Goal: Transaction & Acquisition: Purchase product/service

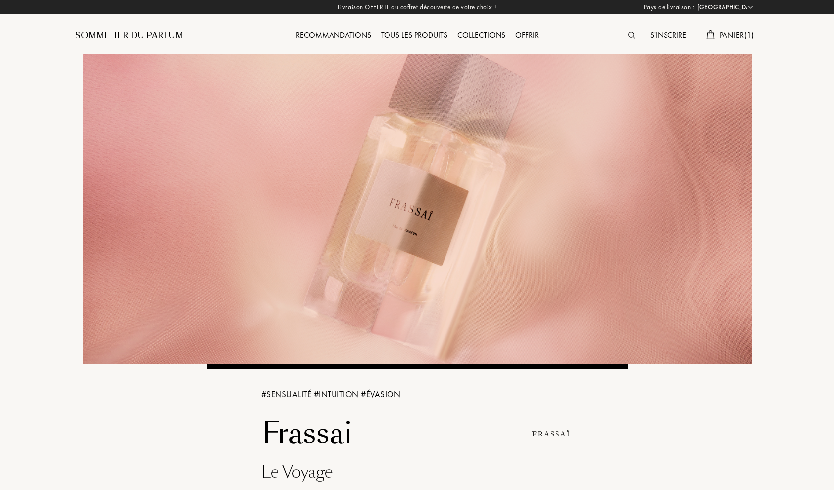
select select "FR"
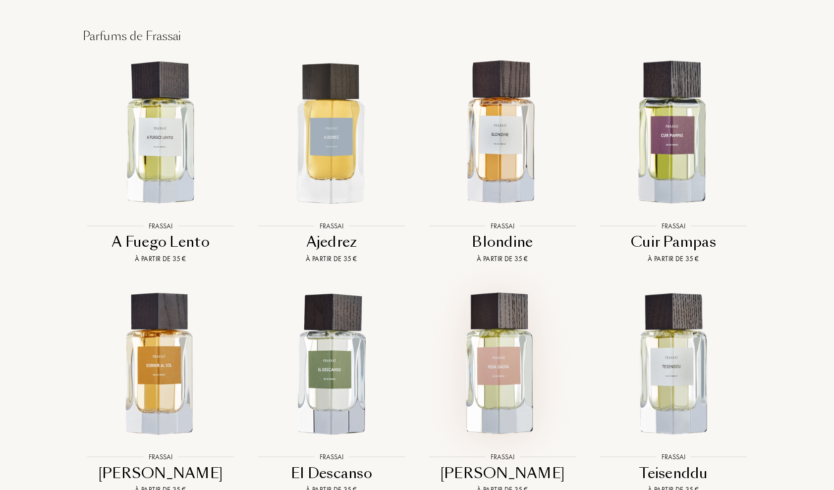
scroll to position [871, 0]
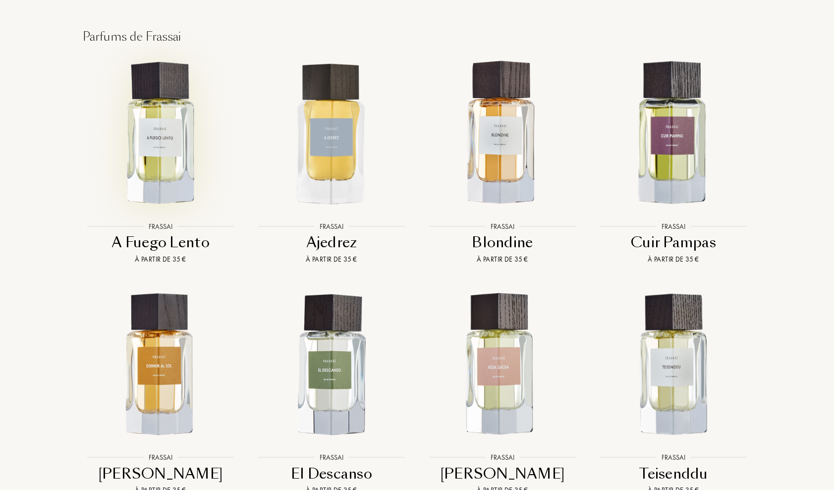
click at [167, 117] on img at bounding box center [161, 134] width 154 height 154
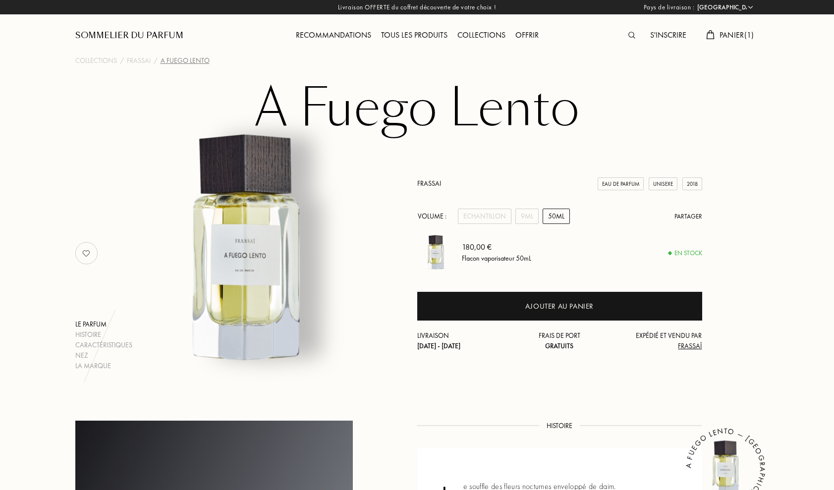
select select "FR"
click at [486, 221] on div "Echantillon" at bounding box center [485, 216] width 54 height 15
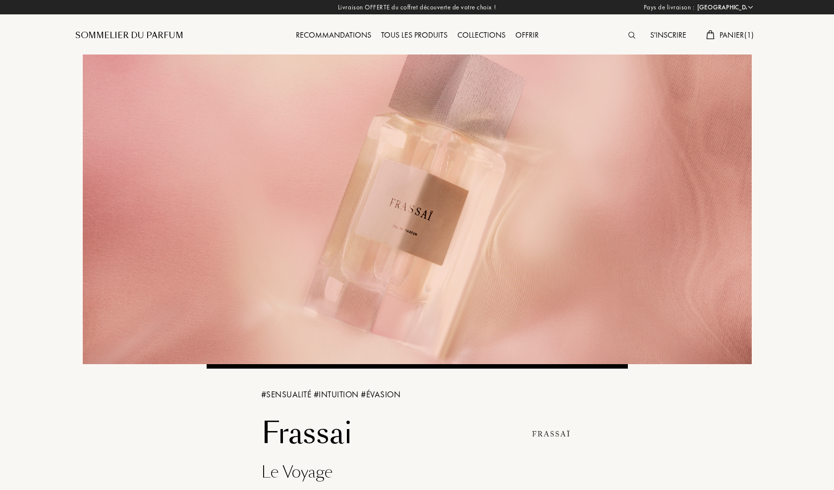
select select "FR"
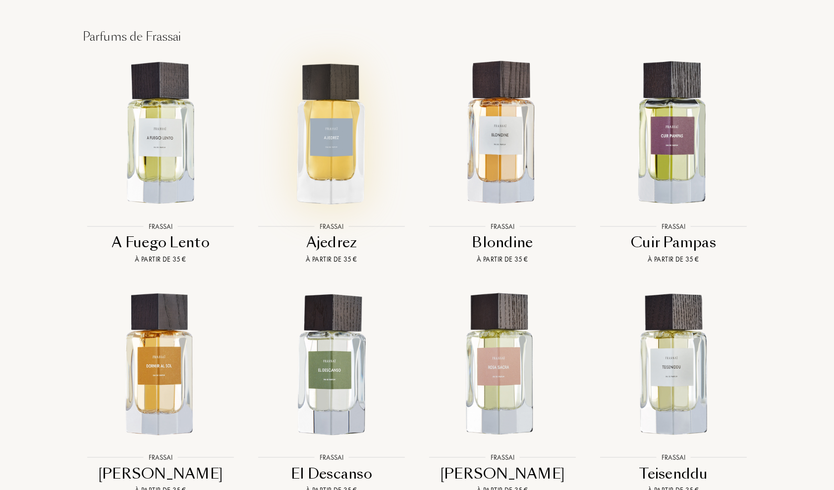
click at [326, 136] on img at bounding box center [332, 134] width 154 height 154
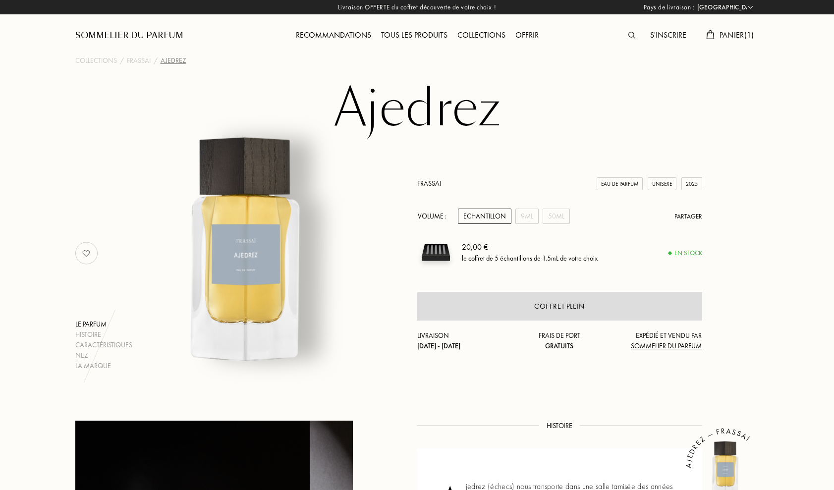
select select "FR"
click at [483, 220] on div "Echantillon" at bounding box center [485, 216] width 54 height 15
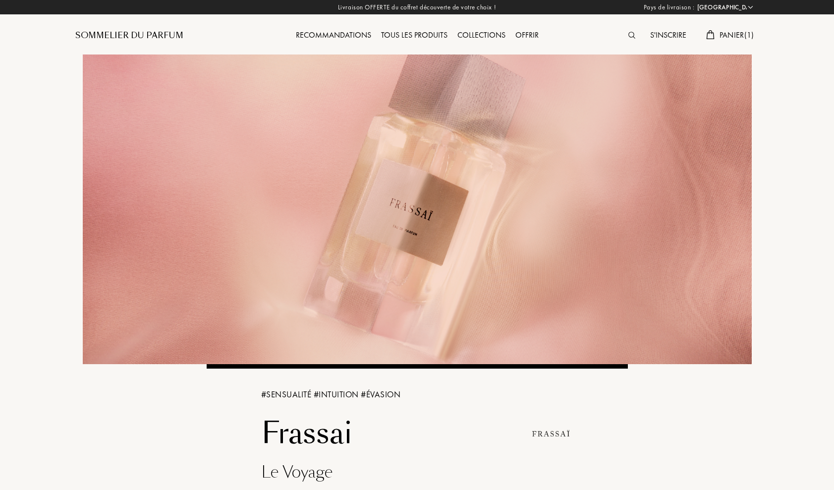
select select "FR"
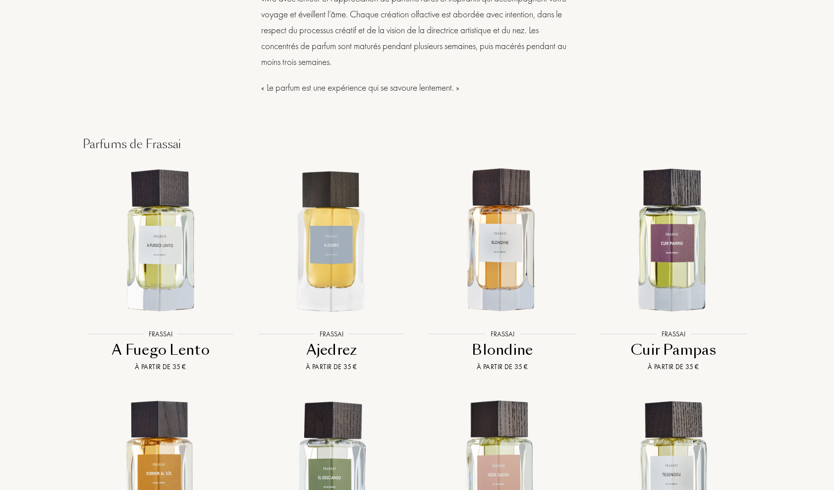
scroll to position [774, 0]
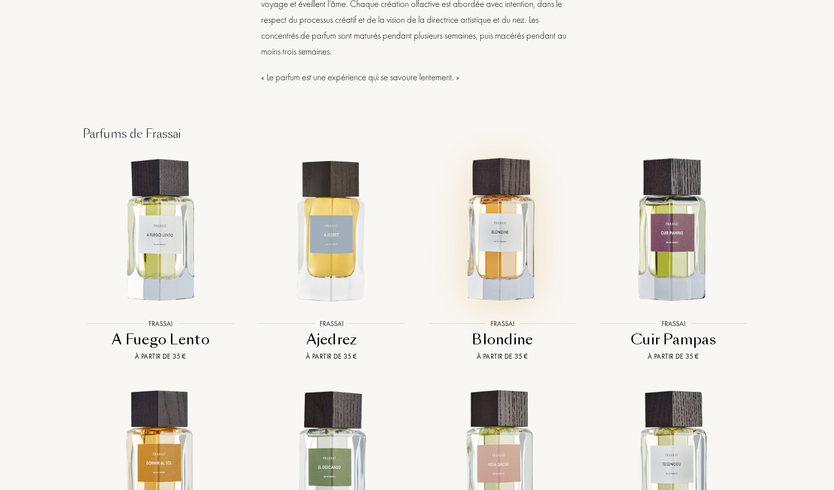
click at [502, 189] on img at bounding box center [503, 231] width 154 height 154
click at [518, 208] on img at bounding box center [503, 231] width 154 height 154
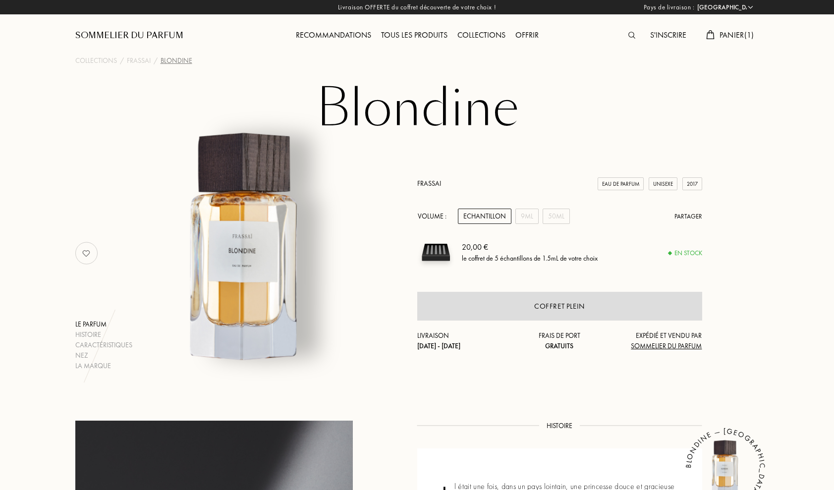
select select "FR"
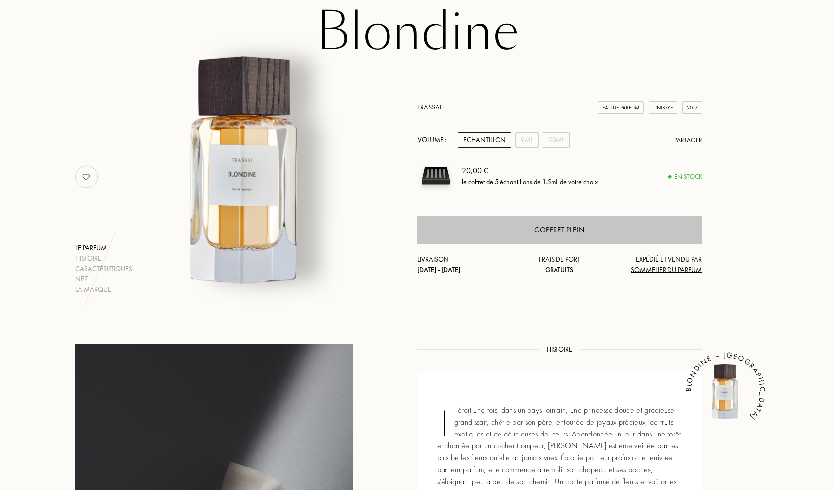
click at [528, 245] on div "Frassai Eau de Parfum Unisexe 2017 Volume : Echantillon 9mL 50mL Partager 20,00…" at bounding box center [559, 188] width 285 height 173
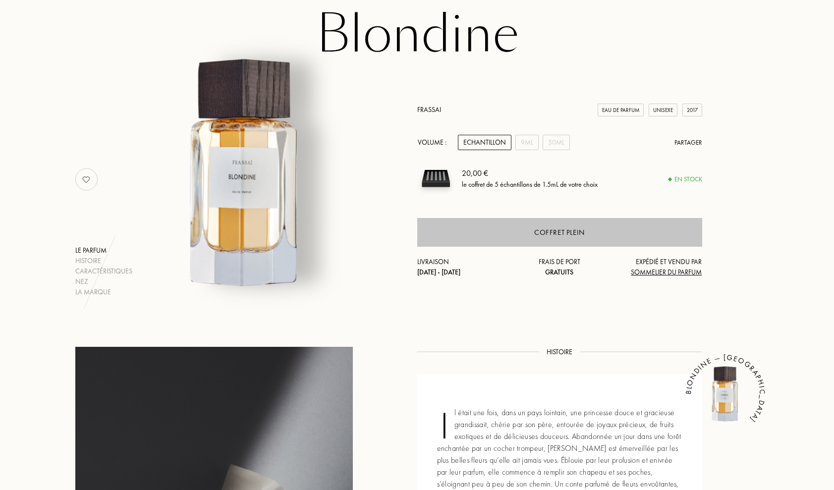
click at [531, 237] on div "Coffret plein" at bounding box center [559, 232] width 285 height 29
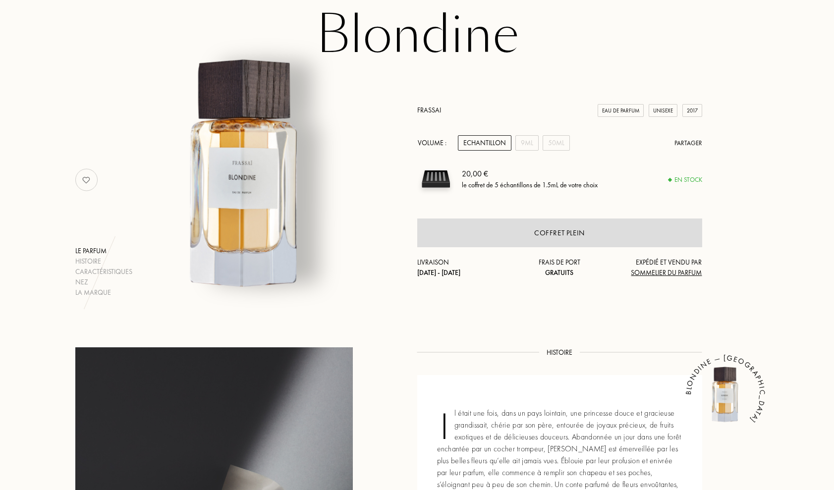
scroll to position [0, 0]
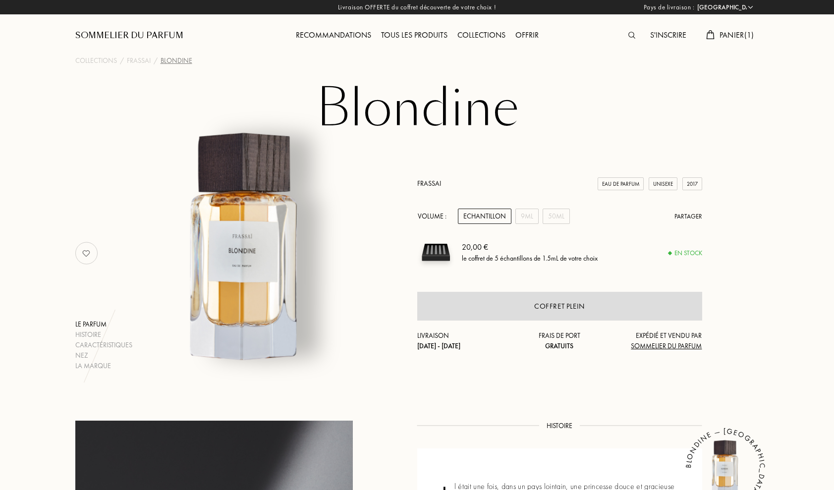
click at [474, 222] on div "Echantillon" at bounding box center [485, 216] width 54 height 15
click at [473, 220] on div "Echantillon" at bounding box center [485, 216] width 54 height 15
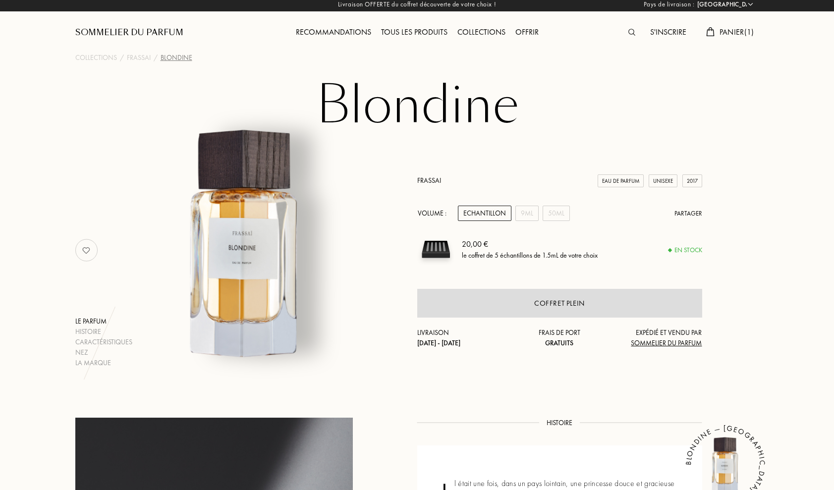
click at [727, 34] on span "Panier ( 1 )" at bounding box center [737, 32] width 35 height 10
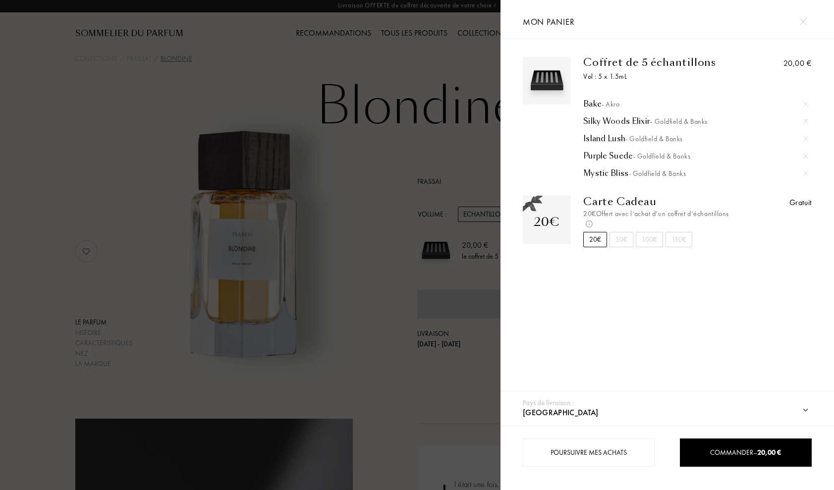
click at [590, 108] on div "Bake - Akro" at bounding box center [696, 104] width 225 height 10
click at [616, 123] on div "Silky Woods Elixir - Goldfield & Banks" at bounding box center [696, 122] width 225 height 10
click at [595, 175] on div "Mystic Bliss - Goldfield & Banks" at bounding box center [696, 174] width 225 height 10
click at [605, 143] on div "Island Lush - Goldfield & Banks" at bounding box center [696, 139] width 225 height 10
click at [395, 132] on div at bounding box center [250, 245] width 501 height 490
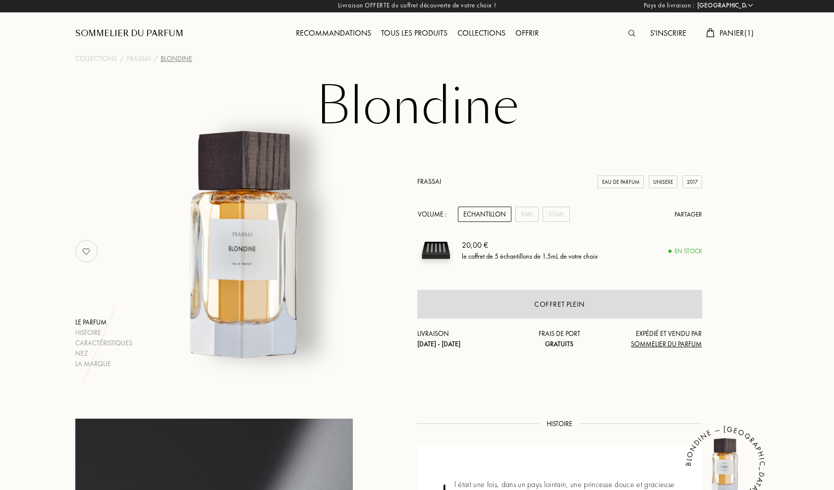
click at [485, 217] on div "Echantillon" at bounding box center [485, 214] width 54 height 15
click at [484, 216] on div "Echantillon" at bounding box center [485, 214] width 54 height 15
click at [723, 33] on span "Panier ( 1 )" at bounding box center [737, 33] width 35 height 10
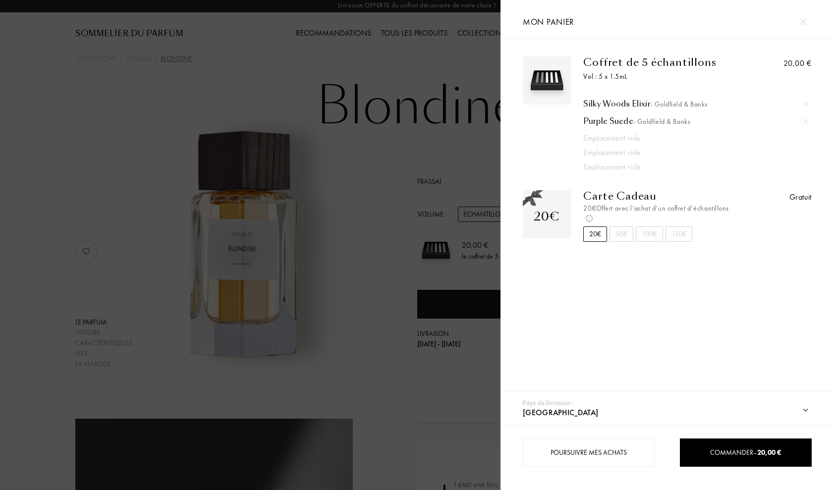
click at [608, 63] on div "Coffret de 5 échantillons" at bounding box center [662, 63] width 156 height 12
click at [291, 118] on div at bounding box center [250, 245] width 501 height 490
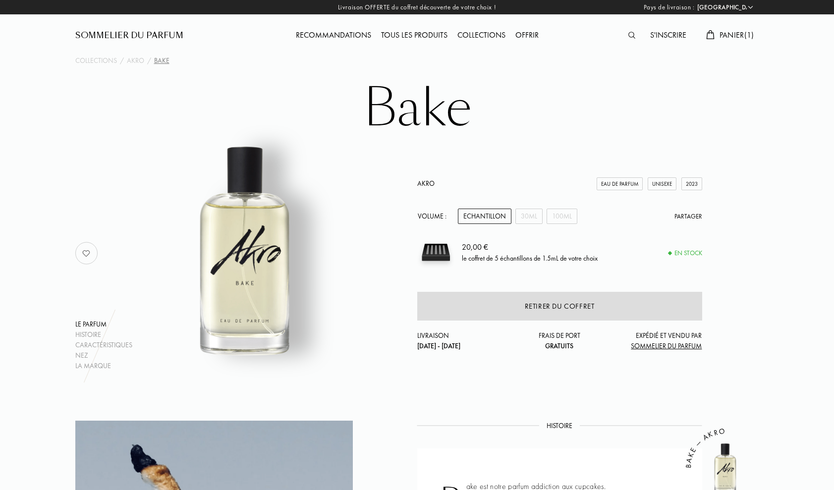
select select "FR"
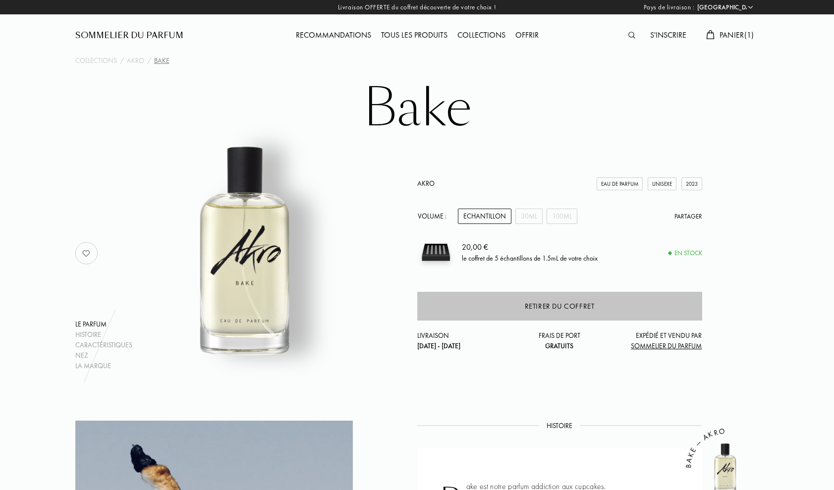
click at [535, 310] on div "Retirer du coffret" at bounding box center [560, 306] width 70 height 11
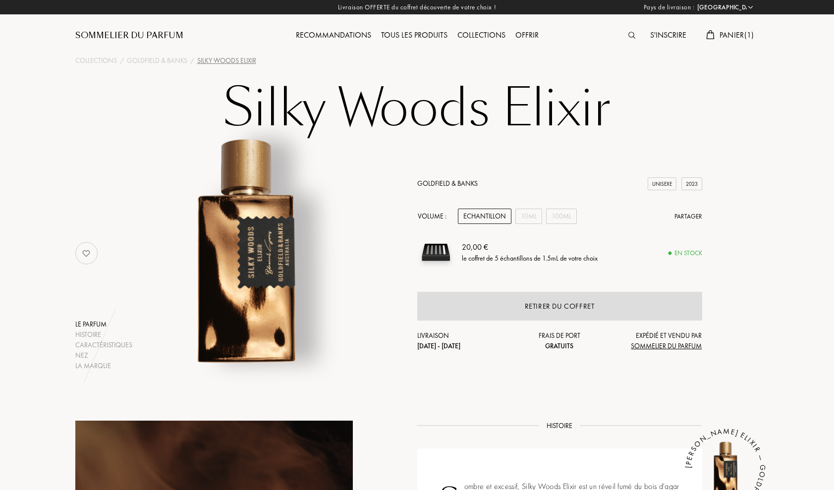
select select "FR"
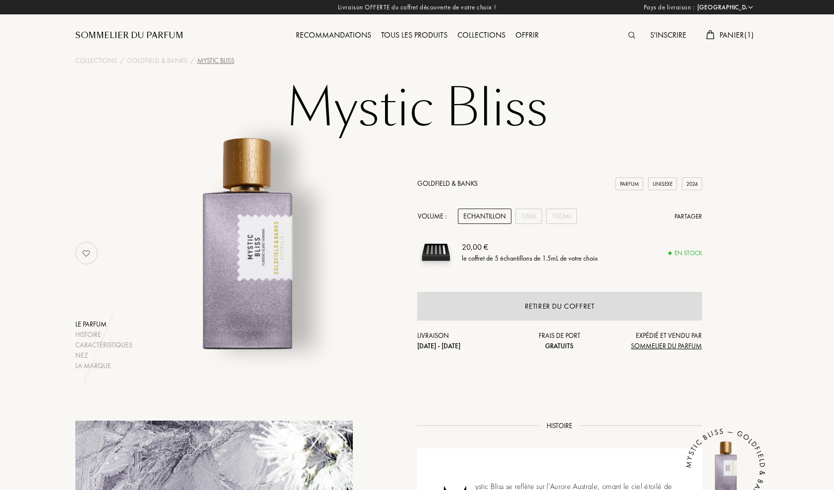
select select "FR"
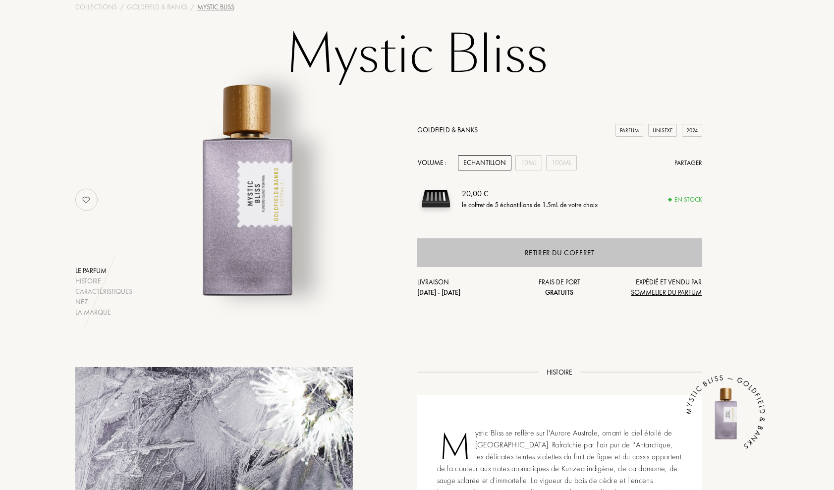
scroll to position [52, 0]
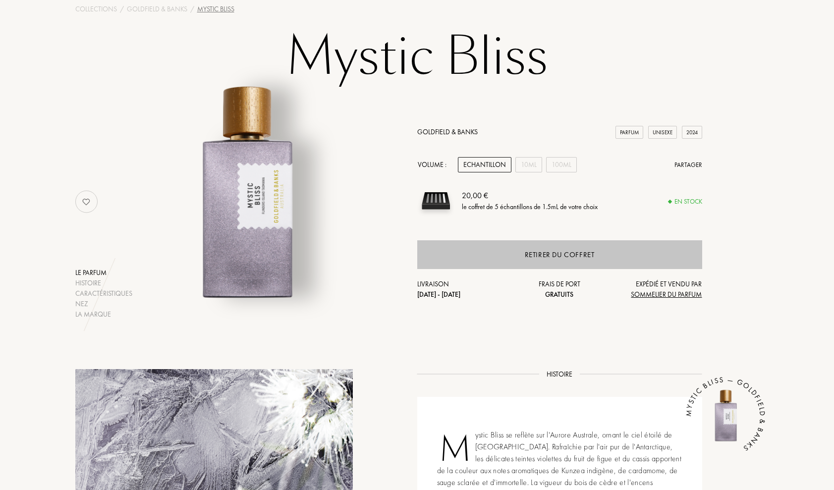
click at [573, 265] on div "Retirer du coffret" at bounding box center [559, 254] width 285 height 29
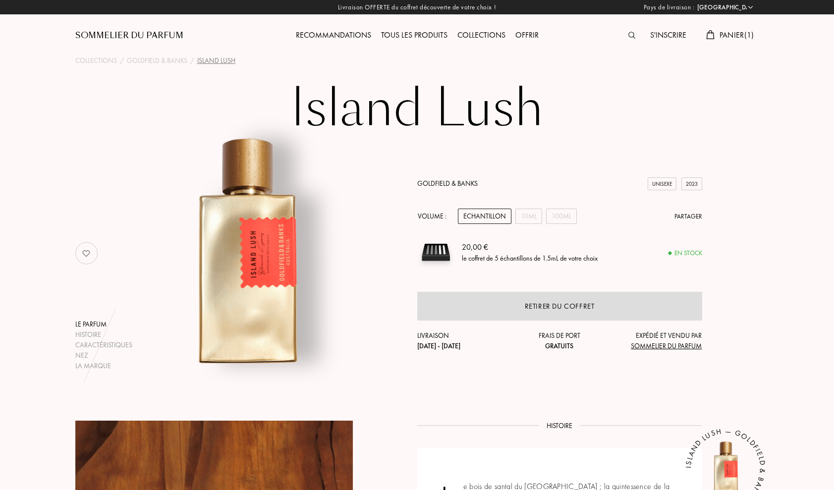
select select "FR"
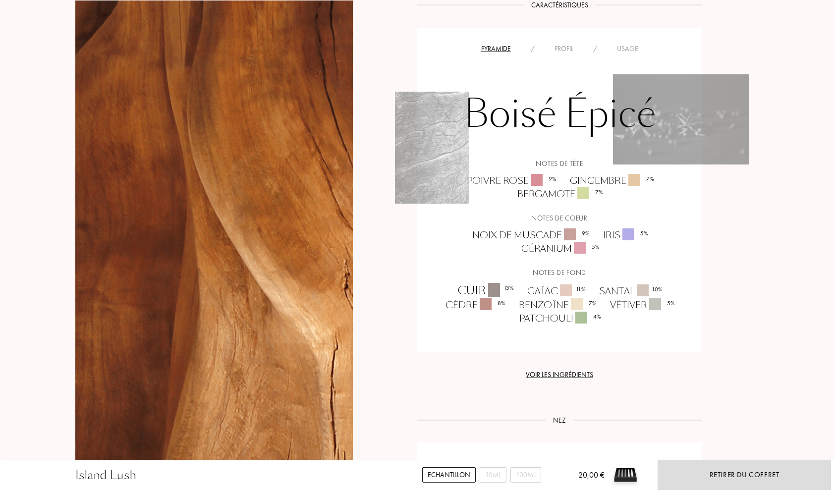
scroll to position [646, 0]
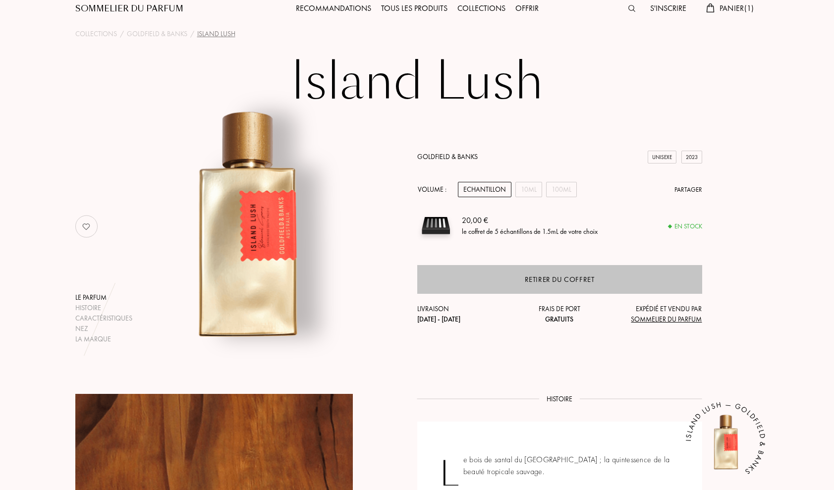
click at [563, 279] on div "Retirer du coffret" at bounding box center [560, 279] width 70 height 11
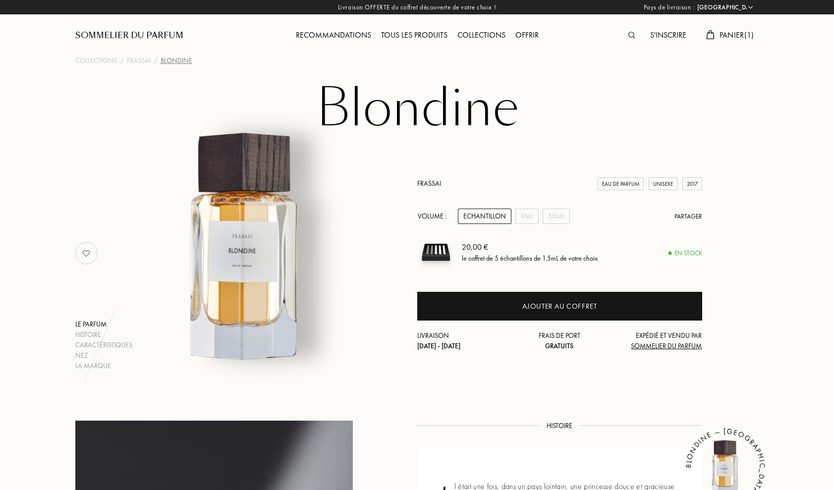
select select "FR"
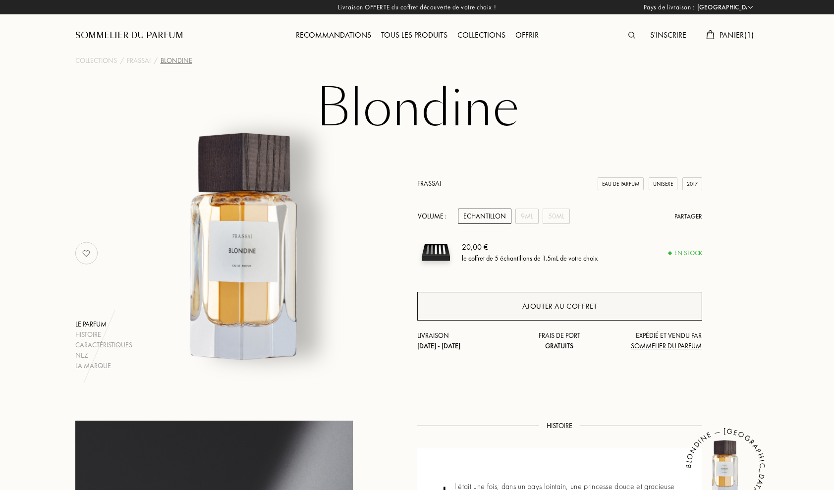
click at [506, 300] on div "Ajouter au coffret" at bounding box center [559, 306] width 285 height 29
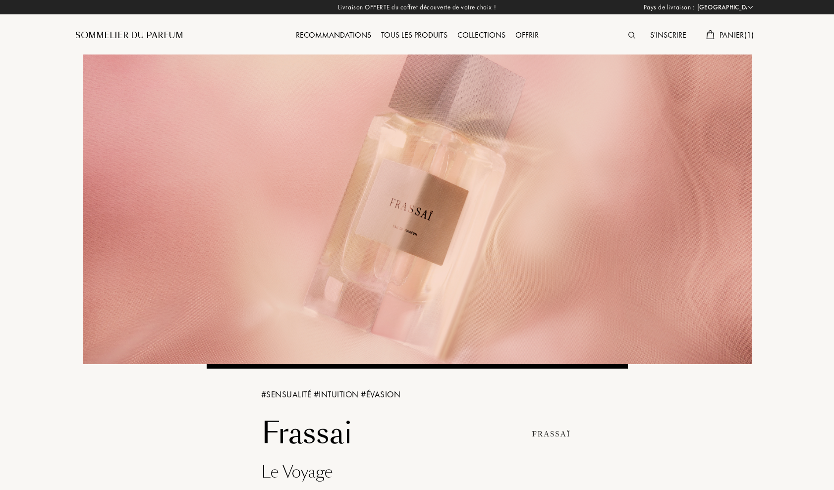
select select "FR"
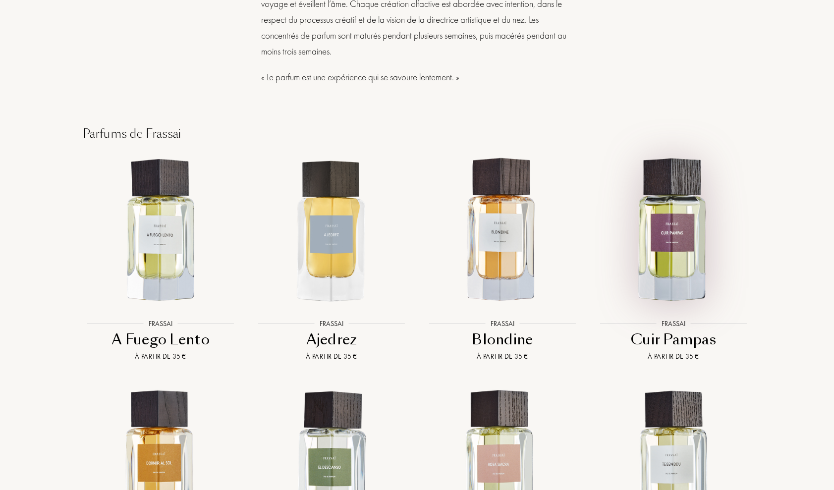
click at [680, 212] on img at bounding box center [674, 231] width 154 height 154
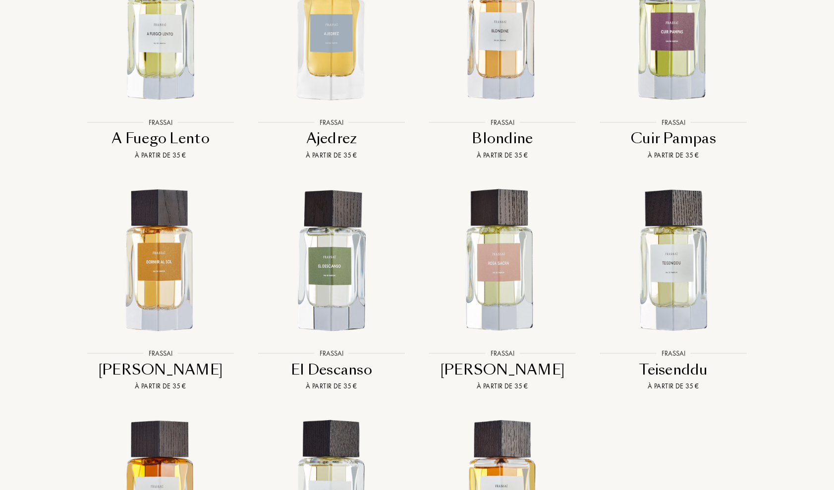
scroll to position [978, 0]
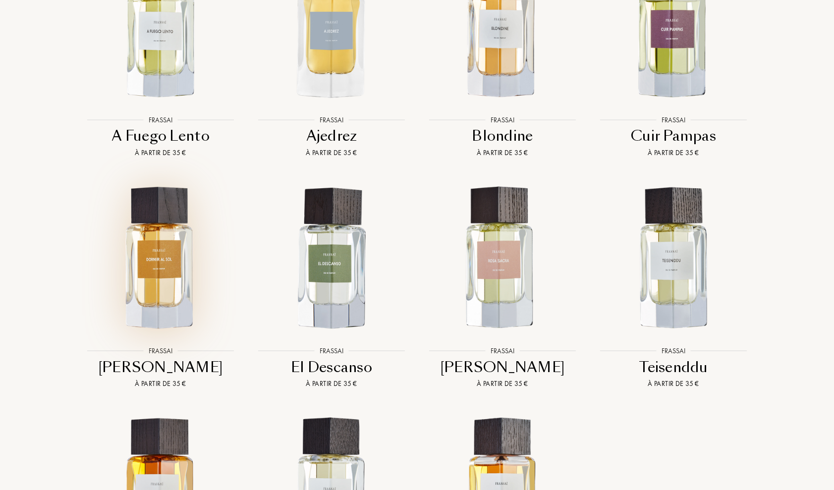
click at [163, 238] on img at bounding box center [161, 258] width 154 height 154
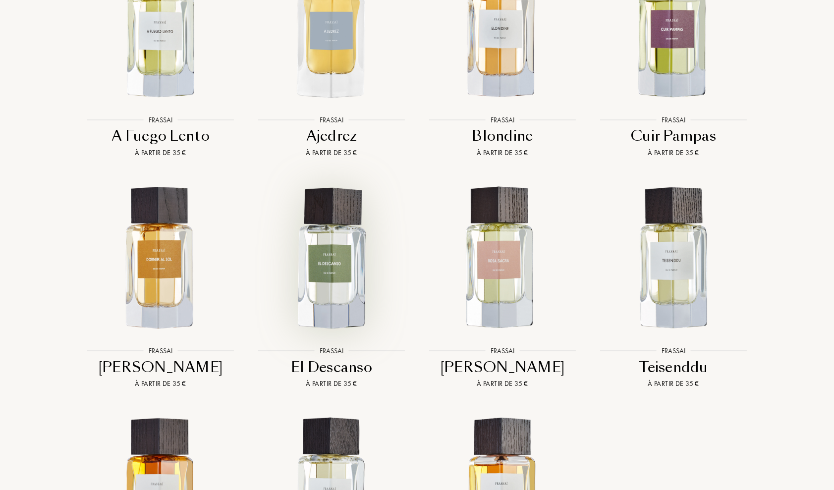
click at [347, 247] on img at bounding box center [332, 258] width 154 height 154
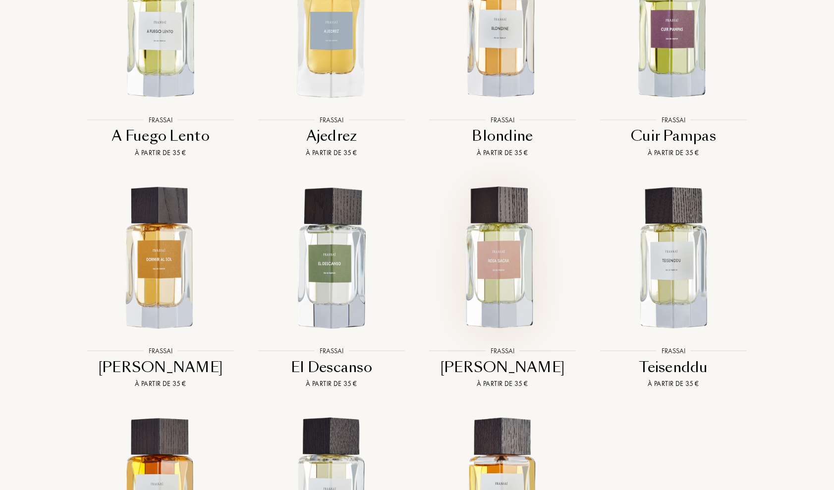
click at [499, 261] on img at bounding box center [503, 258] width 154 height 154
click at [673, 249] on img at bounding box center [674, 258] width 154 height 154
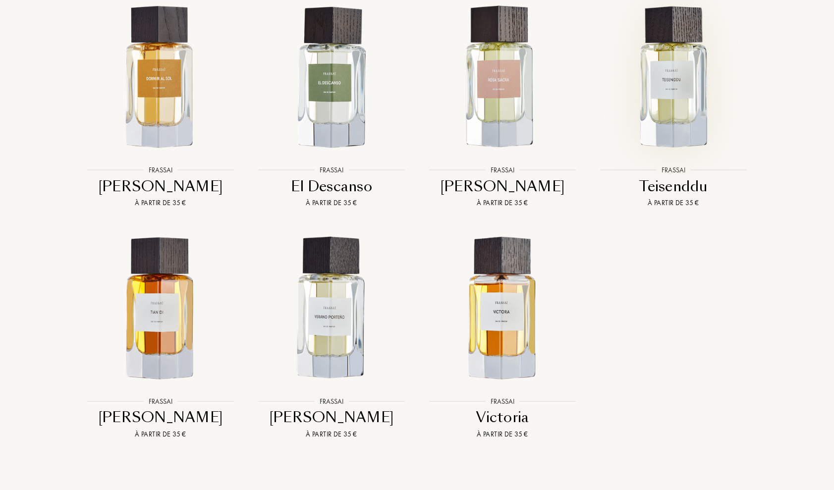
scroll to position [1176, 0]
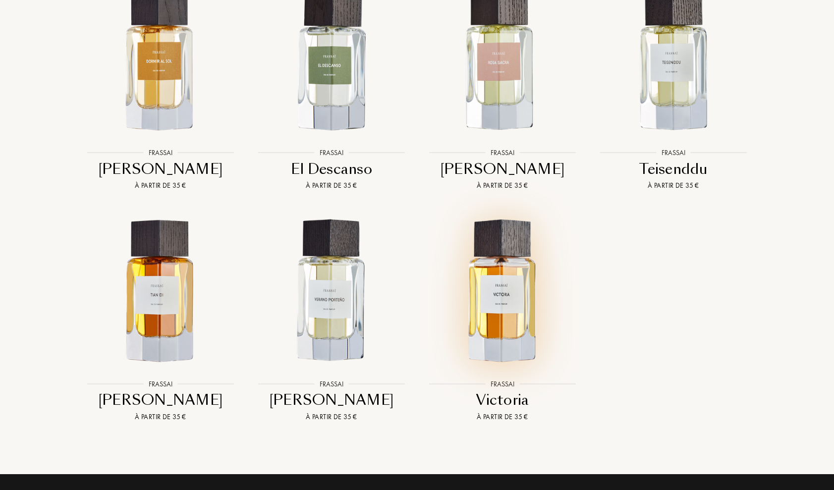
click at [511, 279] on img at bounding box center [503, 291] width 154 height 154
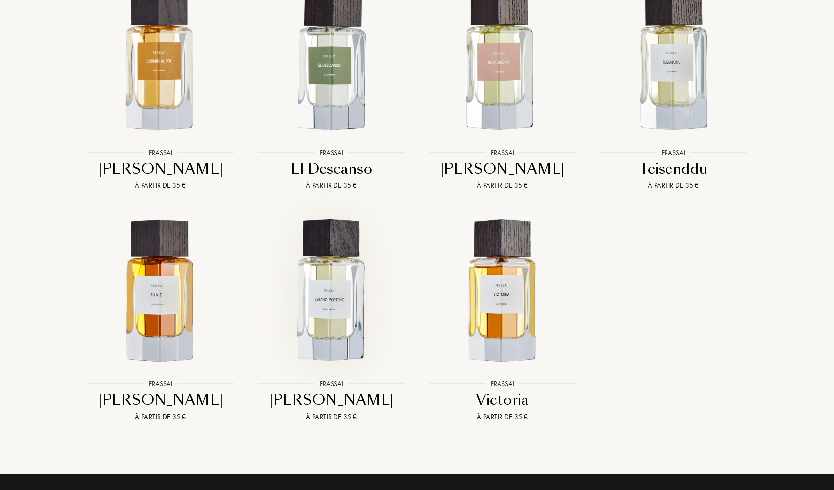
click at [339, 271] on img at bounding box center [332, 291] width 154 height 154
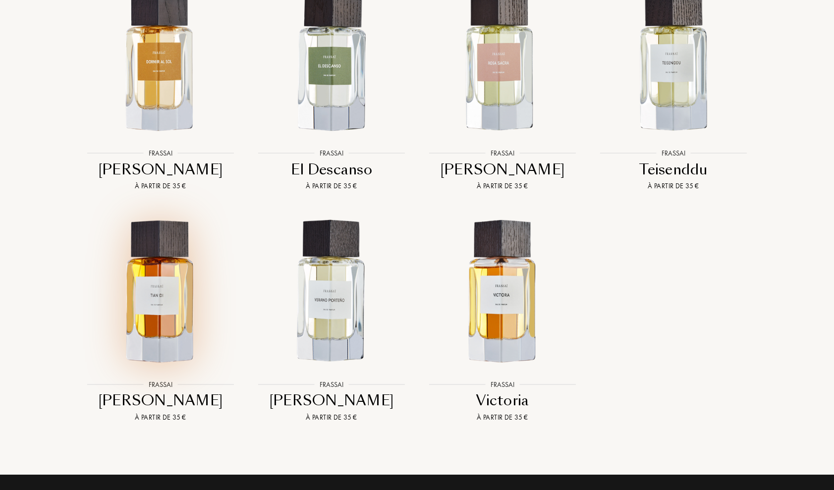
click at [156, 311] on img at bounding box center [161, 292] width 154 height 154
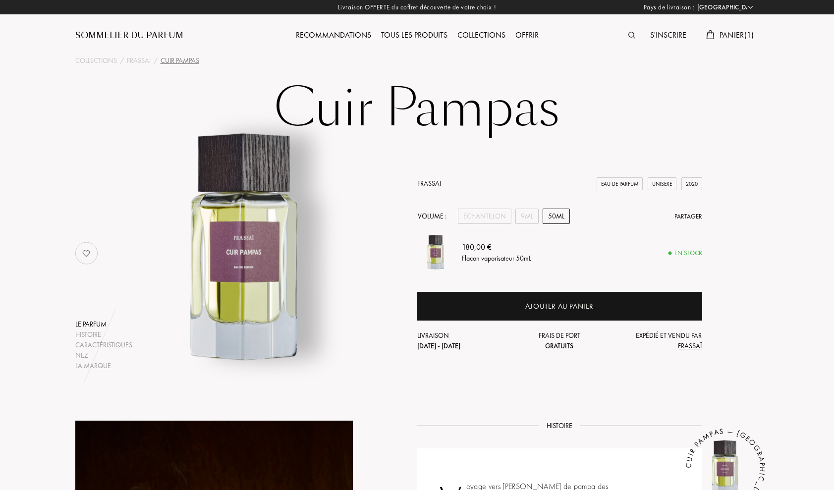
select select "FR"
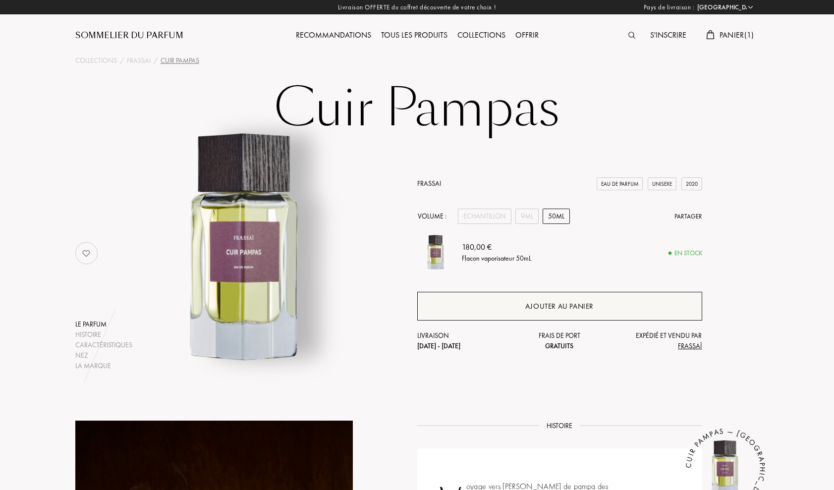
click at [565, 300] on div "Ajouter au panier" at bounding box center [559, 306] width 285 height 29
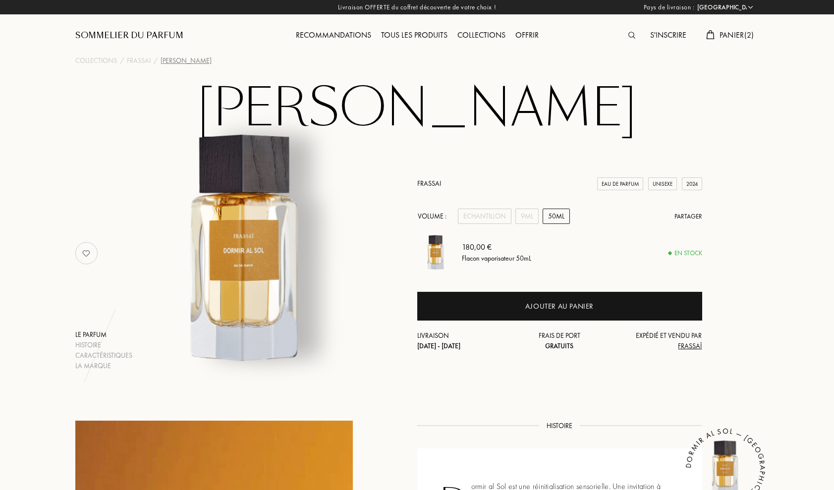
select select "FR"
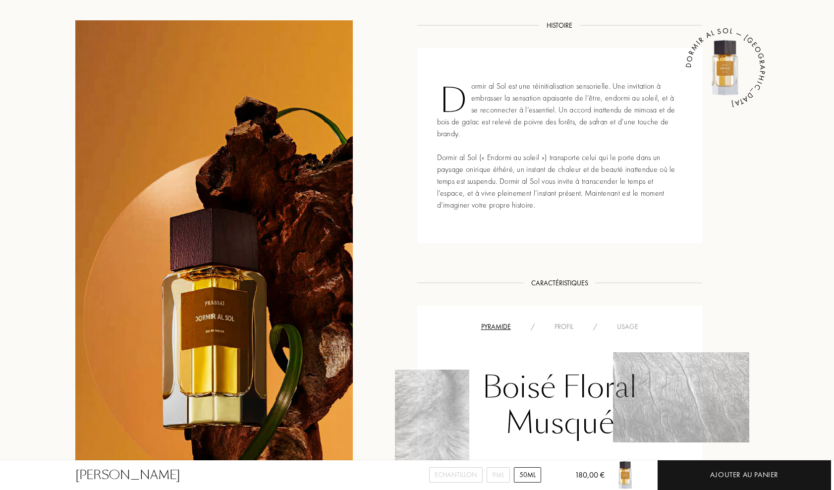
scroll to position [396, 0]
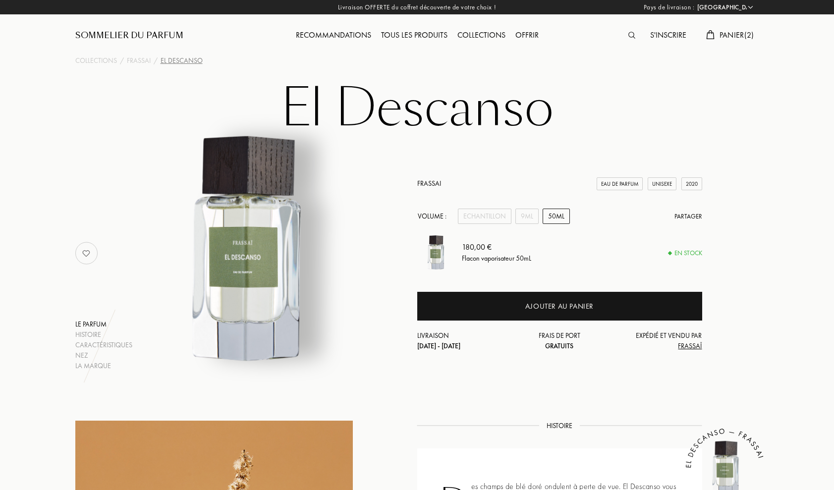
select select "FR"
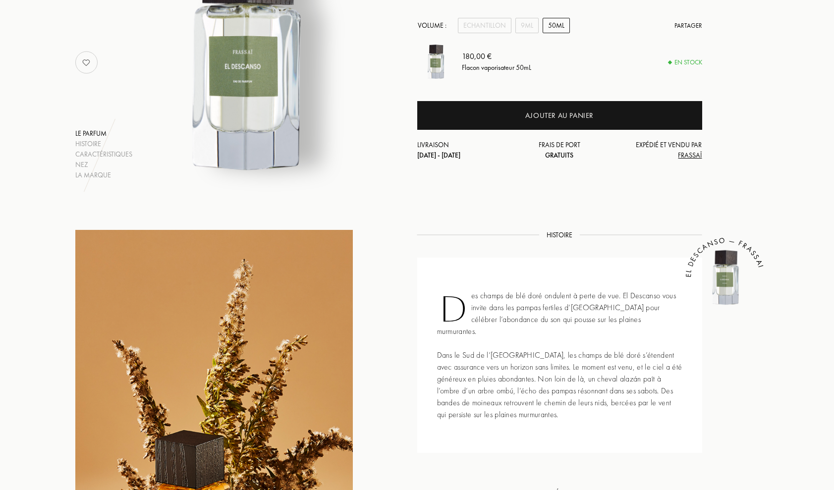
scroll to position [189, 0]
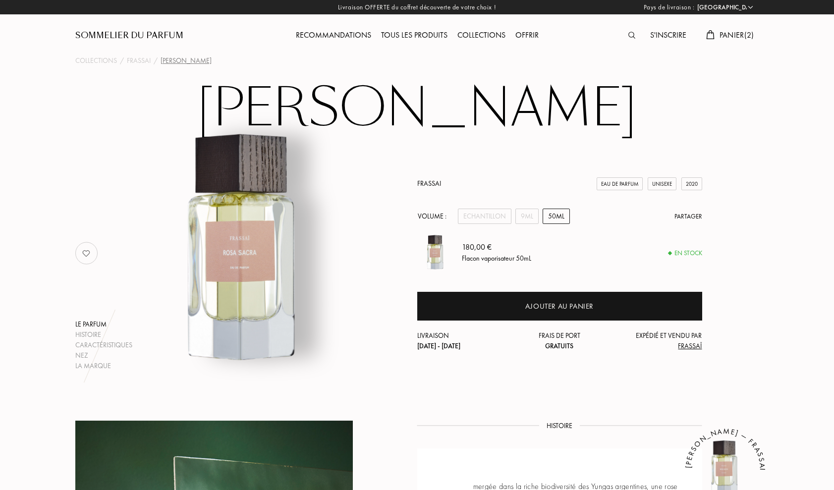
select select "FR"
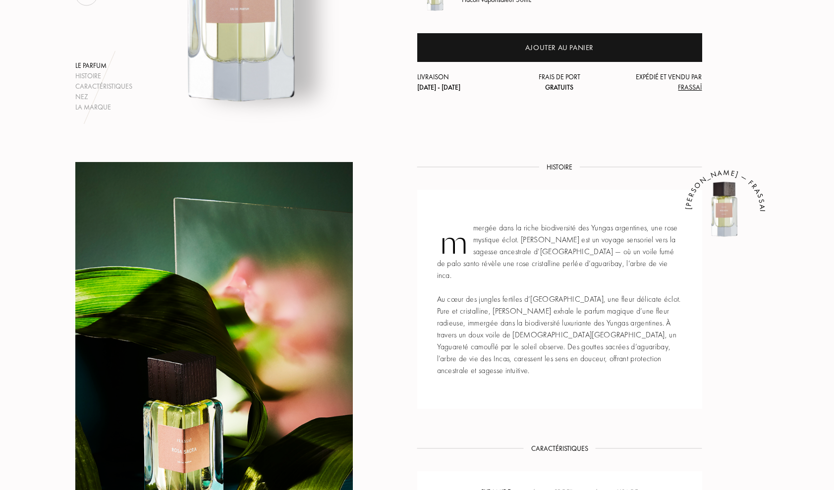
scroll to position [253, 0]
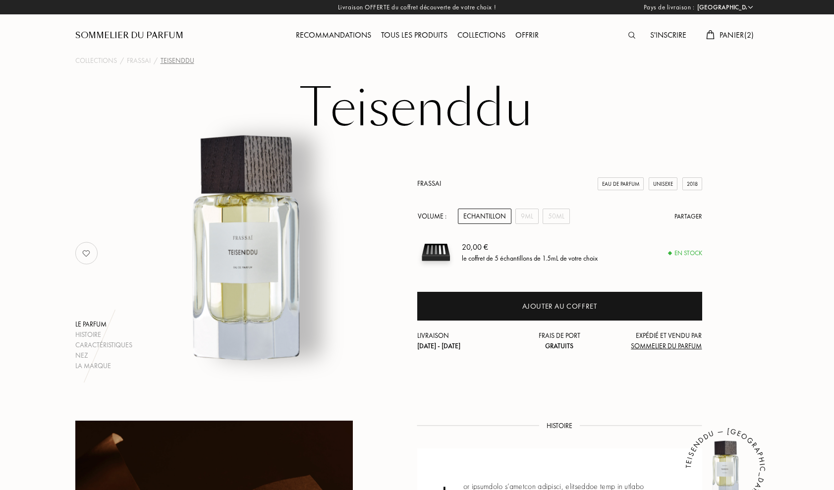
select select "FR"
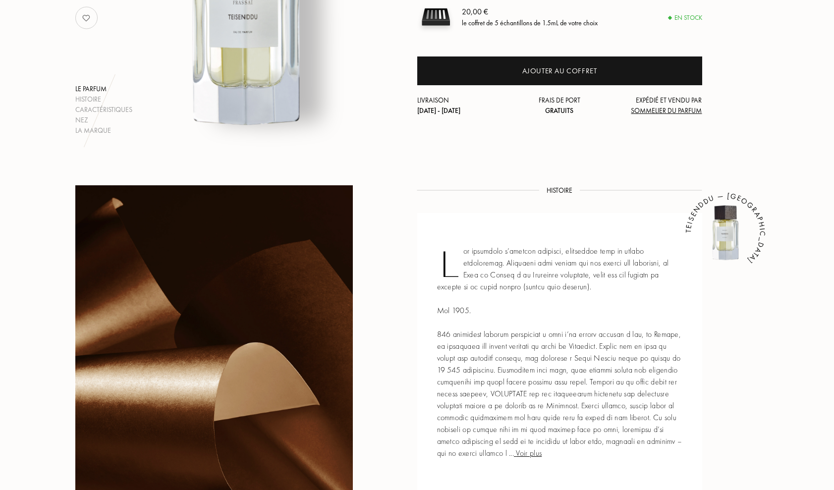
scroll to position [236, 0]
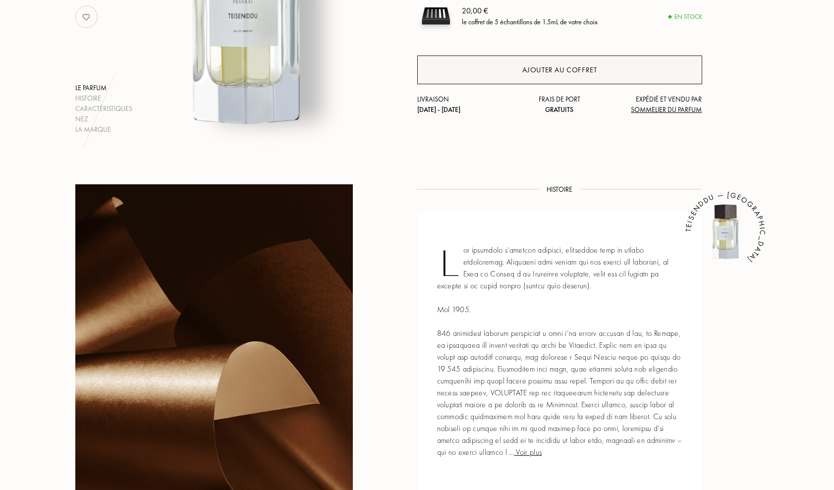
click at [533, 71] on div "Ajouter au coffret" at bounding box center [560, 69] width 75 height 11
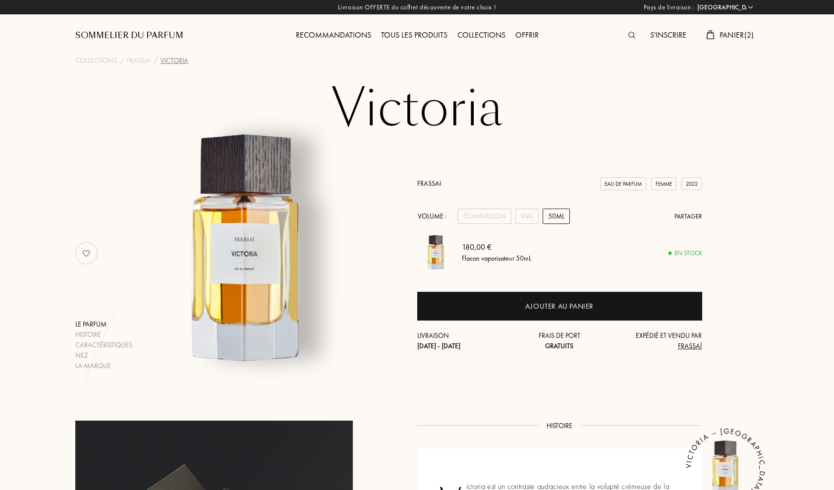
select select "FR"
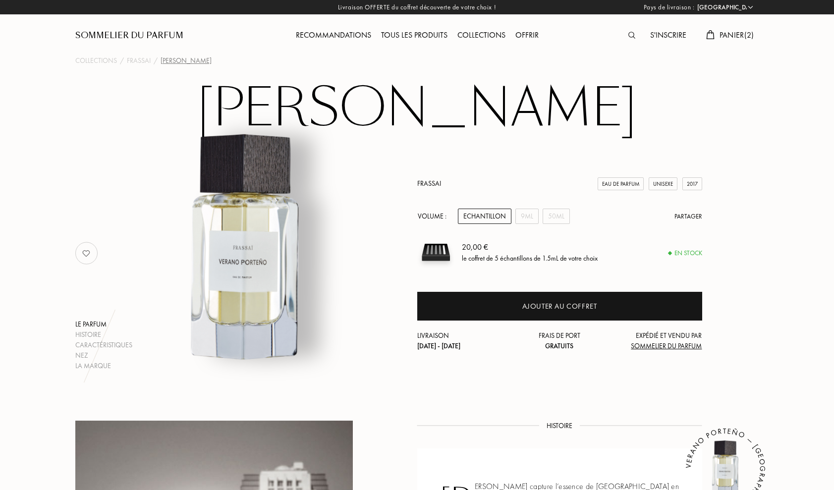
select select "FR"
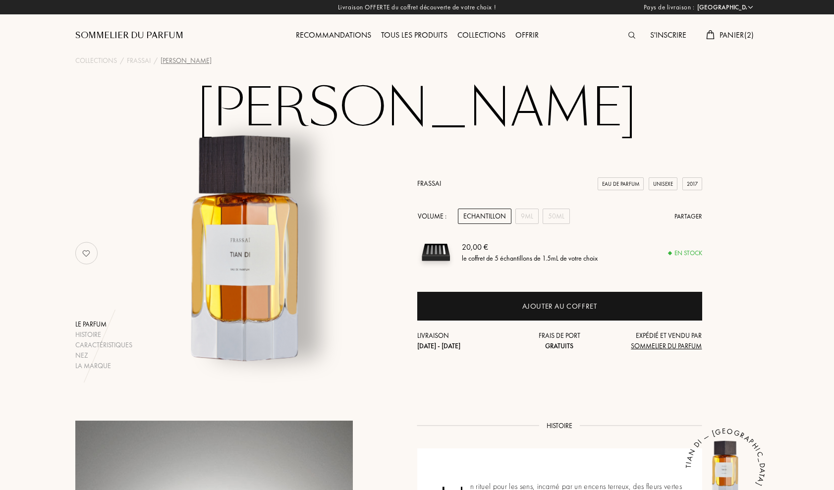
select select "FR"
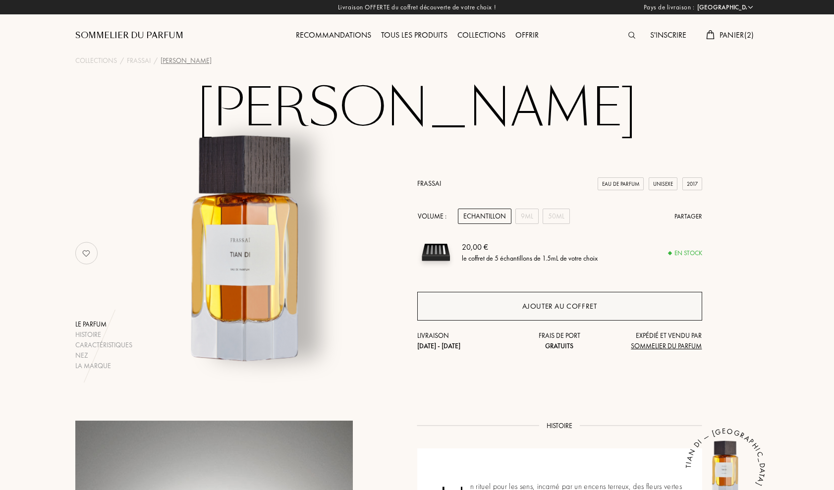
click at [520, 304] on div "Ajouter au coffret" at bounding box center [559, 306] width 285 height 29
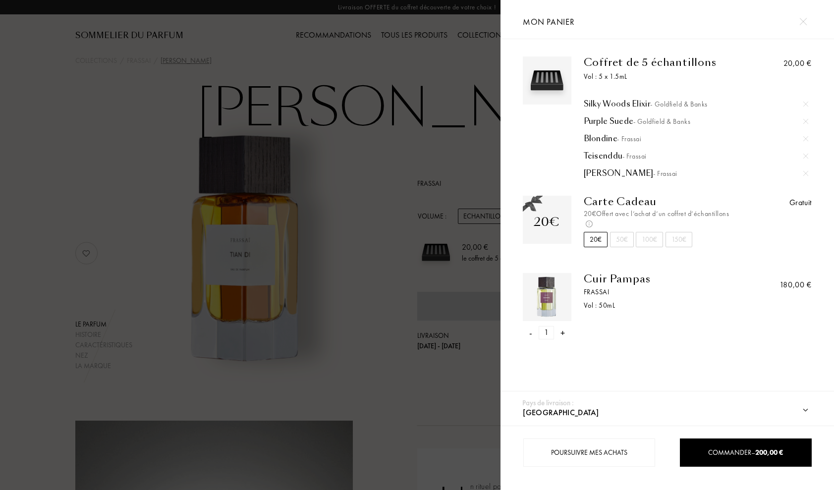
click at [312, 168] on div at bounding box center [250, 245] width 501 height 490
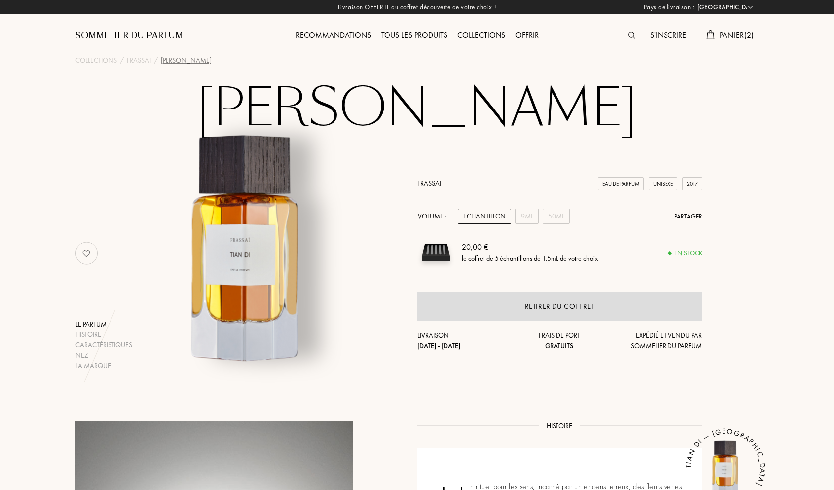
click at [471, 34] on div "Collections" at bounding box center [482, 35] width 58 height 13
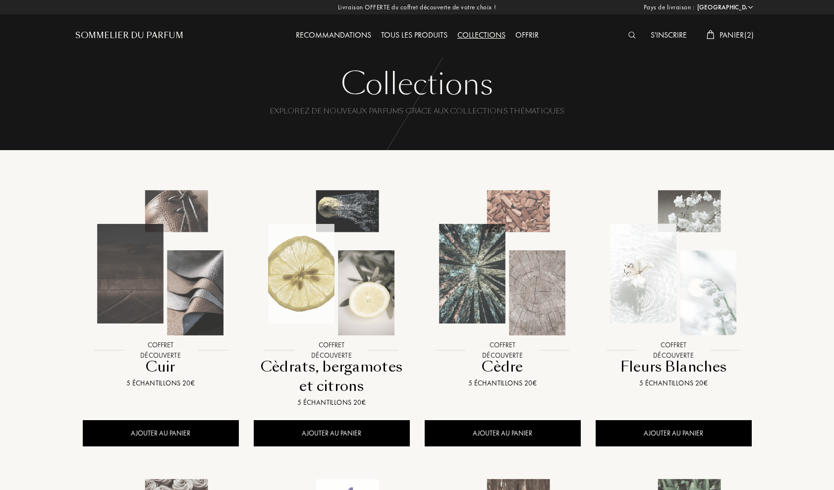
select select "FR"
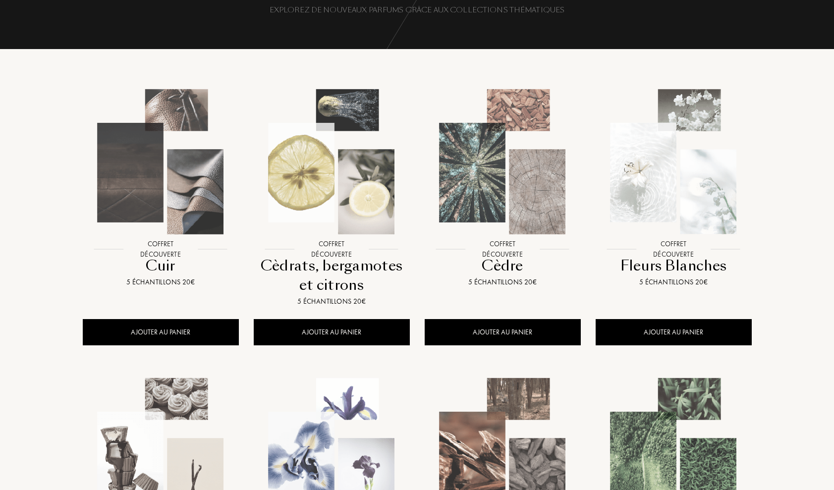
scroll to position [90, 0]
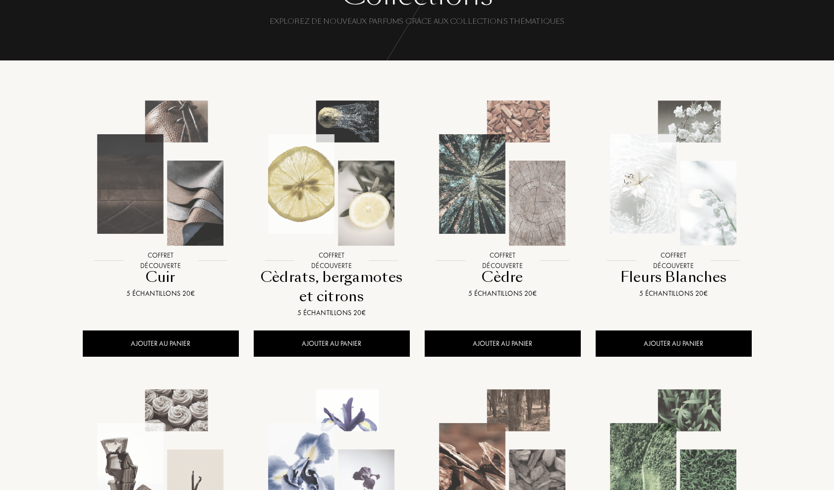
click at [697, 132] on img at bounding box center [674, 173] width 154 height 154
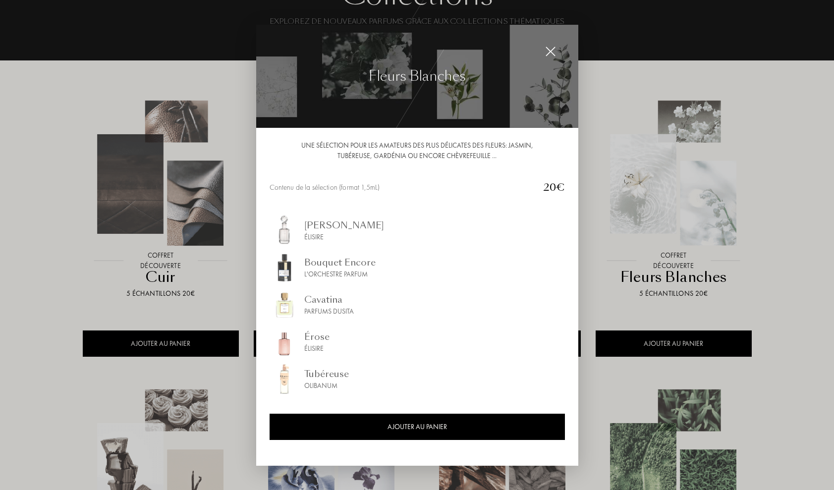
click at [555, 52] on img at bounding box center [550, 51] width 11 height 11
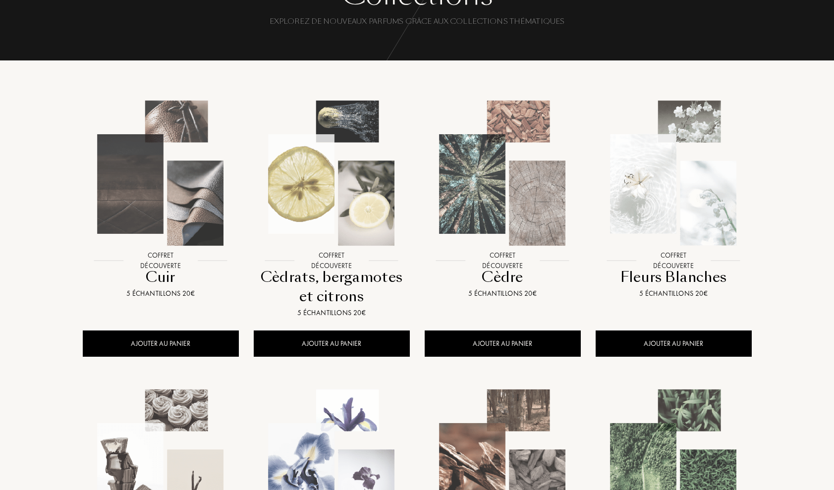
click at [144, 180] on img at bounding box center [161, 173] width 154 height 154
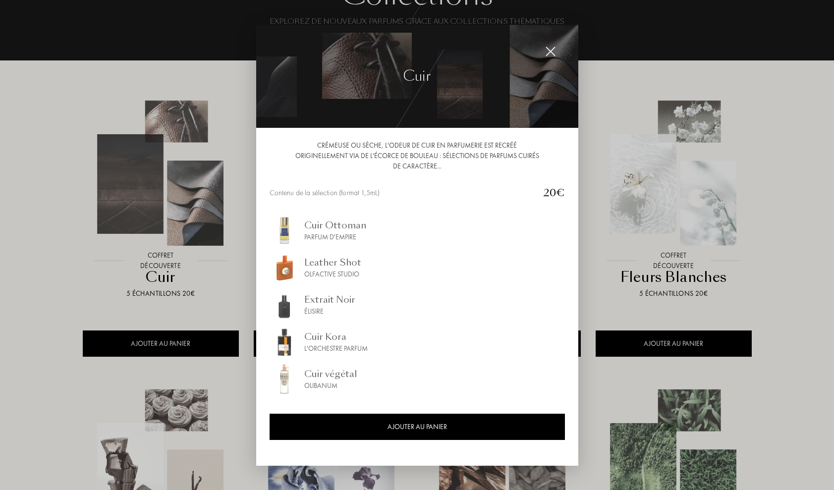
click at [349, 480] on div at bounding box center [417, 245] width 834 height 490
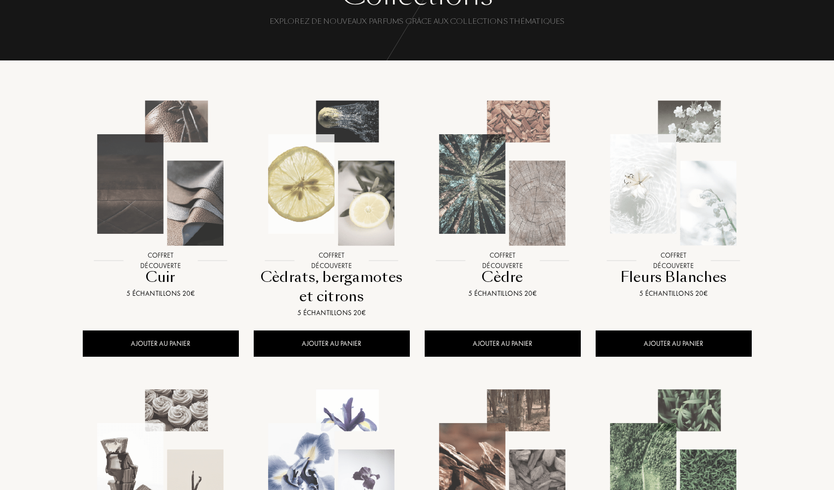
click at [349, 479] on img at bounding box center [332, 462] width 154 height 154
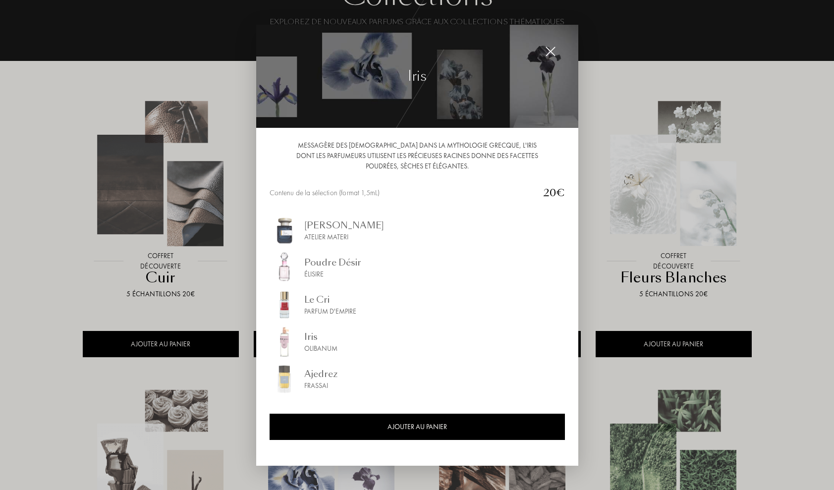
click at [350, 479] on div at bounding box center [417, 245] width 834 height 490
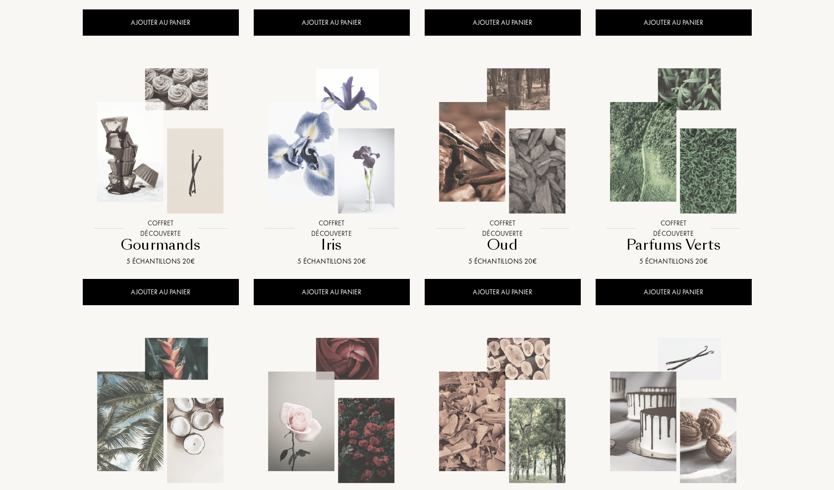
scroll to position [411, 0]
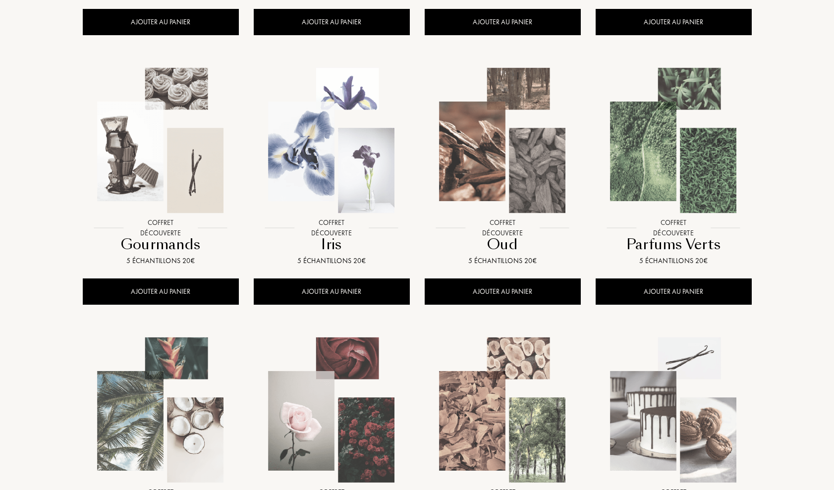
click at [155, 199] on img at bounding box center [161, 140] width 154 height 154
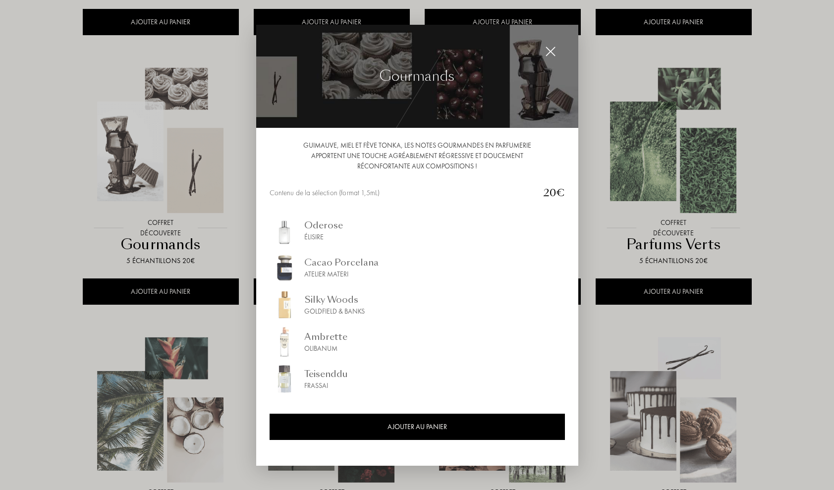
click at [184, 409] on div at bounding box center [417, 245] width 834 height 490
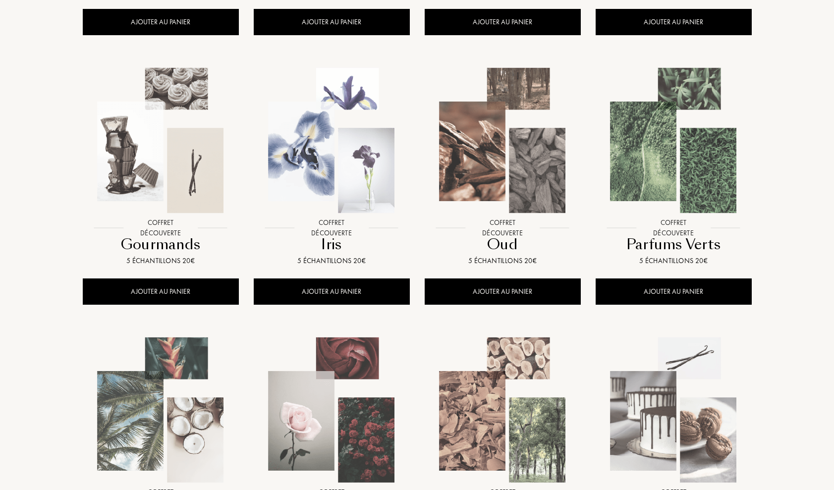
click at [184, 409] on img at bounding box center [161, 410] width 154 height 154
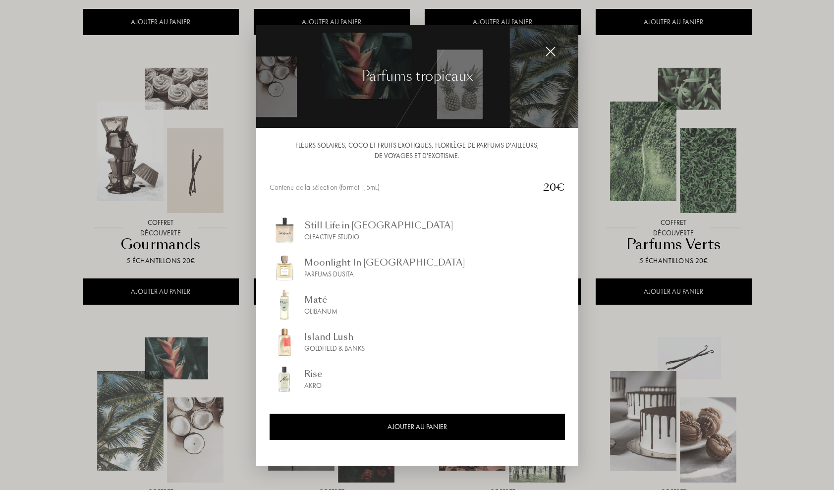
click at [142, 380] on div at bounding box center [417, 245] width 834 height 490
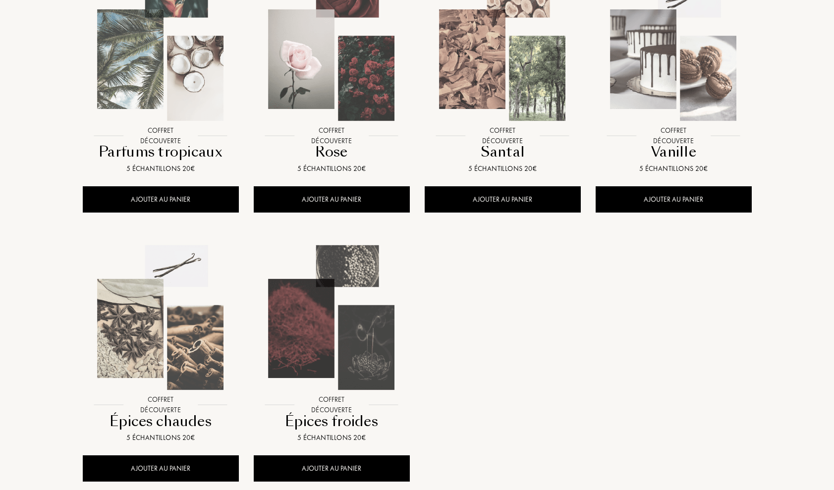
scroll to position [775, 0]
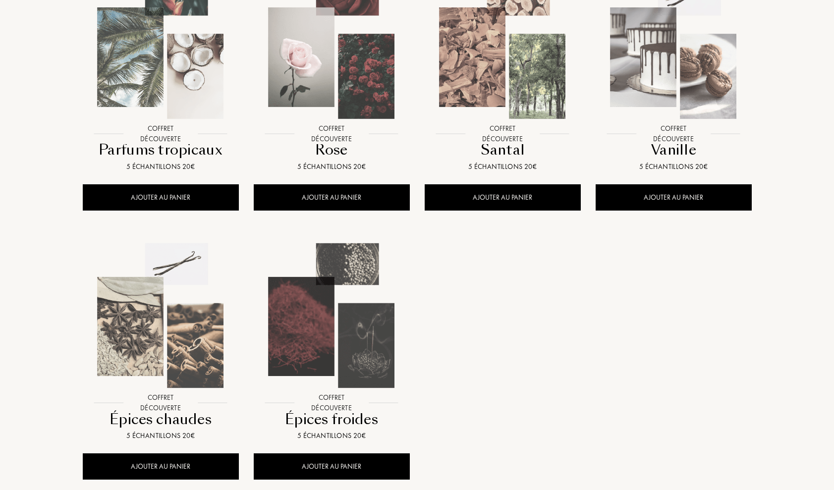
click at [284, 378] on img at bounding box center [332, 316] width 154 height 154
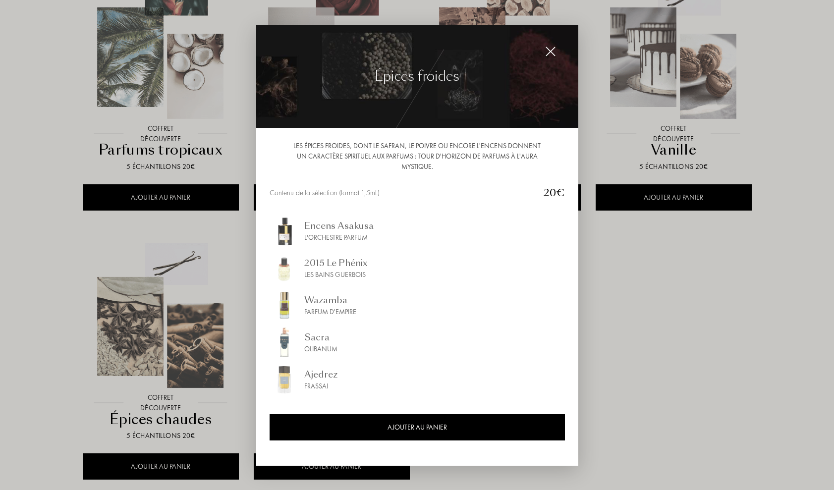
click at [151, 359] on div at bounding box center [417, 245] width 834 height 490
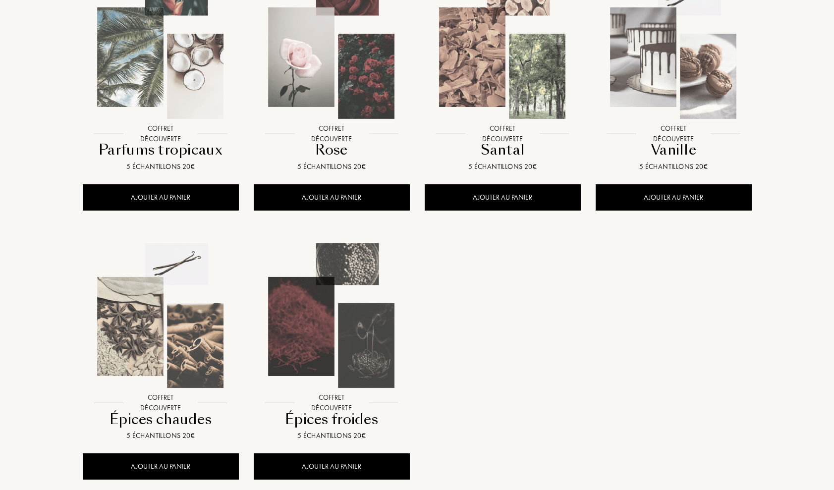
click at [151, 359] on img at bounding box center [161, 316] width 154 height 154
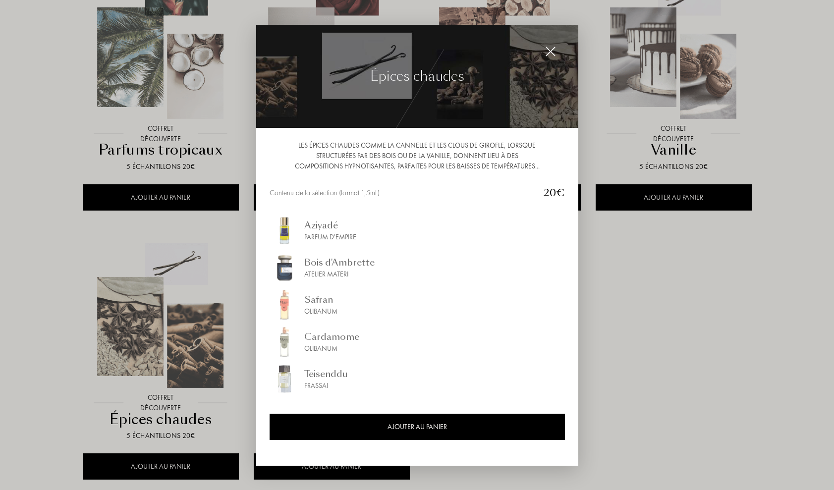
click at [571, 330] on div "Les épices chaudes comme la cannelle et les clous de girofle, lorsque structuré…" at bounding box center [417, 296] width 322 height 337
click at [570, 333] on div "Les épices chaudes comme la cannelle et les clous de girofle, lorsque structuré…" at bounding box center [417, 296] width 322 height 337
click at [555, 51] on img at bounding box center [550, 51] width 11 height 11
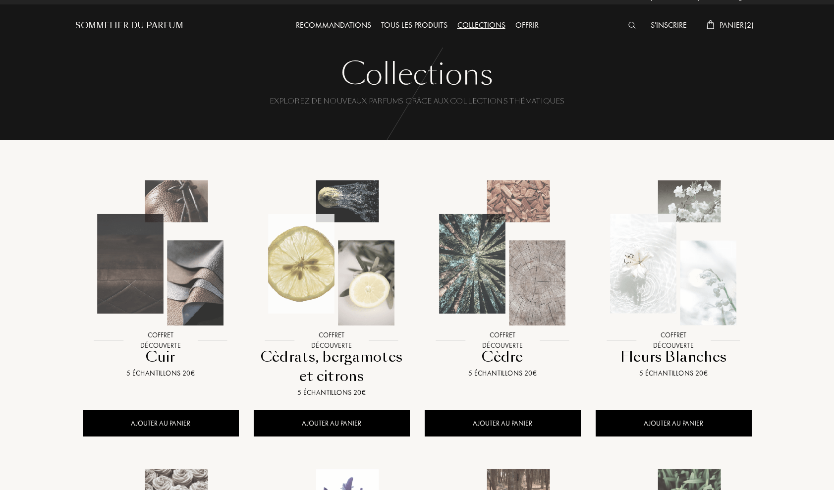
scroll to position [0, 0]
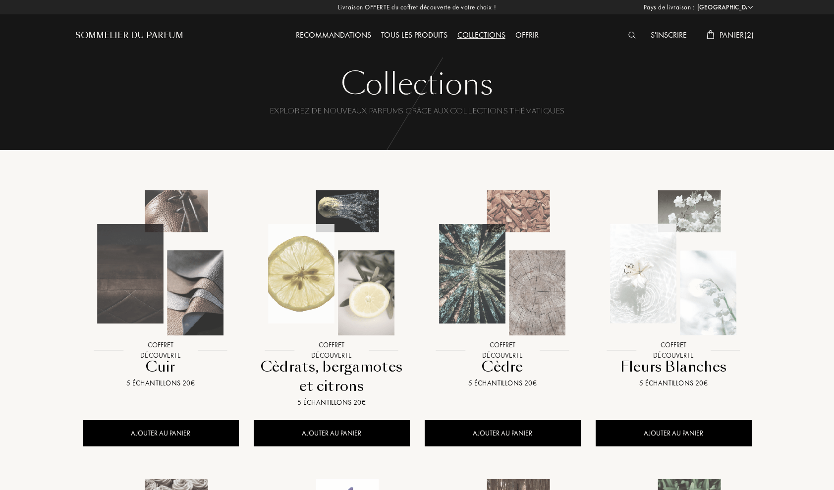
click at [408, 36] on div "Tous les produits" at bounding box center [414, 35] width 76 height 13
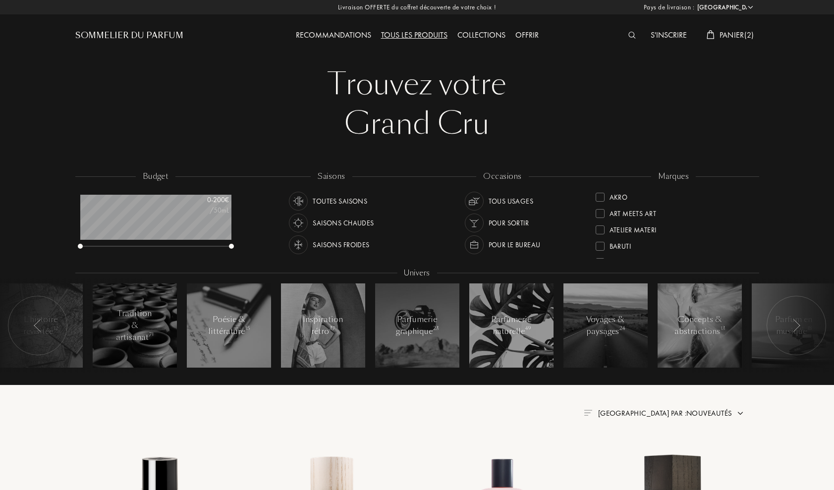
select select "FR"
click at [731, 33] on span "Panier ( 2 )" at bounding box center [737, 35] width 35 height 10
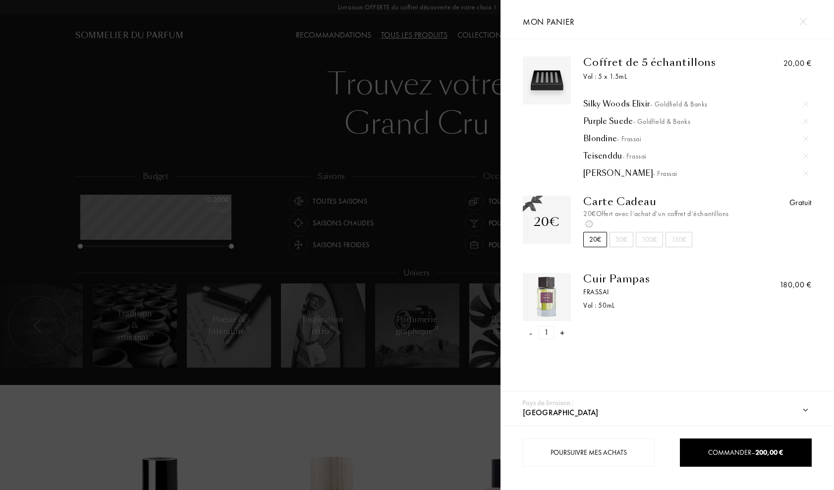
click at [531, 336] on div "-" at bounding box center [530, 332] width 3 height 13
click at [596, 117] on div "Purple Suede - Goldfield & Banks" at bounding box center [696, 122] width 225 height 10
click at [630, 105] on div "Silky Woods Elixir - Goldfield & Banks" at bounding box center [696, 104] width 225 height 10
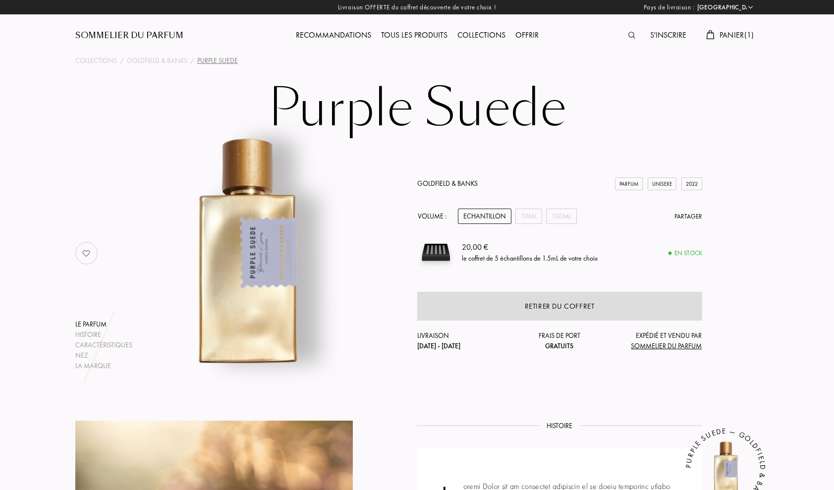
select select "FR"
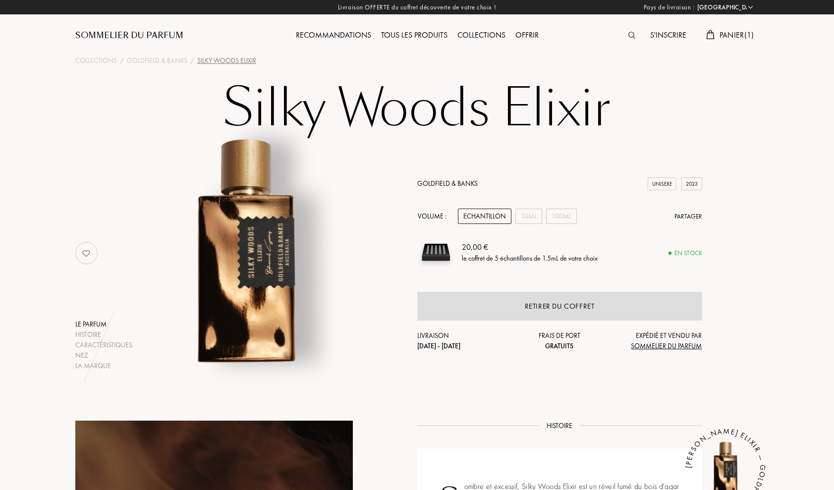
select select "FR"
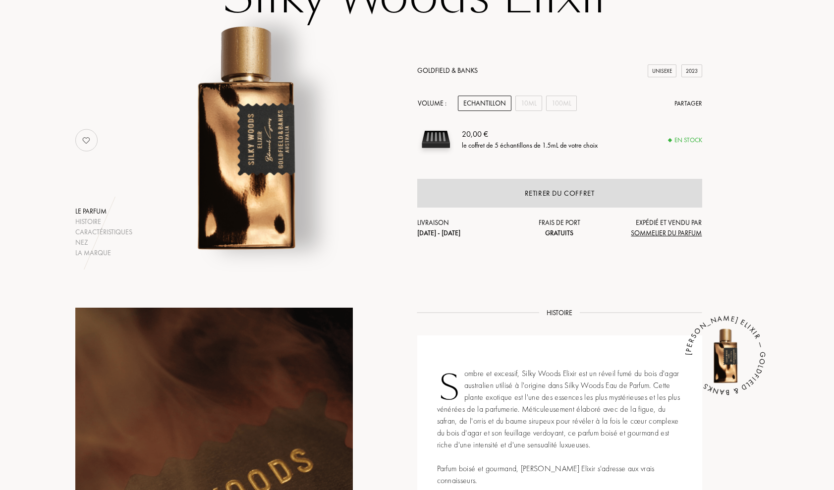
scroll to position [118, 0]
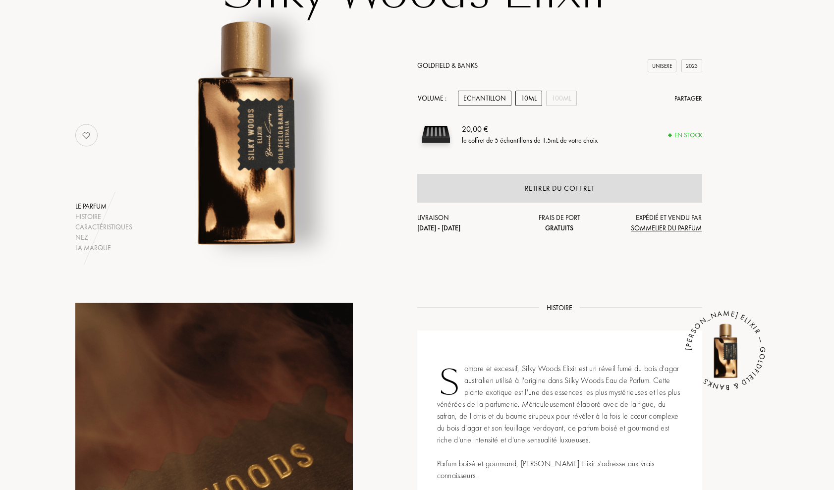
click at [535, 100] on div "10mL" at bounding box center [529, 98] width 27 height 15
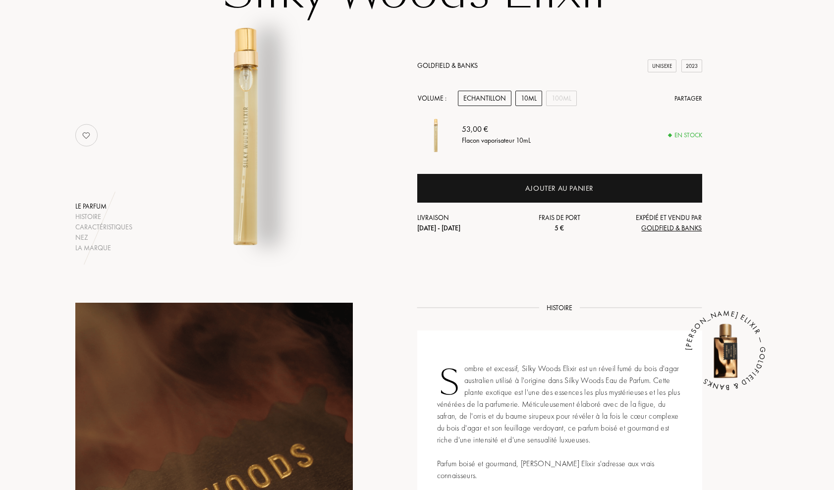
click at [494, 99] on div "Echantillon" at bounding box center [485, 98] width 54 height 15
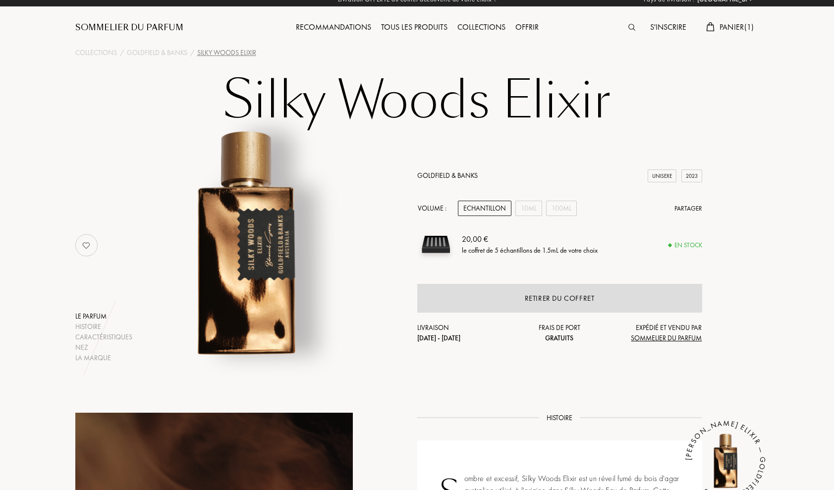
scroll to position [0, 0]
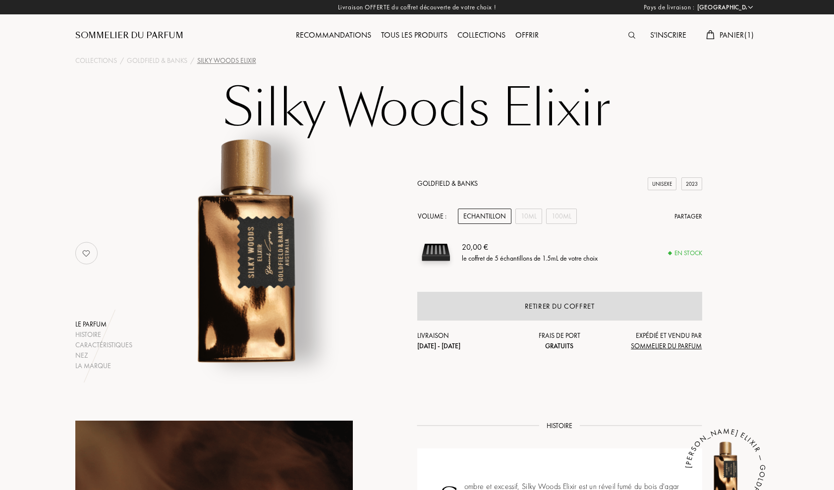
click at [734, 35] on span "Panier ( 1 )" at bounding box center [737, 35] width 35 height 10
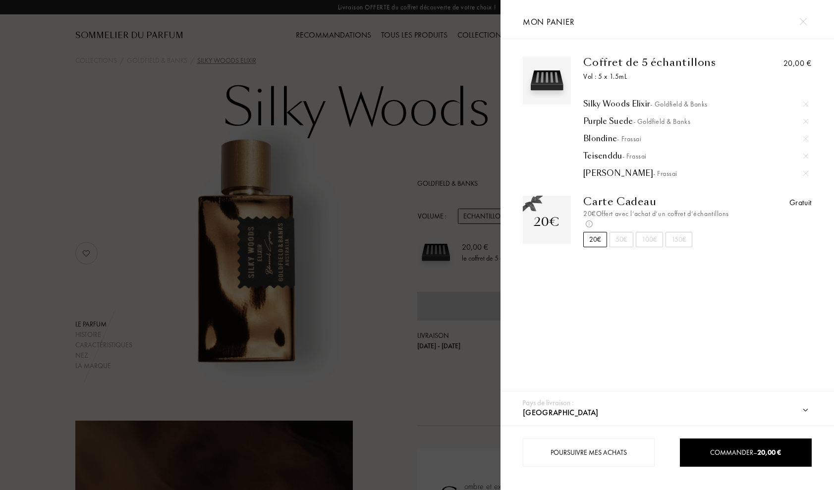
click at [379, 102] on div at bounding box center [250, 245] width 501 height 490
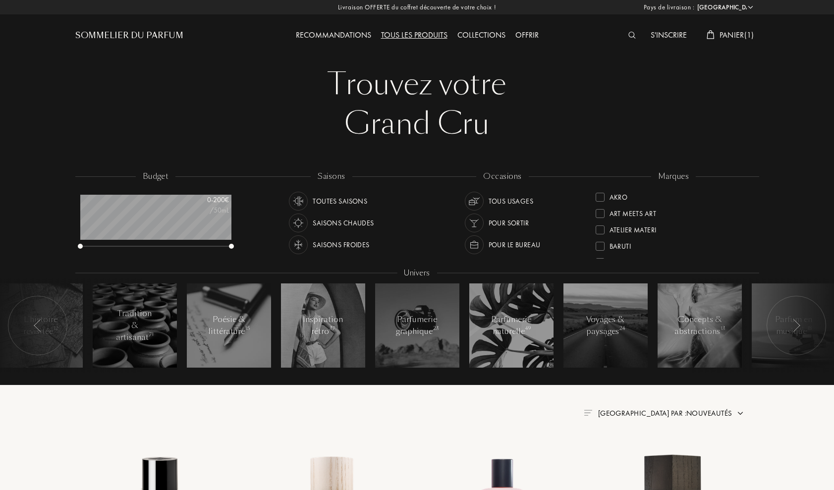
select select "FR"
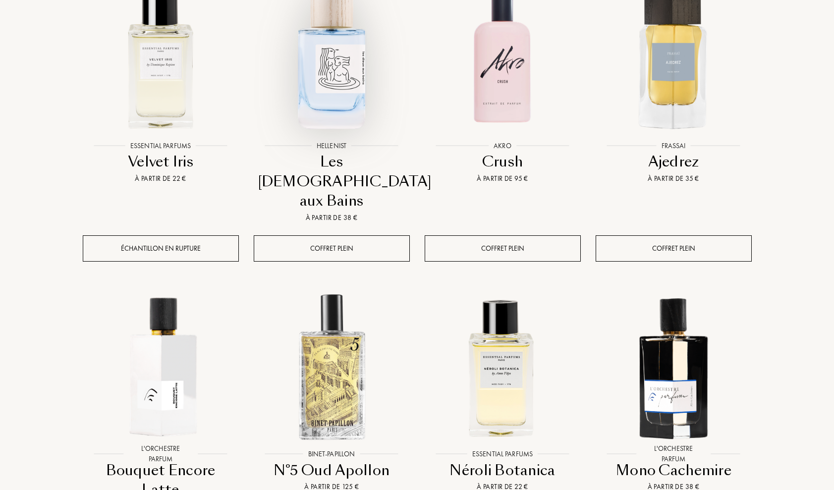
scroll to position [463, 0]
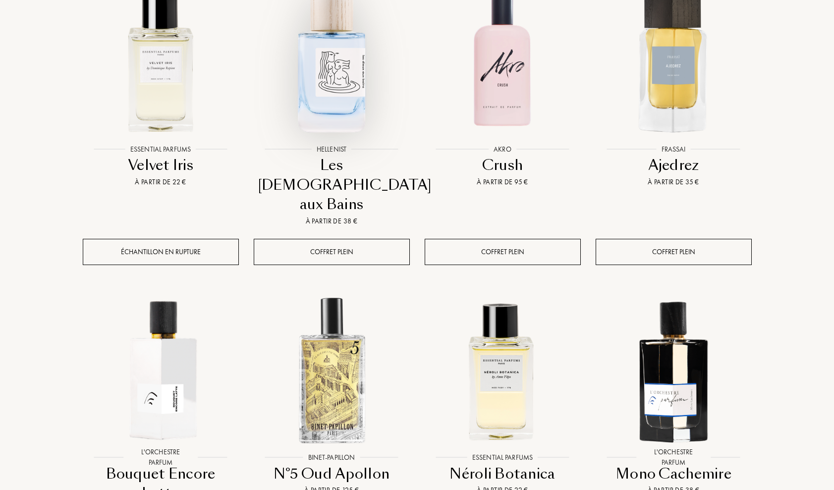
click at [324, 97] on img at bounding box center [332, 62] width 154 height 154
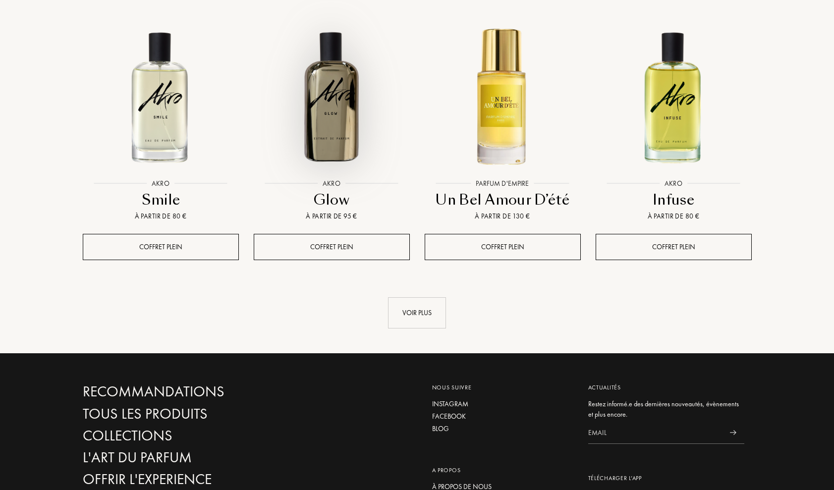
scroll to position [1080, 0]
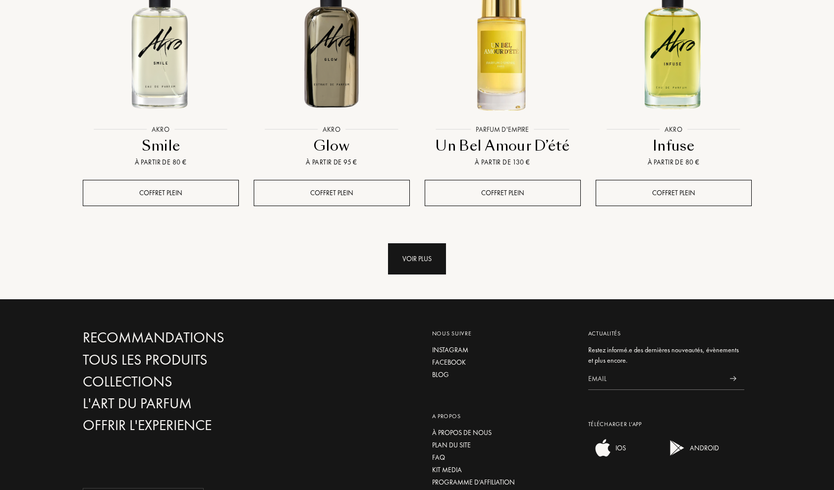
click at [405, 243] on div "Voir plus" at bounding box center [417, 258] width 58 height 31
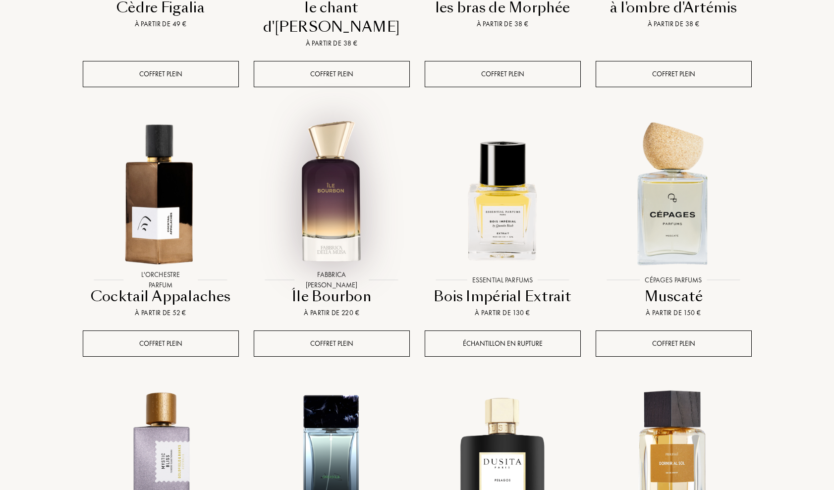
scroll to position [1494, 0]
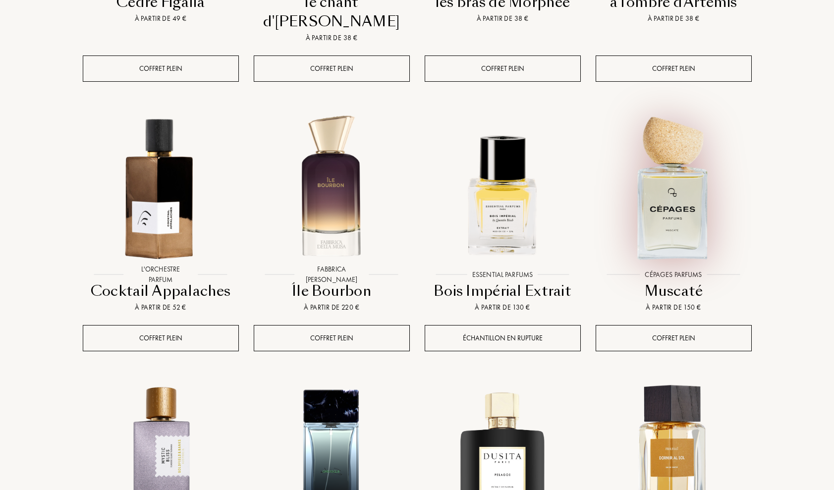
click at [673, 163] on img at bounding box center [674, 187] width 154 height 154
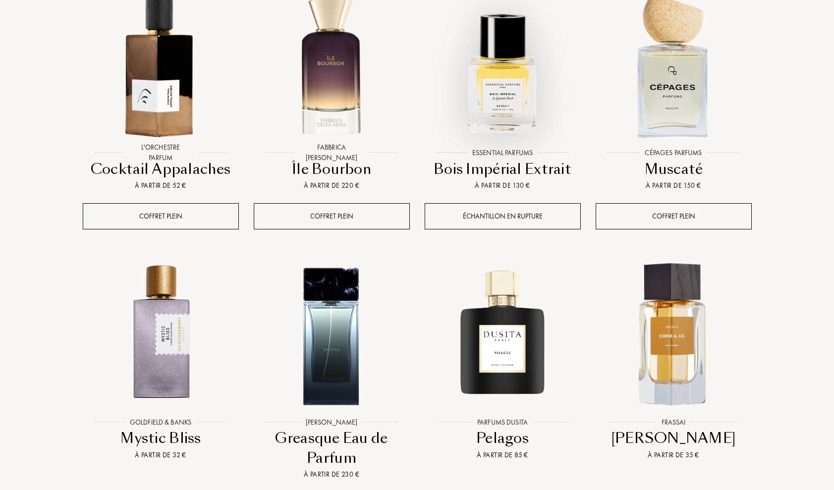
scroll to position [1618, 0]
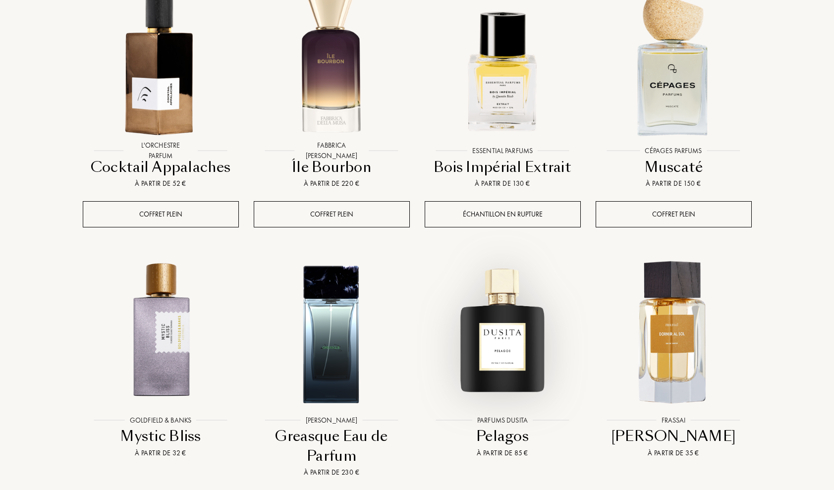
click at [500, 291] on img at bounding box center [503, 333] width 154 height 154
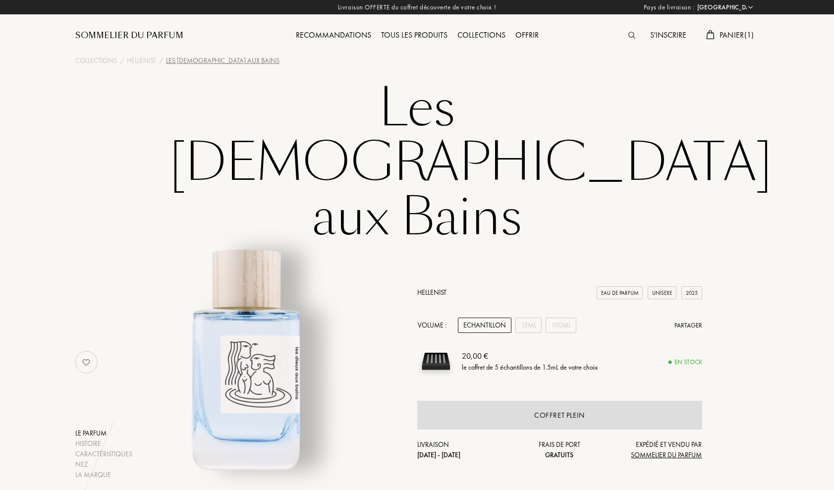
select select "FR"
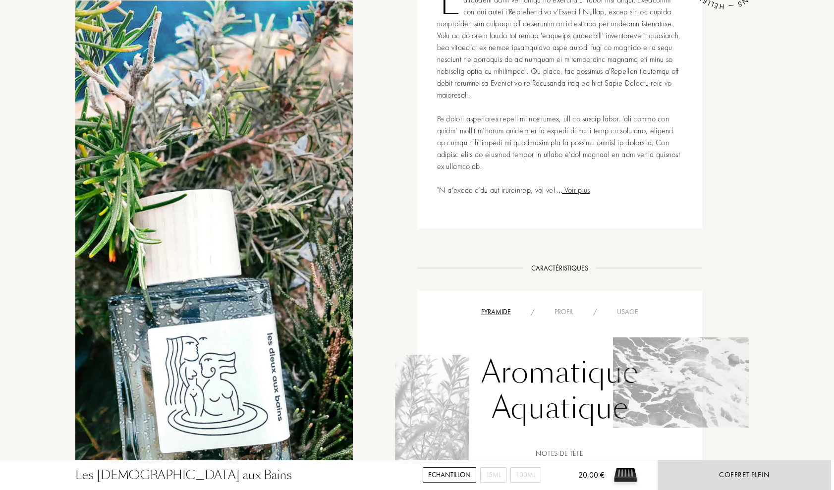
scroll to position [610, 0]
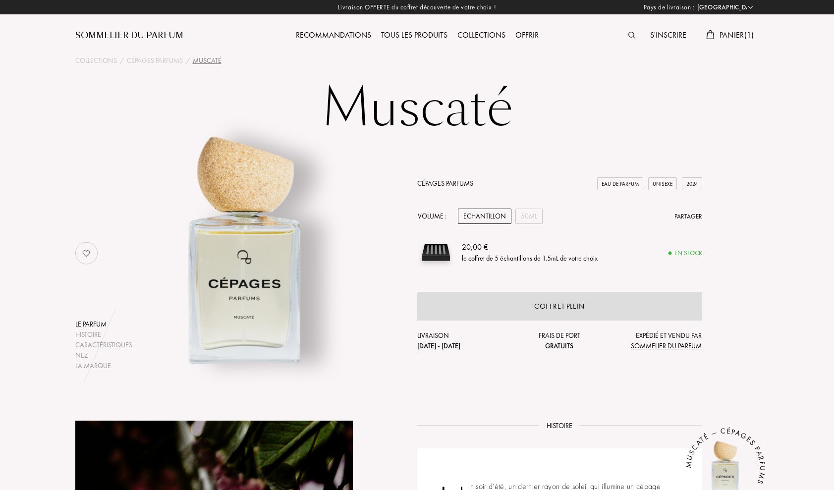
select select "FR"
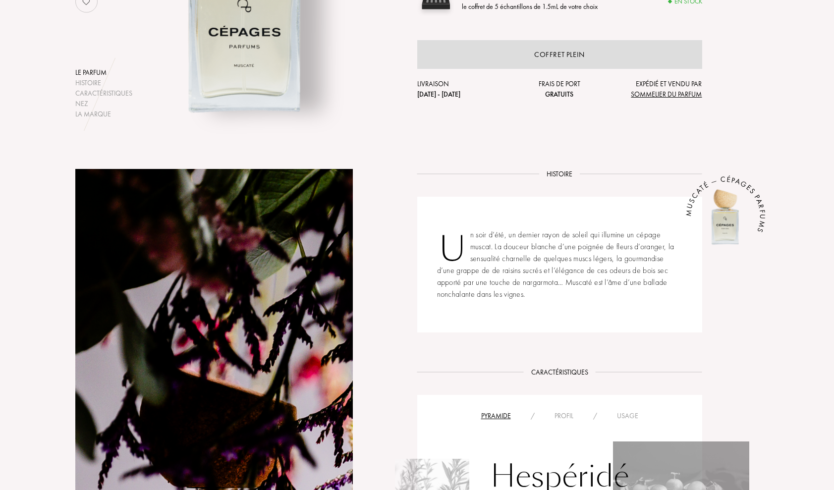
scroll to position [230, 0]
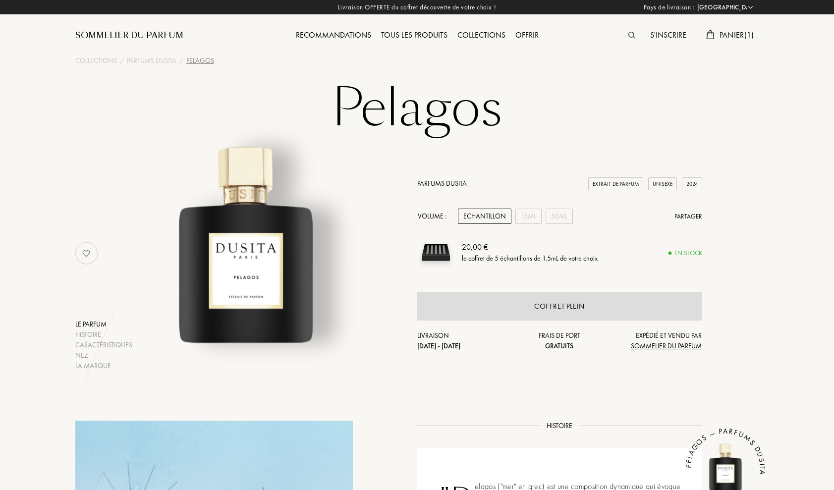
select select "FR"
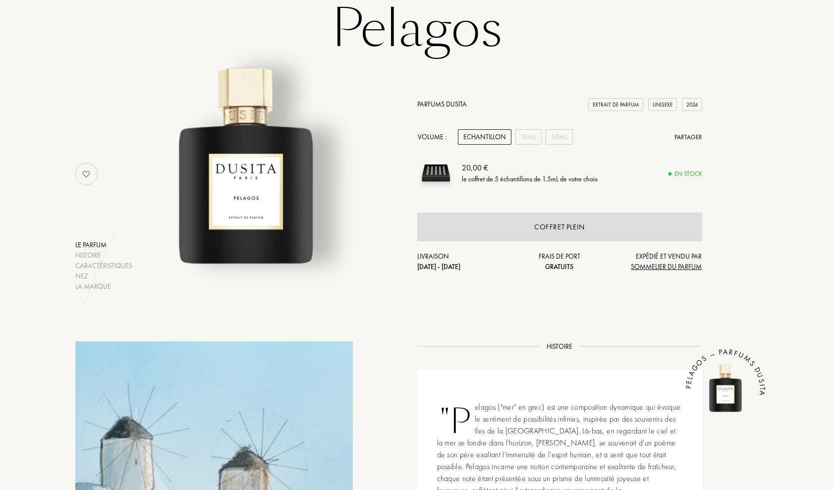
scroll to position [79, 0]
click at [445, 107] on link "Parfums Dusita" at bounding box center [442, 104] width 50 height 9
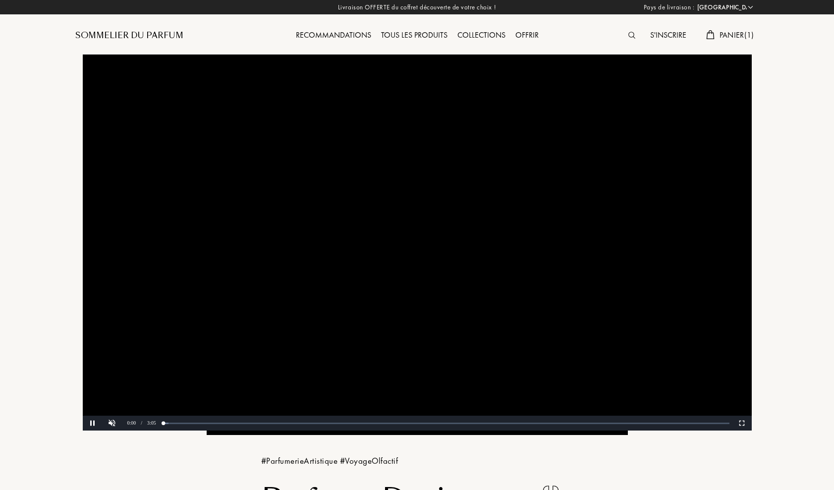
select select "FR"
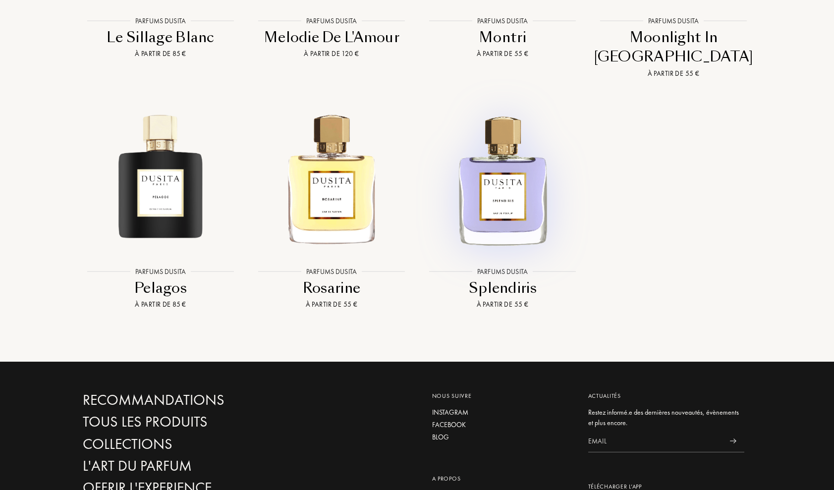
scroll to position [2123, 0]
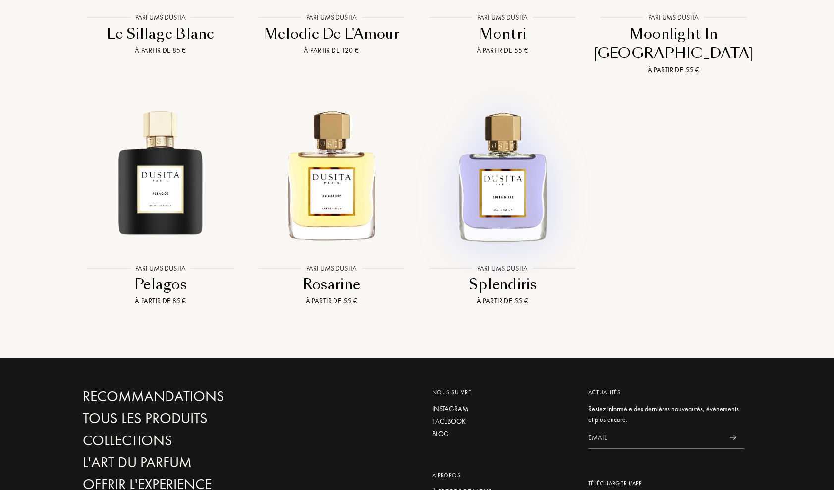
click at [486, 220] on img at bounding box center [503, 176] width 154 height 154
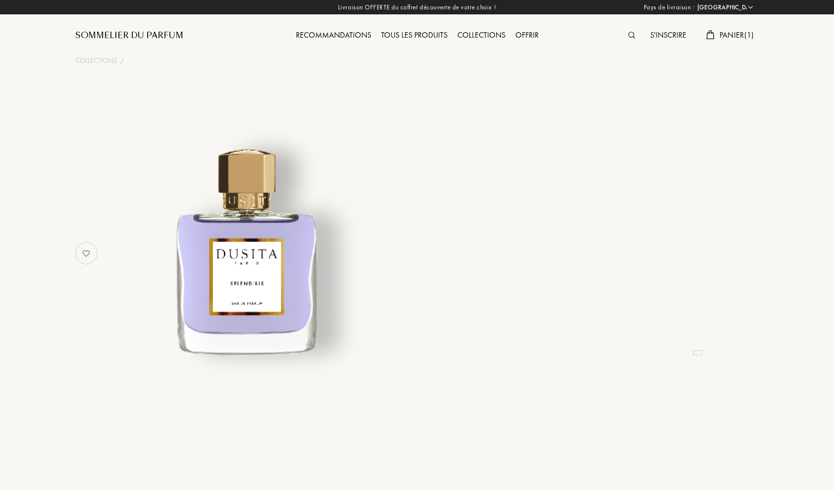
select select "FR"
select select "3"
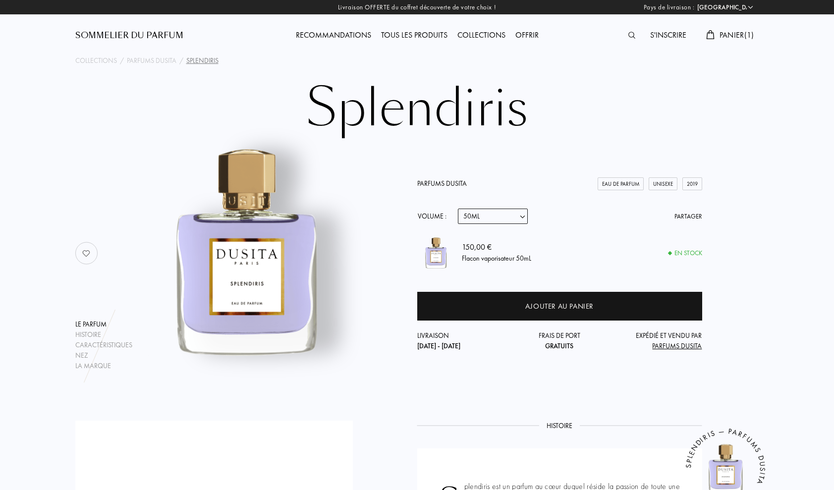
click at [731, 34] on span "Panier ( 1 )" at bounding box center [737, 35] width 35 height 10
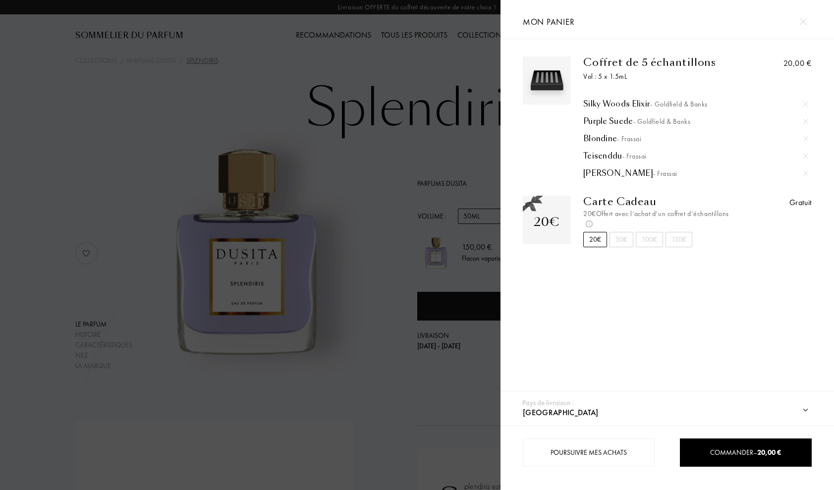
click at [650, 102] on span "- Goldfield & Banks" at bounding box center [679, 104] width 58 height 9
click at [346, 156] on div at bounding box center [250, 245] width 501 height 490
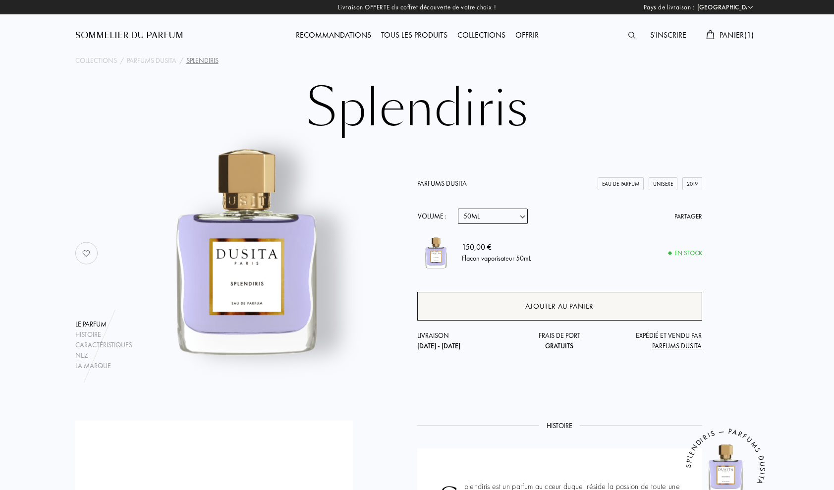
click at [557, 312] on div "Ajouter au panier" at bounding box center [559, 306] width 285 height 29
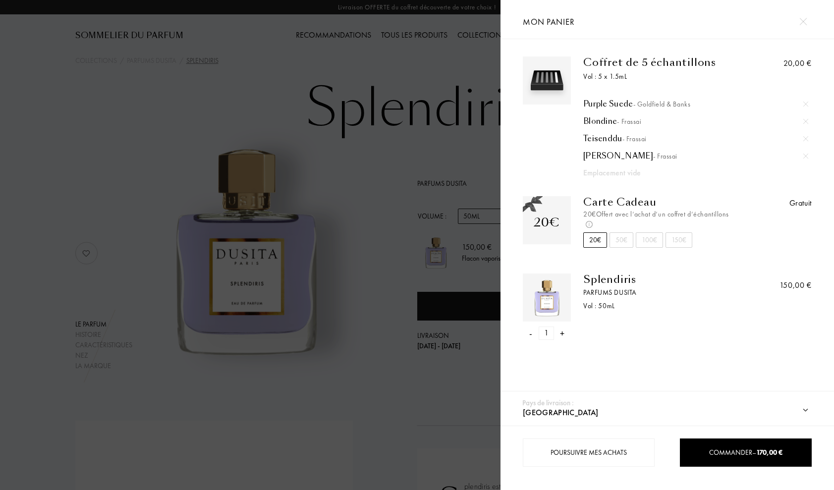
click at [461, 318] on div at bounding box center [250, 245] width 501 height 490
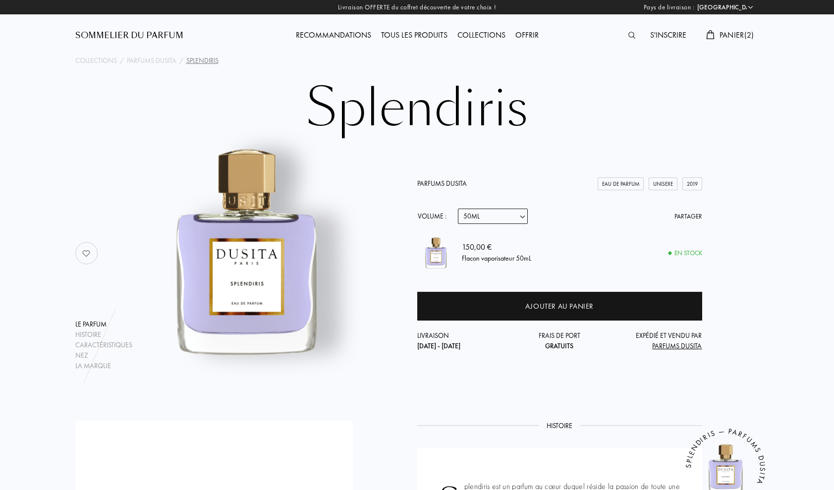
select select "0"
click option "Echantillon" at bounding box center [0, 0] width 0 height 0
select select "0"
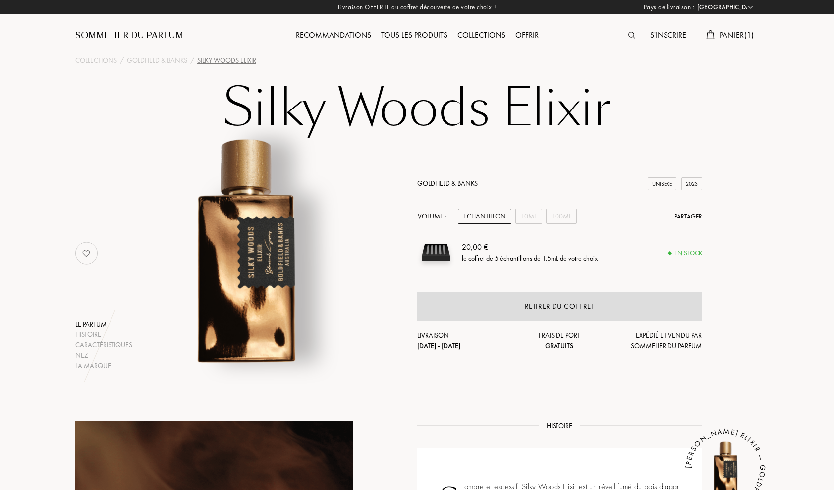
select select "FR"
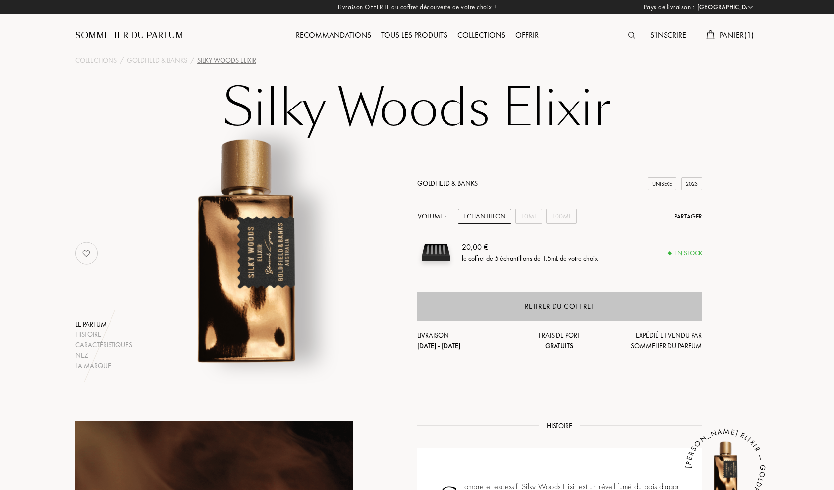
click at [556, 310] on div "Retirer du coffret" at bounding box center [560, 306] width 70 height 11
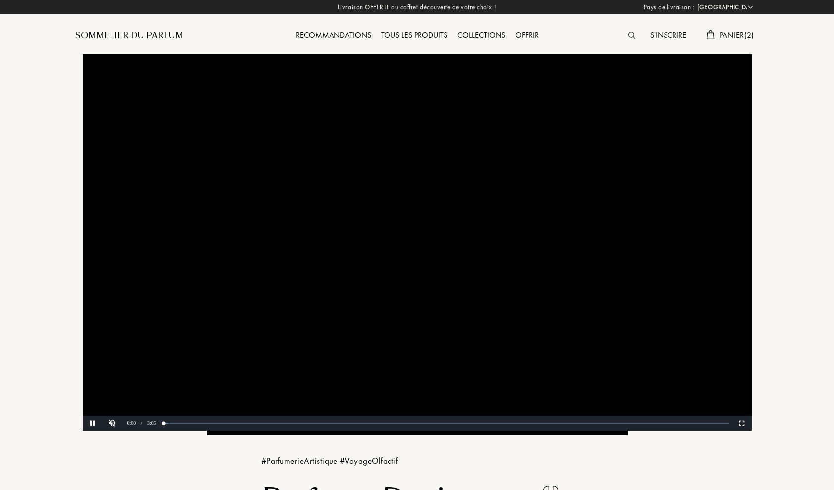
select select "FR"
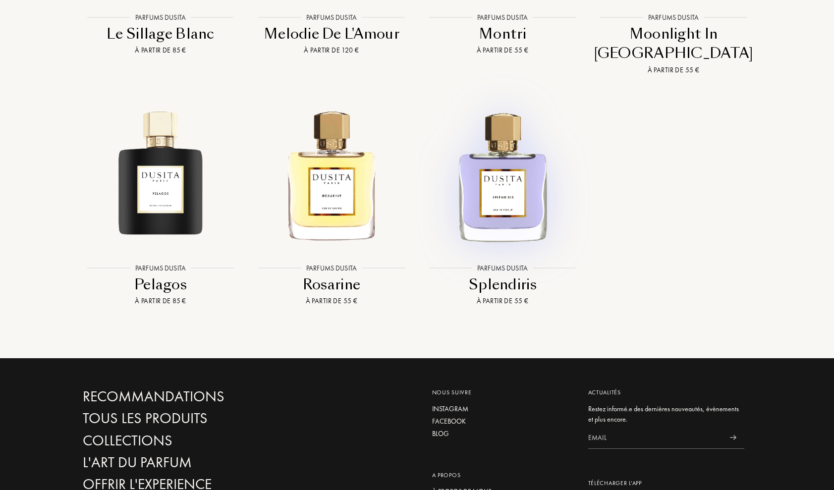
click at [532, 217] on img at bounding box center [503, 176] width 154 height 154
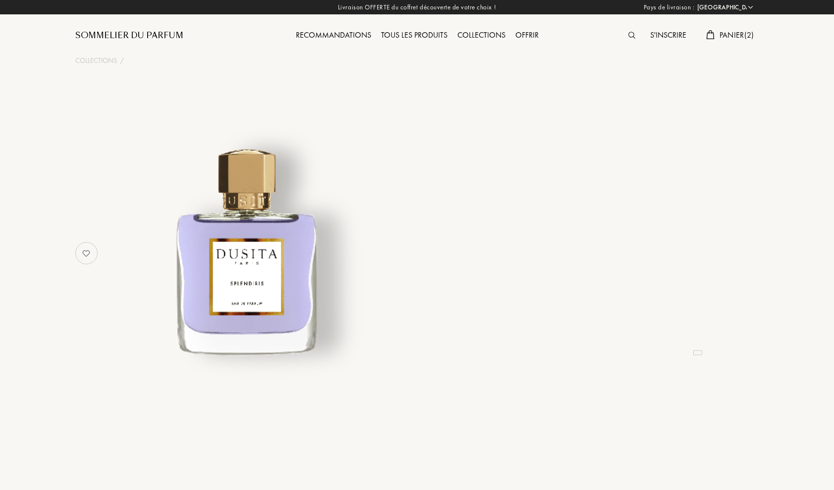
select select "FR"
select select "3"
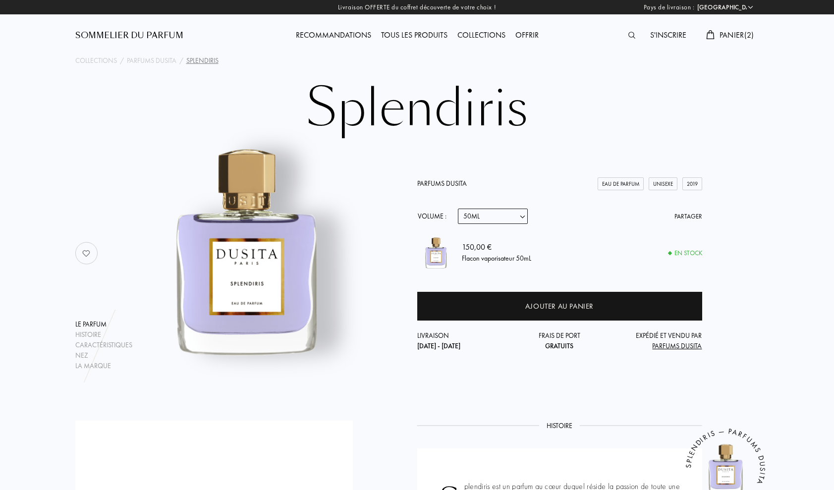
select select "0"
click option "Echantillon" at bounding box center [0, 0] width 0 height 0
select select "0"
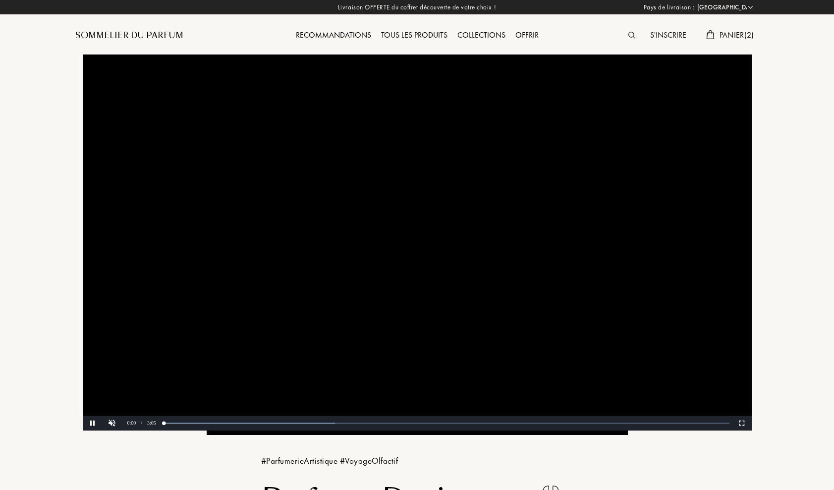
select select "FR"
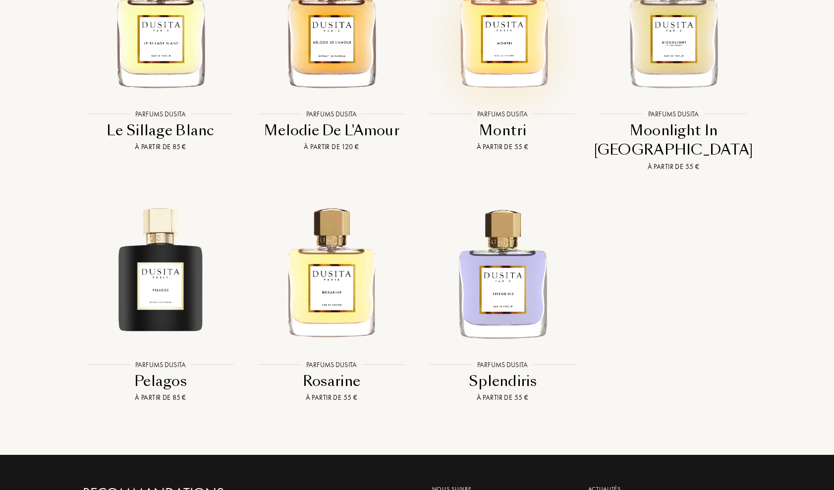
scroll to position [2028, 0]
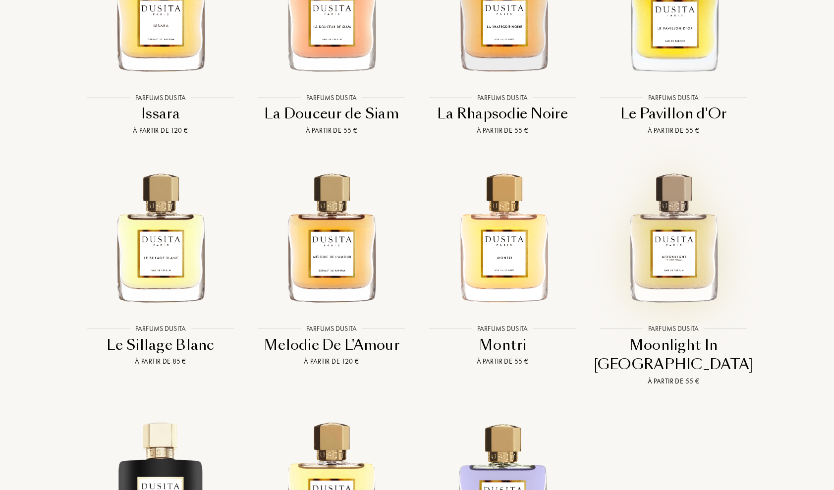
click at [656, 286] on img at bounding box center [674, 236] width 154 height 154
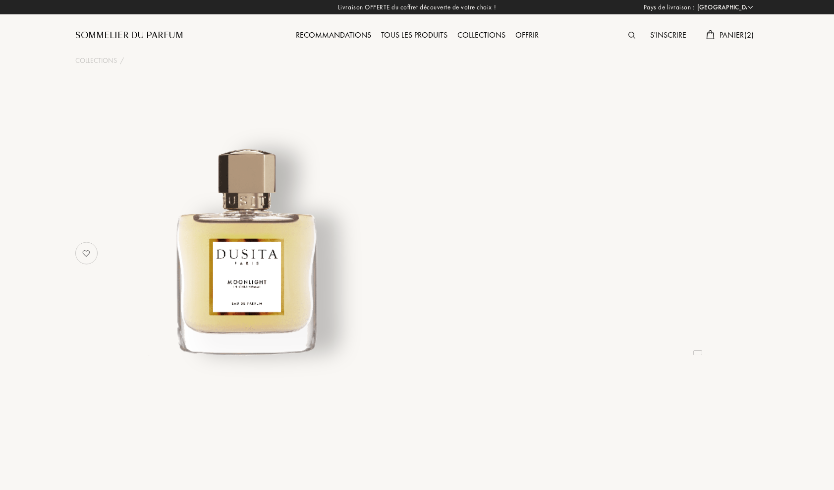
select select "FR"
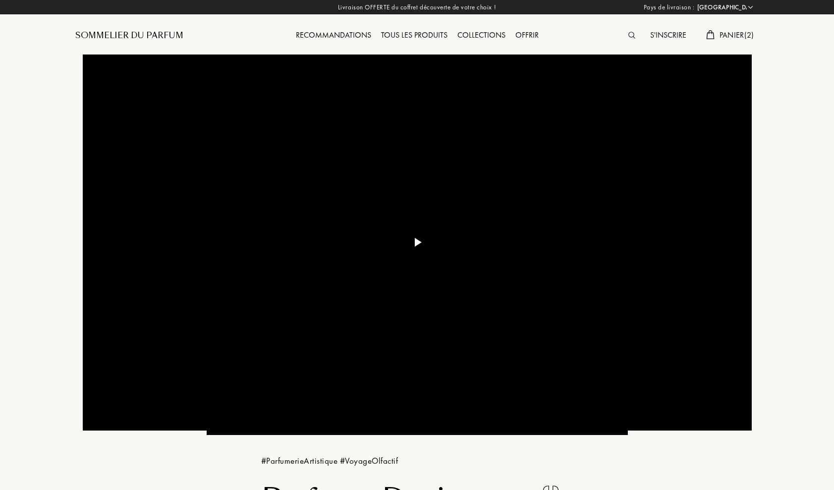
select select "FR"
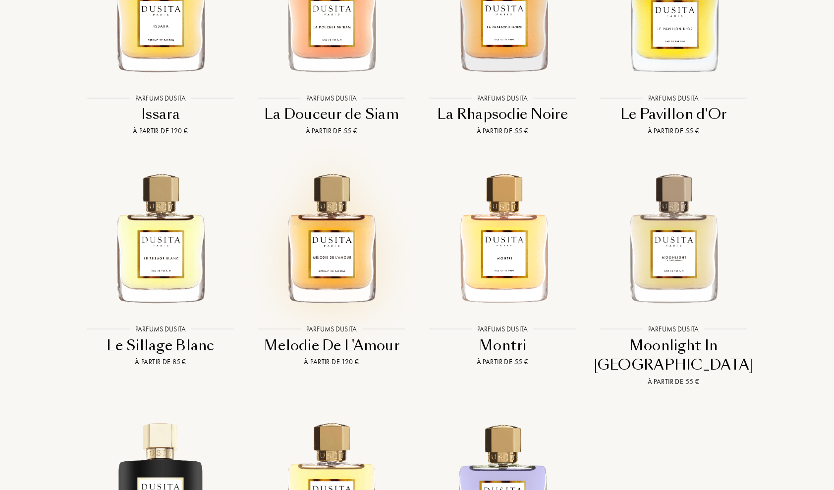
click at [338, 253] on img at bounding box center [332, 237] width 154 height 154
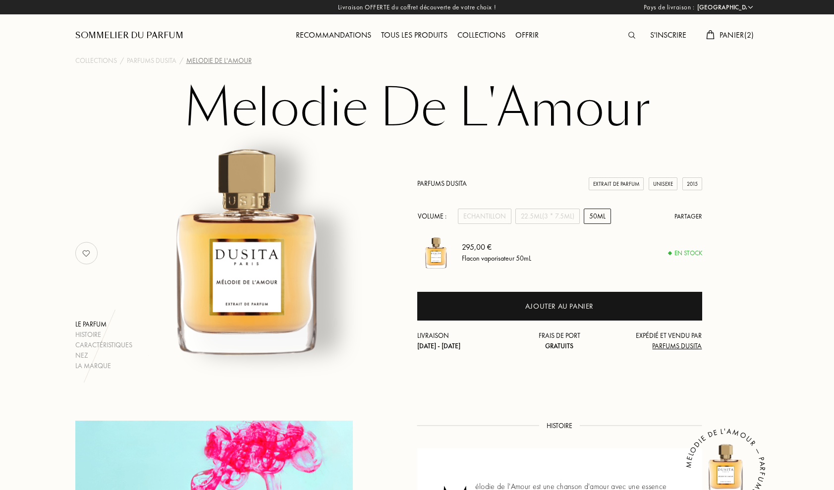
select select "FR"
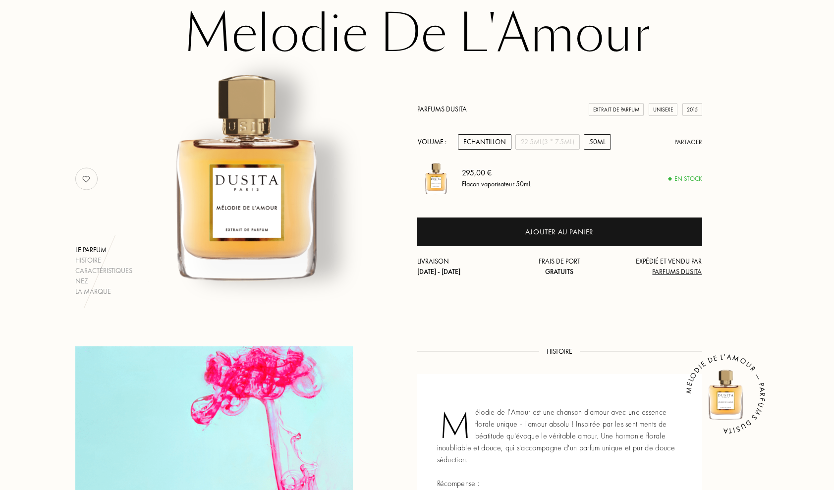
scroll to position [67, 0]
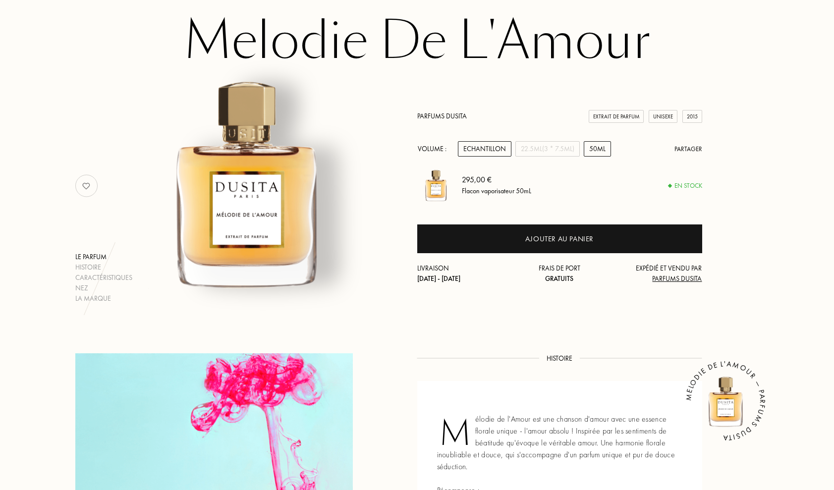
click at [479, 149] on div "Echantillon" at bounding box center [485, 148] width 54 height 15
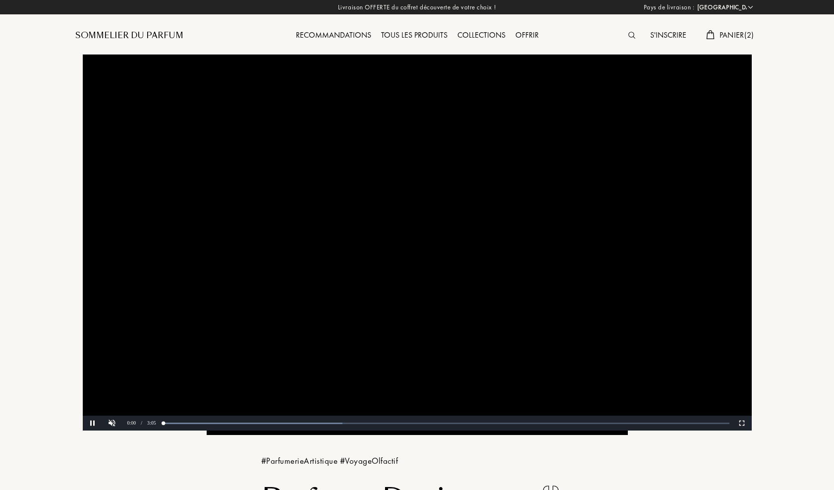
select select "FR"
click at [420, 36] on div "Tous les produits" at bounding box center [414, 35] width 76 height 13
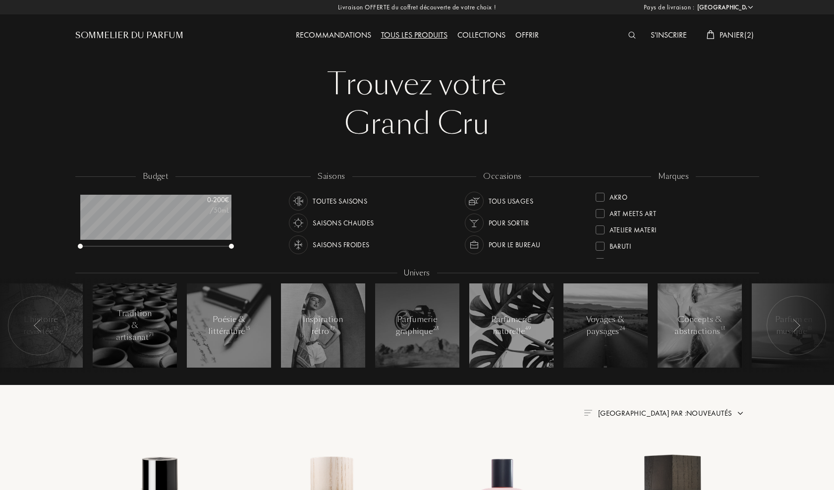
select select "FR"
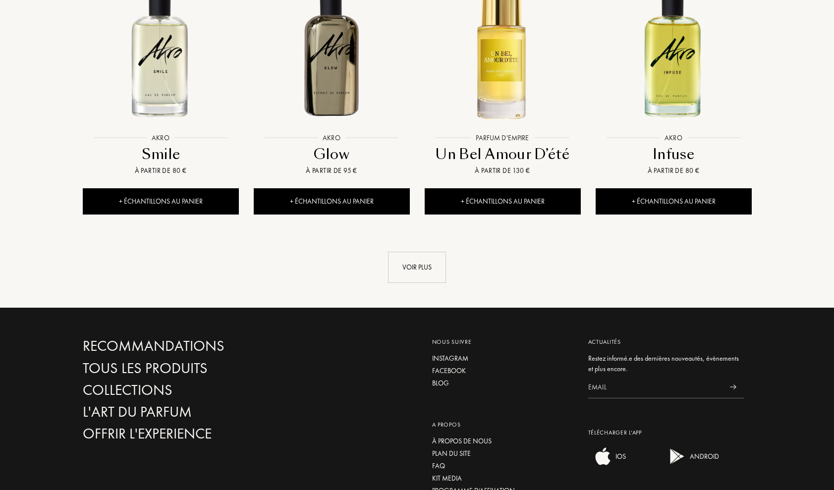
scroll to position [1057, 0]
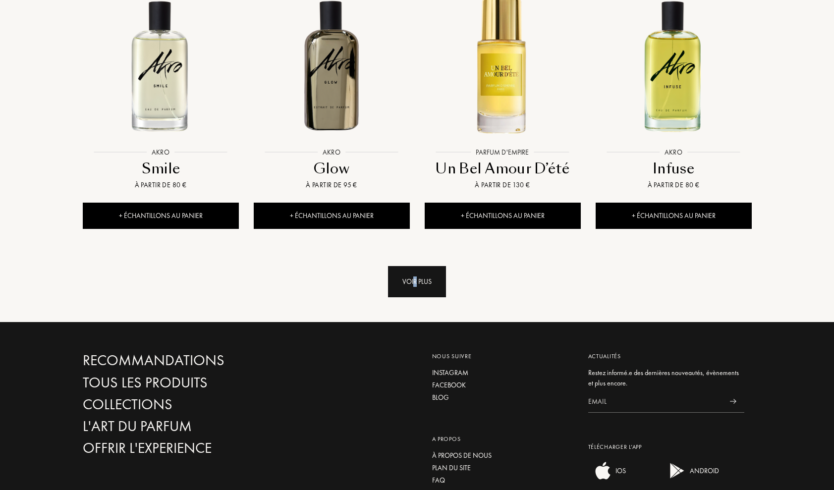
click at [415, 266] on div "Voir plus" at bounding box center [417, 281] width 58 height 31
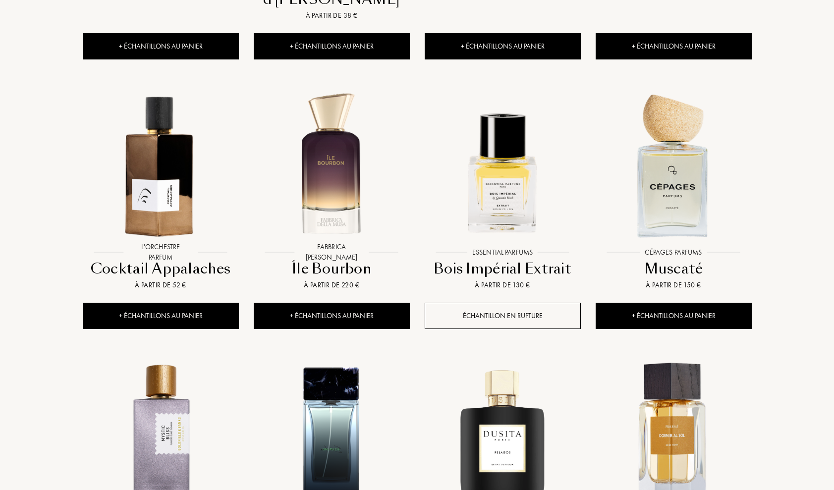
scroll to position [1521, 0]
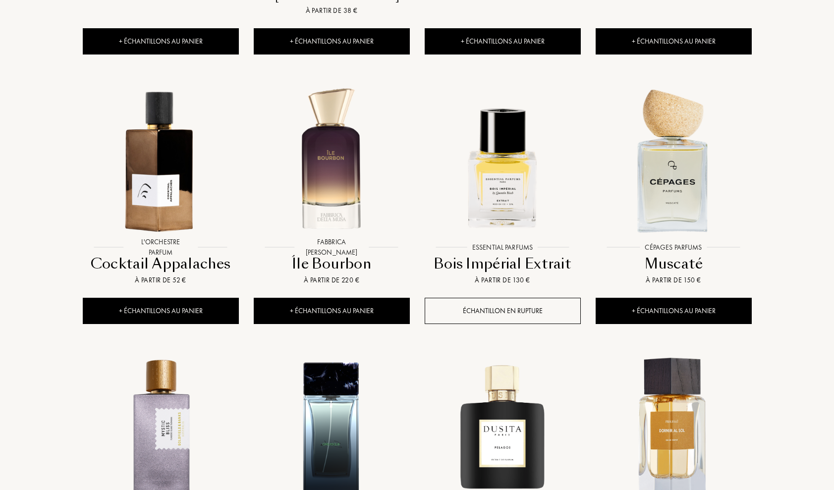
click at [166, 254] on div "Cocktail Appalaches" at bounding box center [161, 263] width 148 height 19
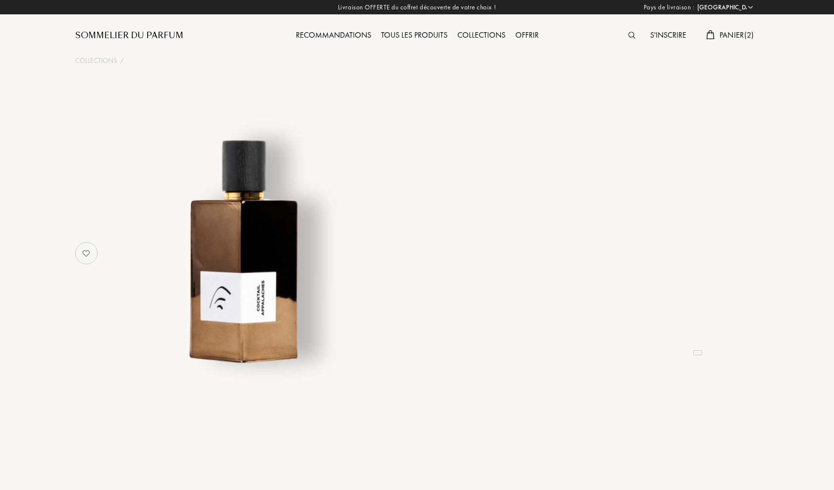
select select "FR"
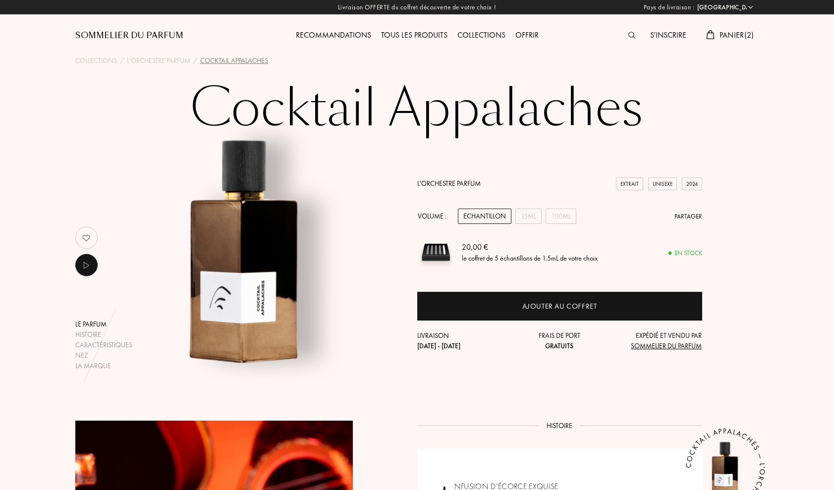
click at [451, 183] on link "L'Orchestre Parfum" at bounding box center [448, 183] width 63 height 9
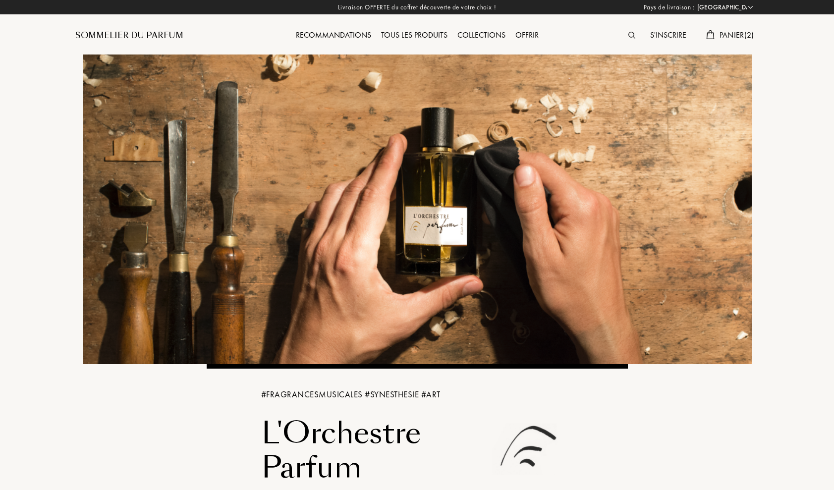
select select "FR"
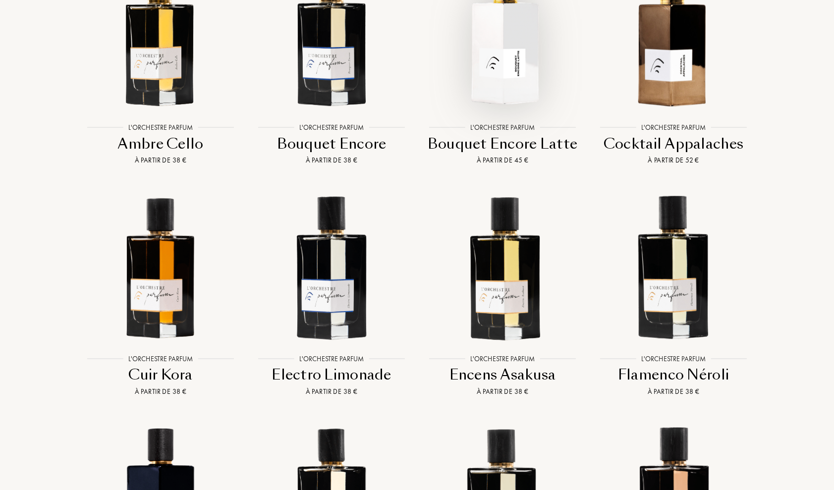
scroll to position [864, 0]
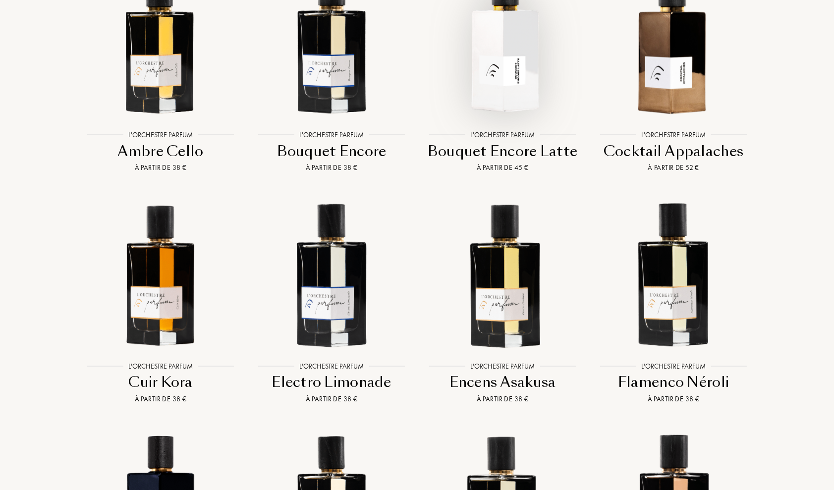
click at [492, 88] on img at bounding box center [503, 42] width 154 height 154
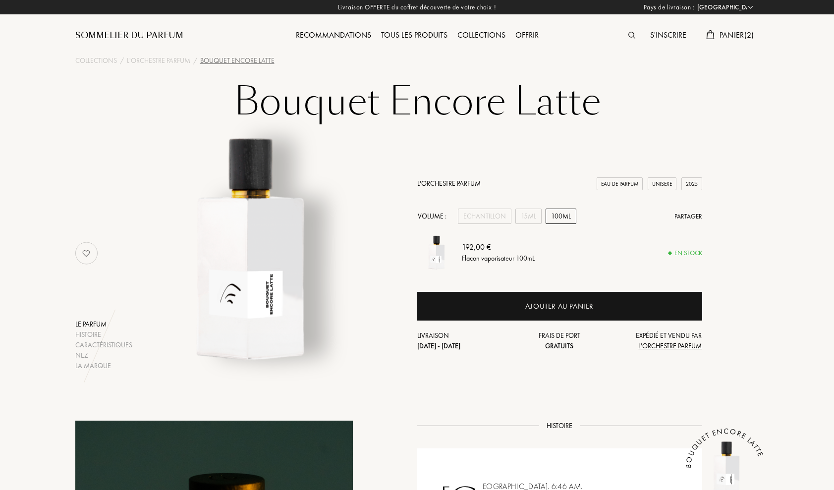
select select "FR"
click at [470, 216] on div "Echantillon" at bounding box center [485, 216] width 54 height 15
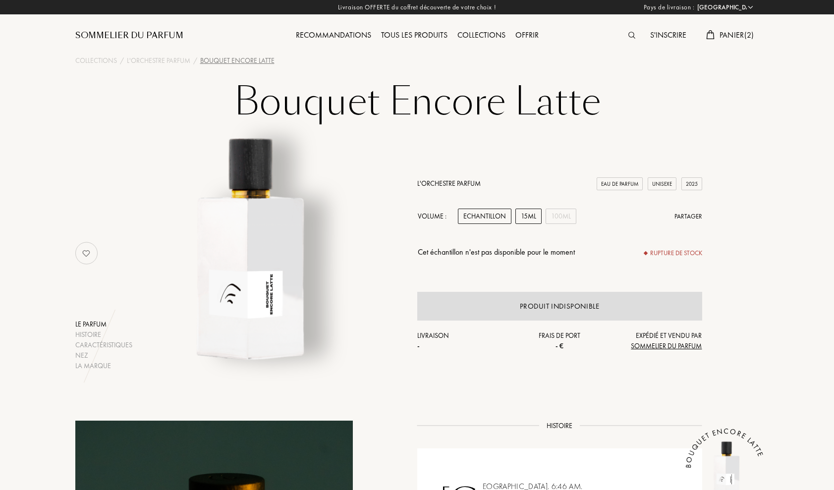
click at [517, 216] on div "15mL" at bounding box center [529, 216] width 26 height 15
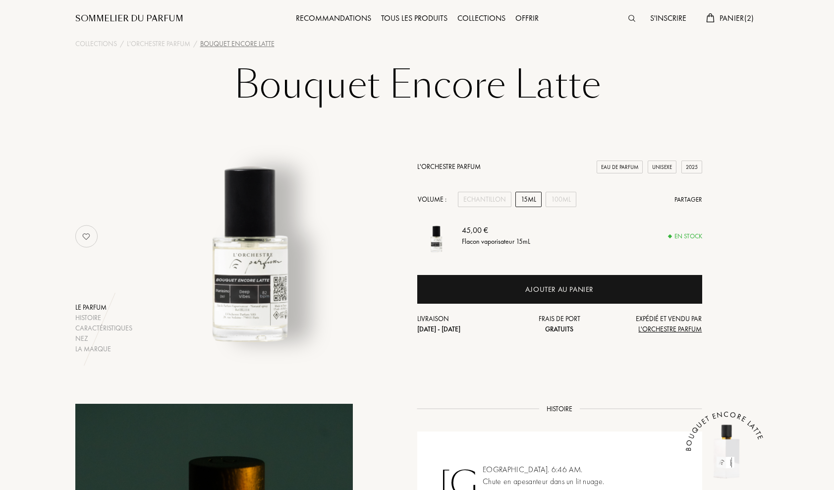
scroll to position [16, 0]
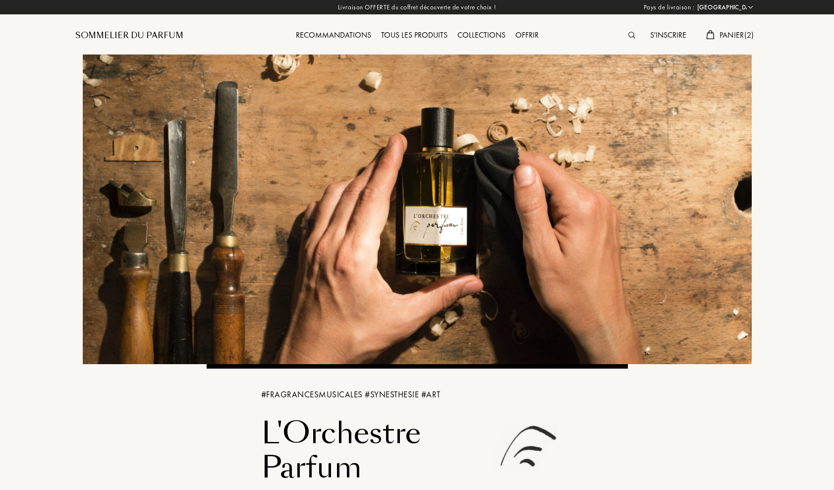
select select "FR"
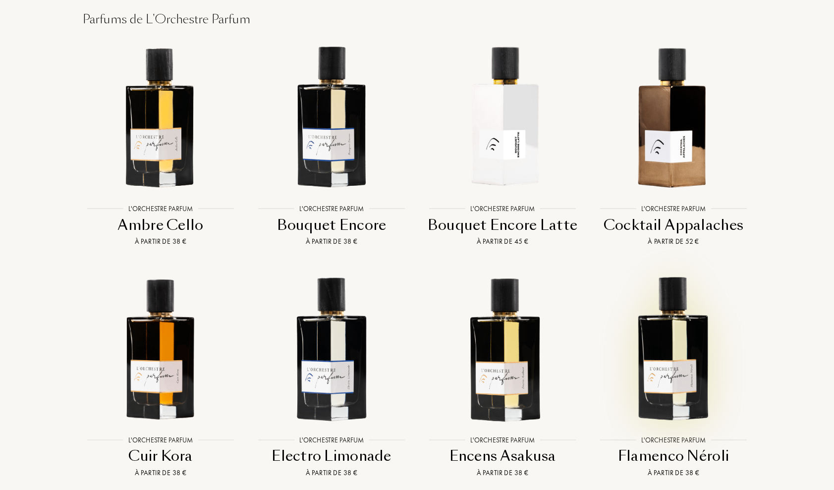
scroll to position [789, 0]
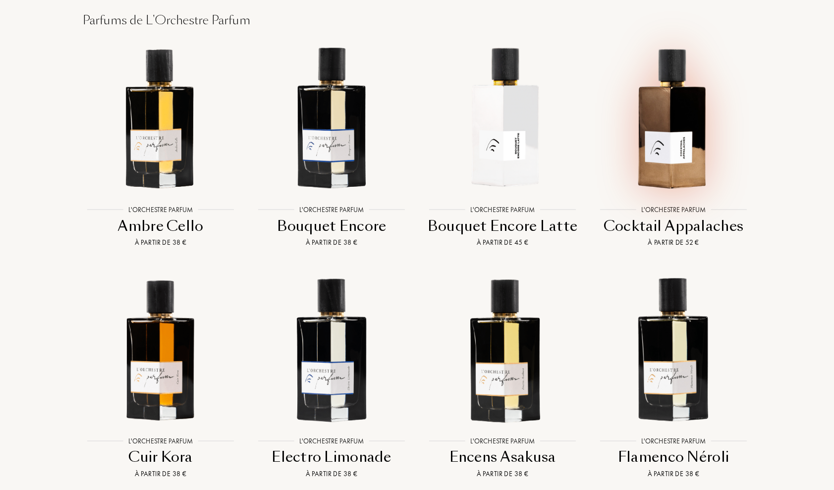
click at [682, 106] on img at bounding box center [674, 117] width 154 height 154
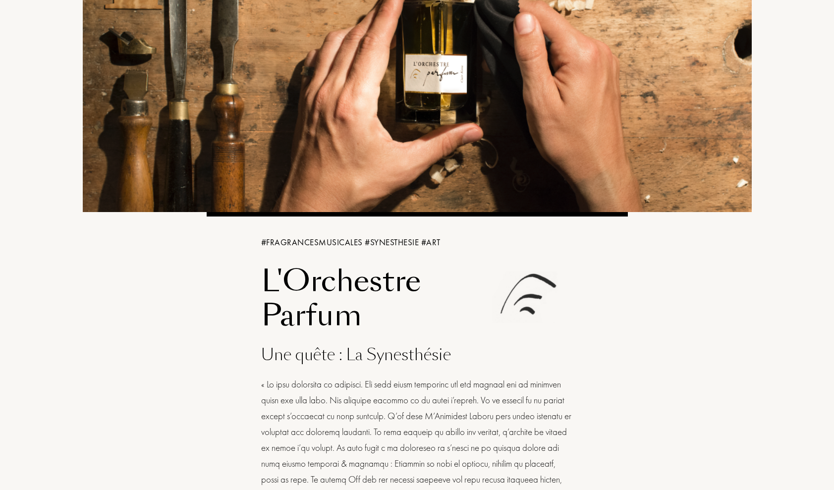
scroll to position [0, 0]
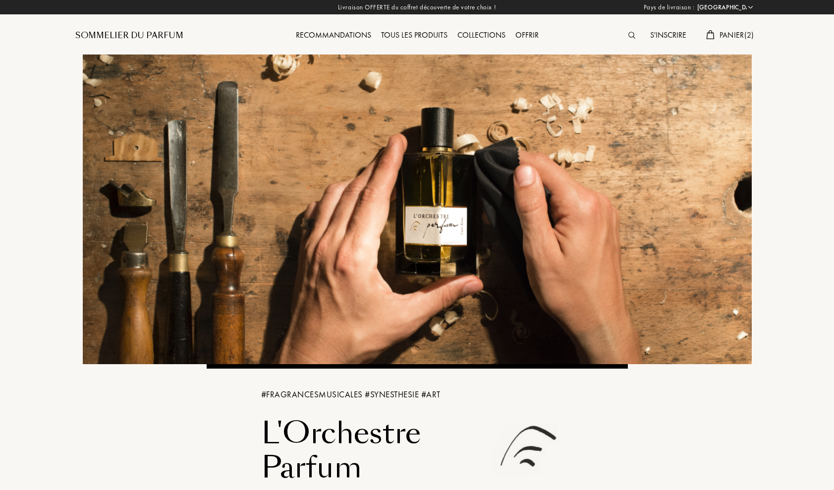
click at [487, 33] on div "Collections" at bounding box center [482, 35] width 58 height 13
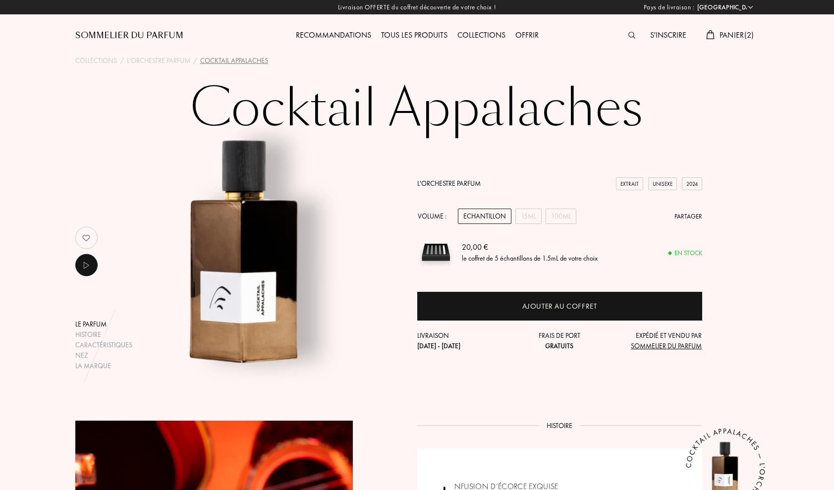
select select "FR"
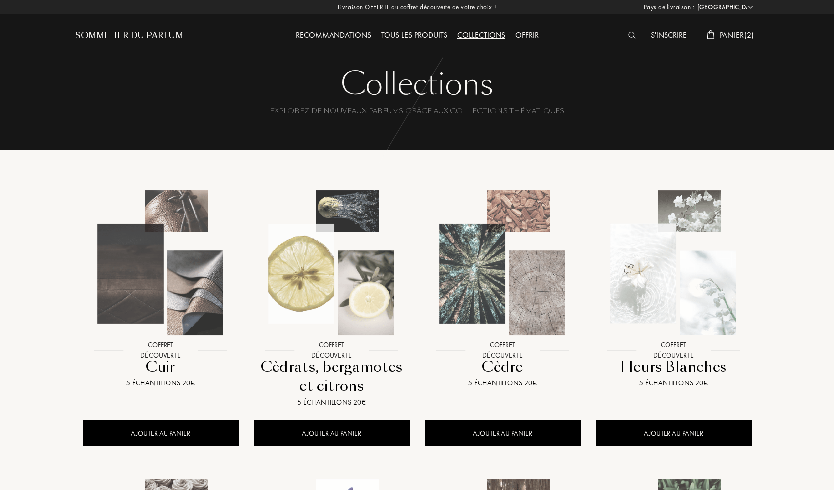
select select "FR"
click at [425, 35] on div "Tous les produits" at bounding box center [414, 35] width 76 height 13
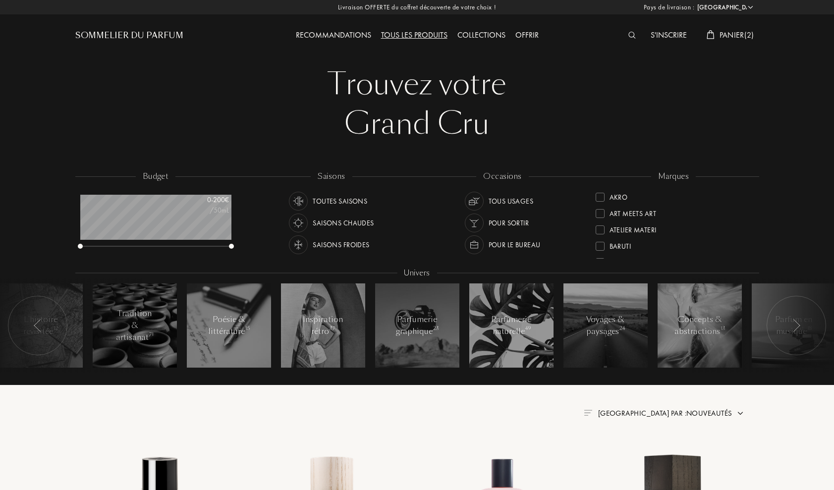
select select "FR"
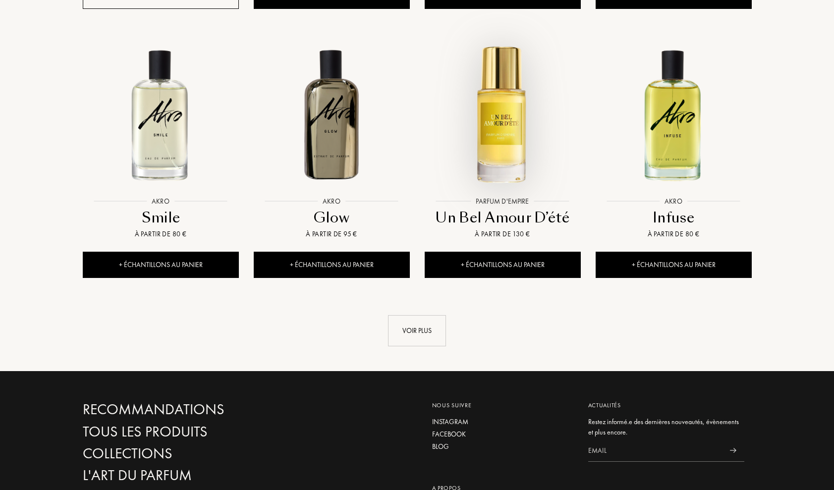
scroll to position [1013, 0]
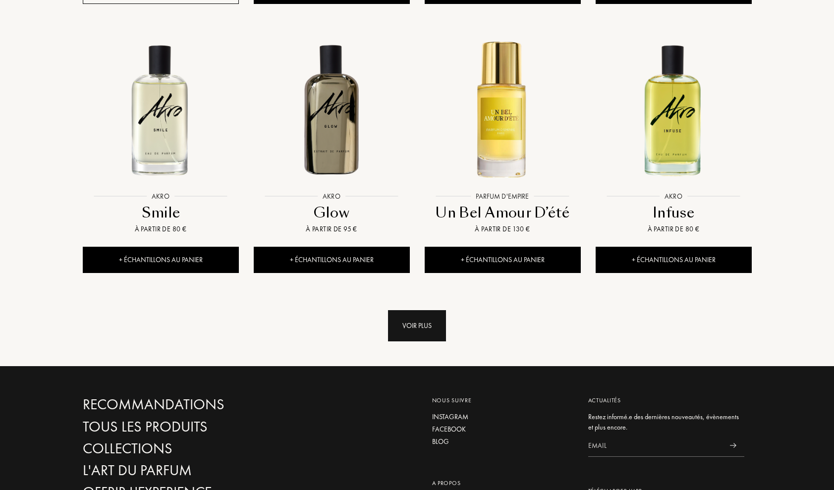
click at [413, 310] on div "Voir plus" at bounding box center [417, 325] width 58 height 31
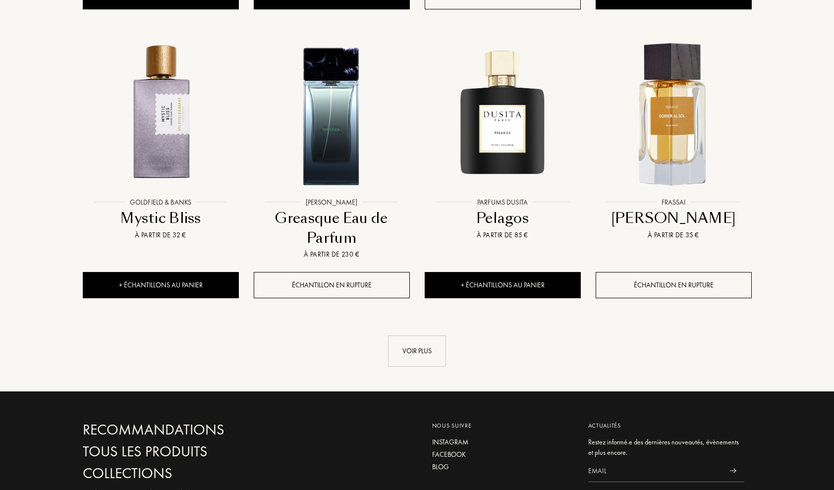
scroll to position [1844, 0]
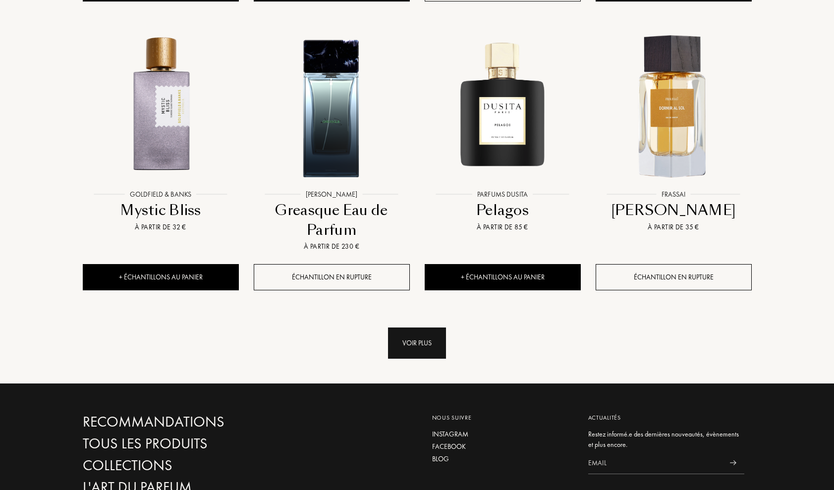
click at [433, 328] on div "Voir plus" at bounding box center [417, 343] width 58 height 31
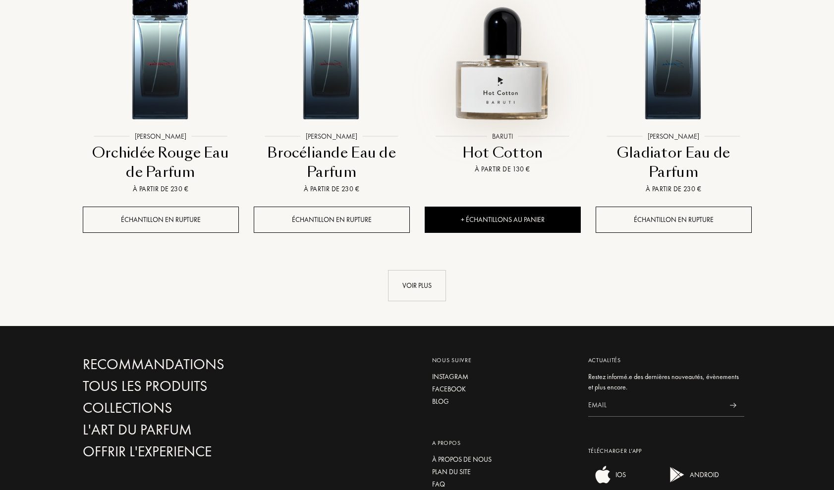
scroll to position [2756, 0]
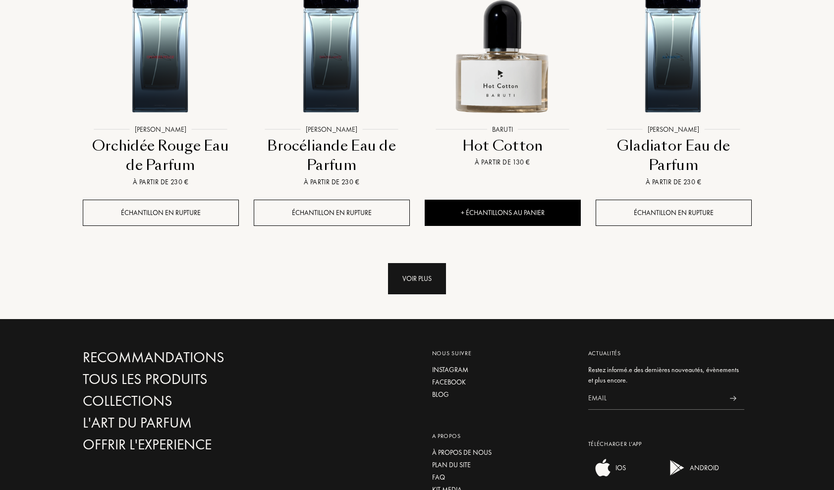
click at [418, 263] on div "Voir plus" at bounding box center [417, 278] width 58 height 31
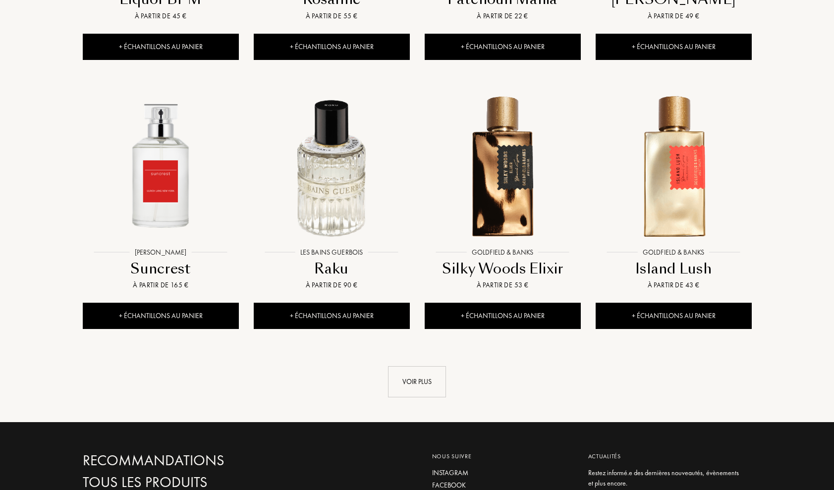
scroll to position [3461, 0]
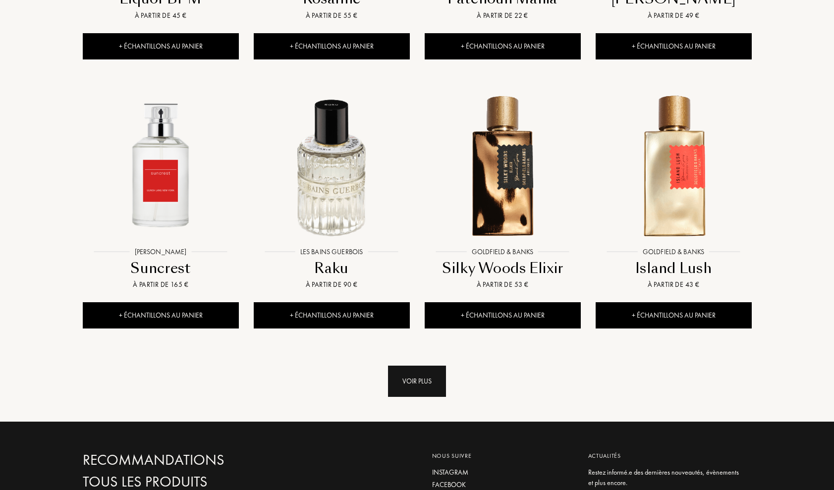
click at [429, 366] on div "Voir plus" at bounding box center [417, 381] width 58 height 31
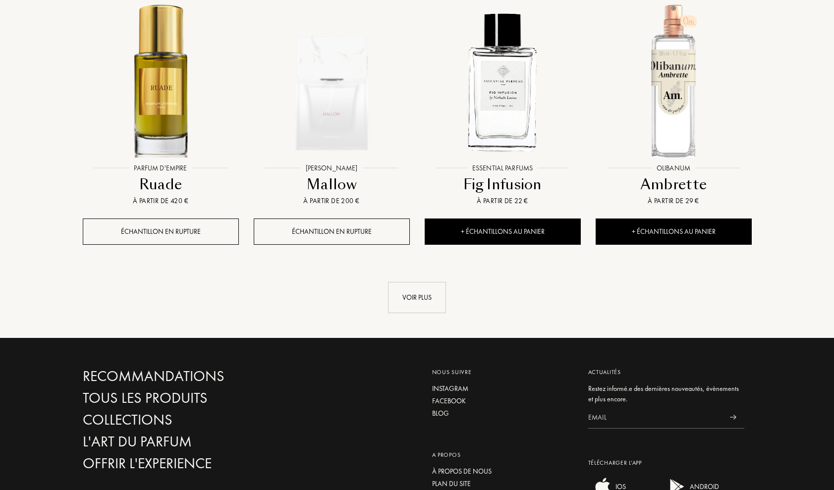
scroll to position [4394, 0]
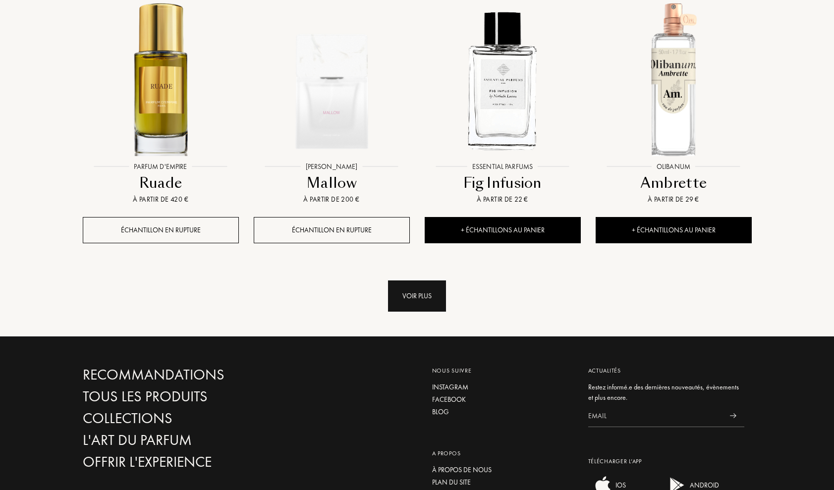
click at [430, 281] on div "Voir plus" at bounding box center [417, 296] width 58 height 31
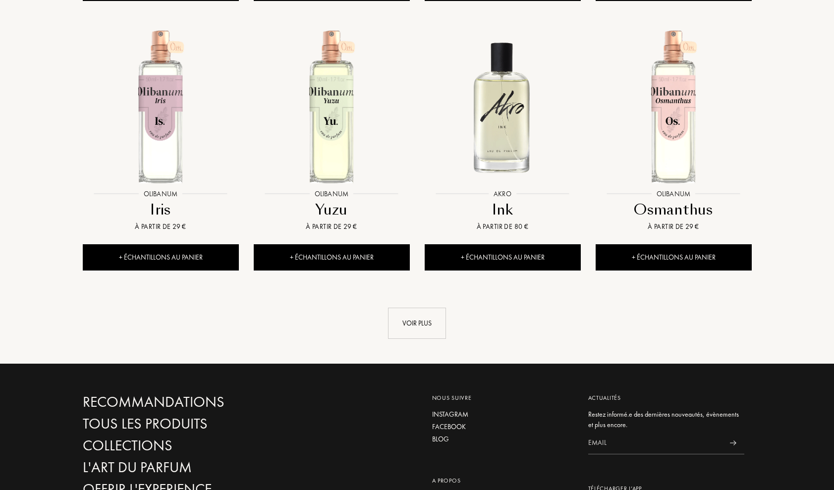
scroll to position [5176, 0]
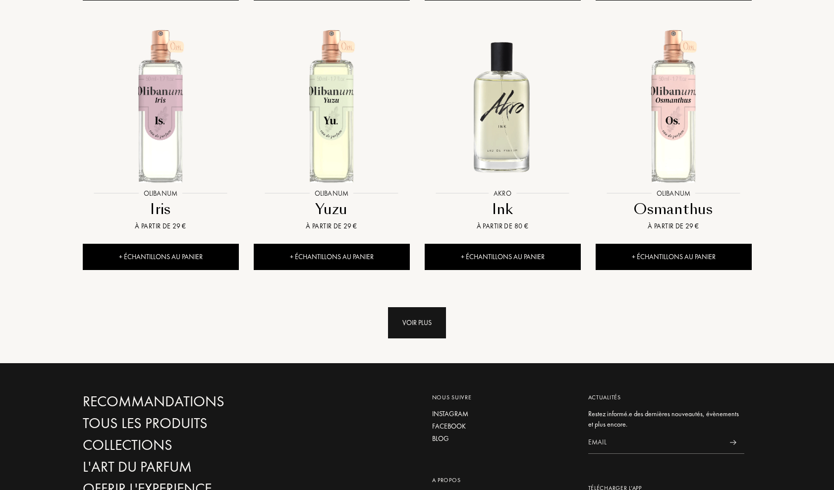
click at [419, 307] on div "Voir plus" at bounding box center [417, 322] width 58 height 31
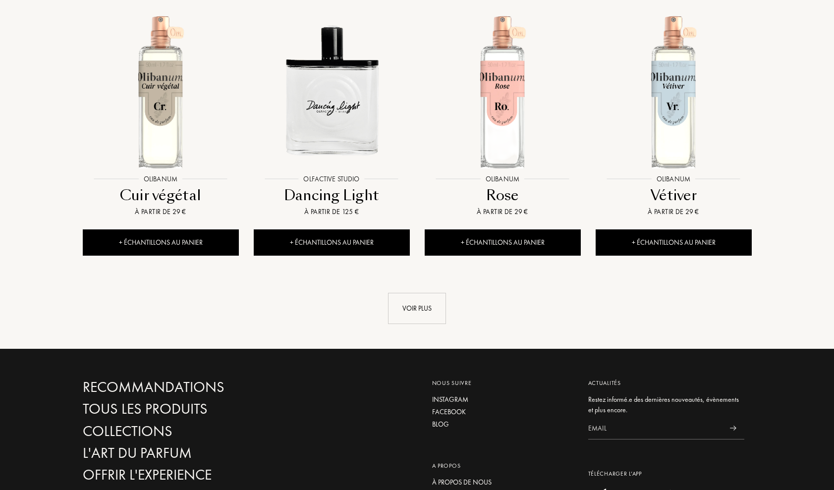
scroll to position [6000, 0]
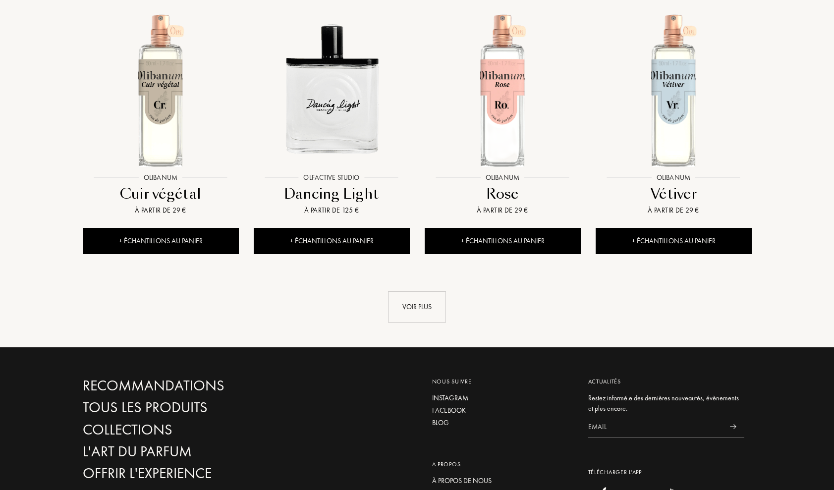
click at [419, 292] on div "Voir plus" at bounding box center [417, 307] width 58 height 31
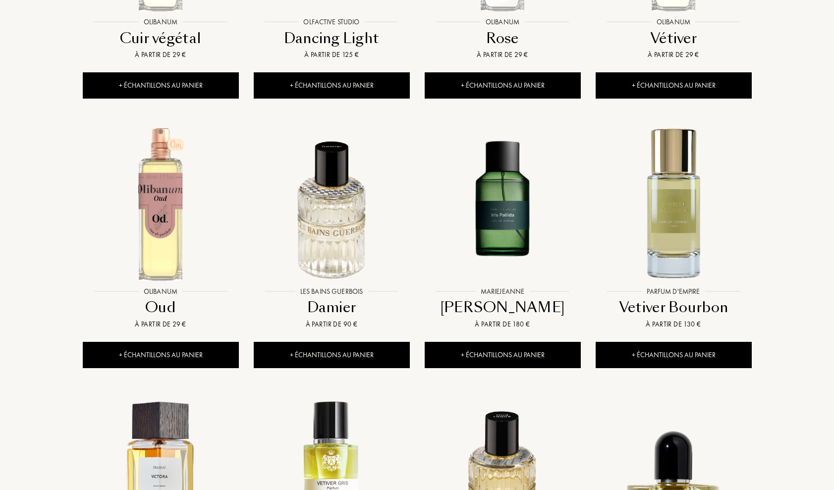
scroll to position [6165, 0]
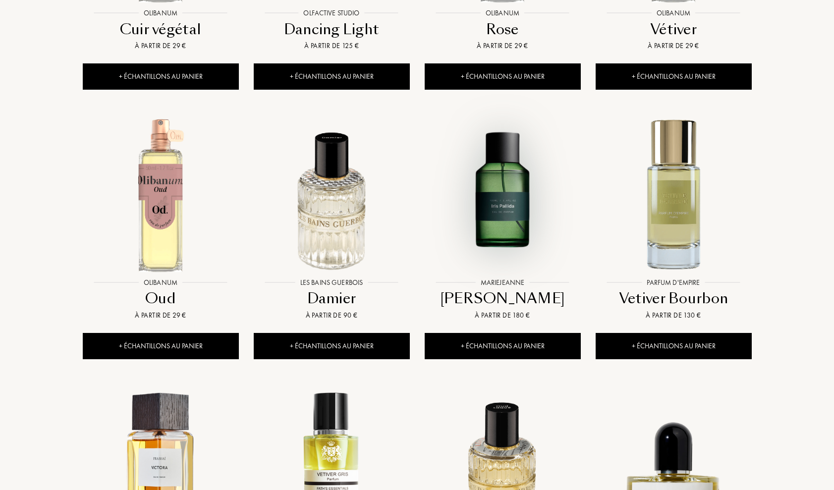
click at [516, 157] on img at bounding box center [503, 195] width 154 height 154
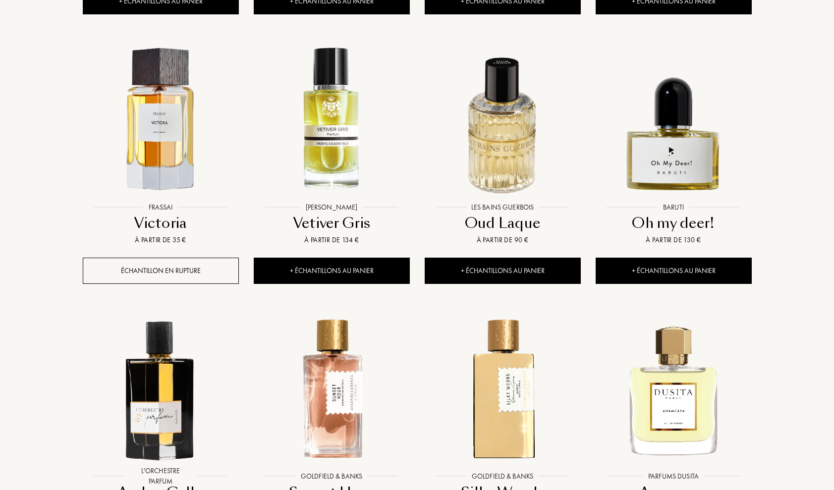
scroll to position [6512, 0]
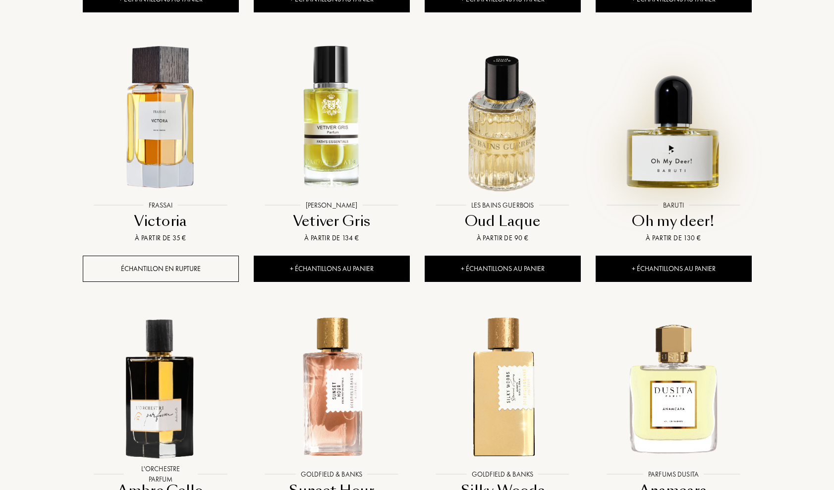
click at [679, 70] on img at bounding box center [674, 118] width 154 height 154
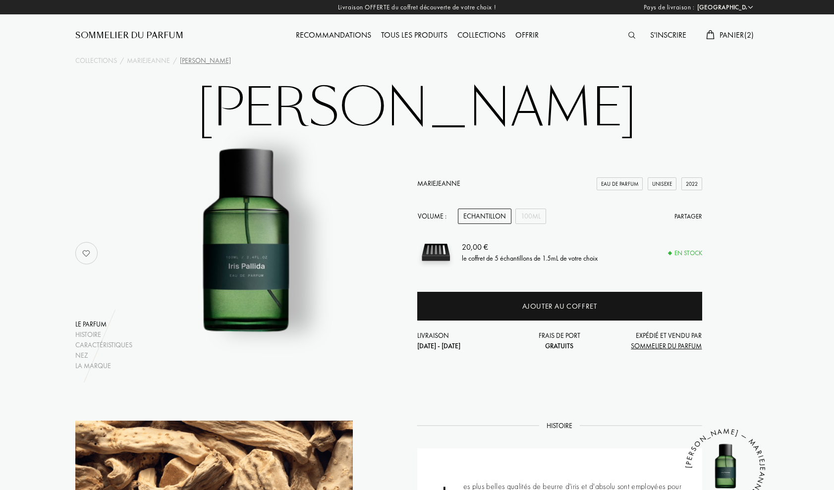
select select "FR"
click at [478, 212] on div "Echantillon" at bounding box center [485, 216] width 54 height 15
click at [477, 218] on div "Echantillon" at bounding box center [485, 216] width 54 height 15
click at [535, 218] on div "100mL" at bounding box center [531, 216] width 31 height 15
click at [484, 218] on div "Echantillon" at bounding box center [485, 216] width 54 height 15
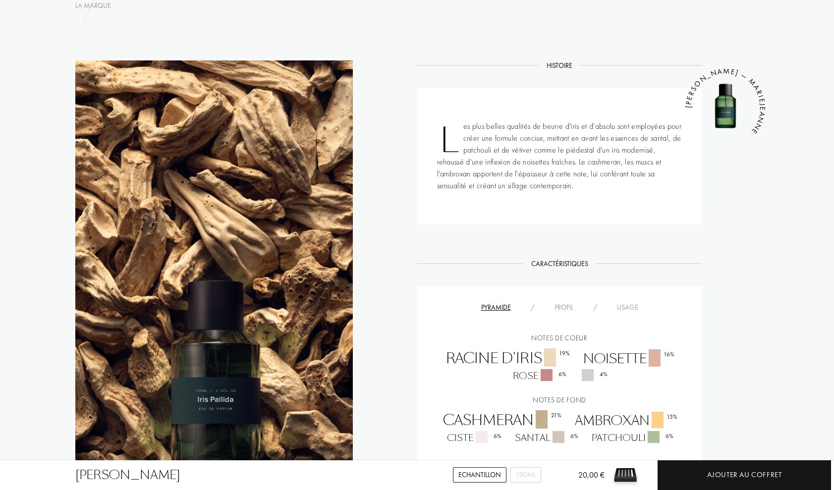
scroll to position [359, 0]
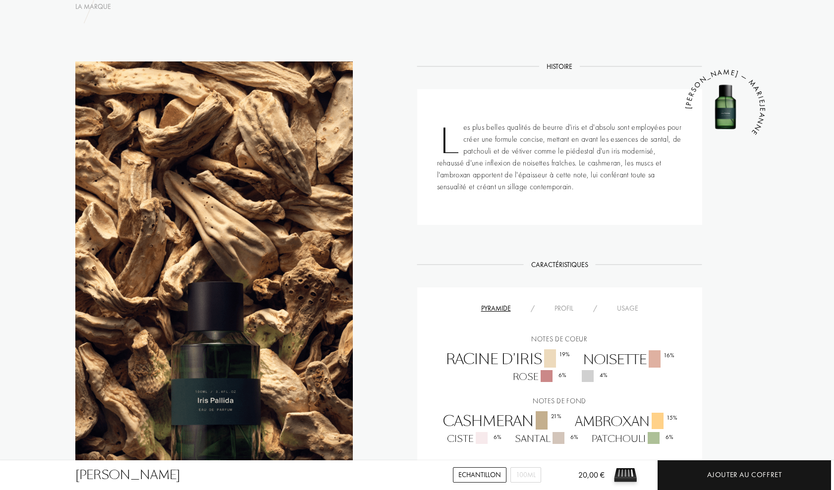
click at [567, 308] on div "Profil" at bounding box center [564, 308] width 39 height 10
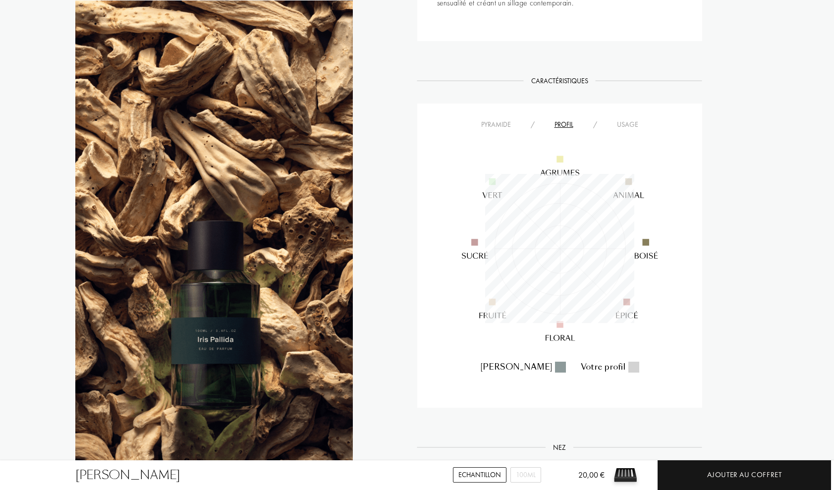
scroll to position [545, 0]
click at [632, 126] on div "Usage" at bounding box center [627, 123] width 41 height 10
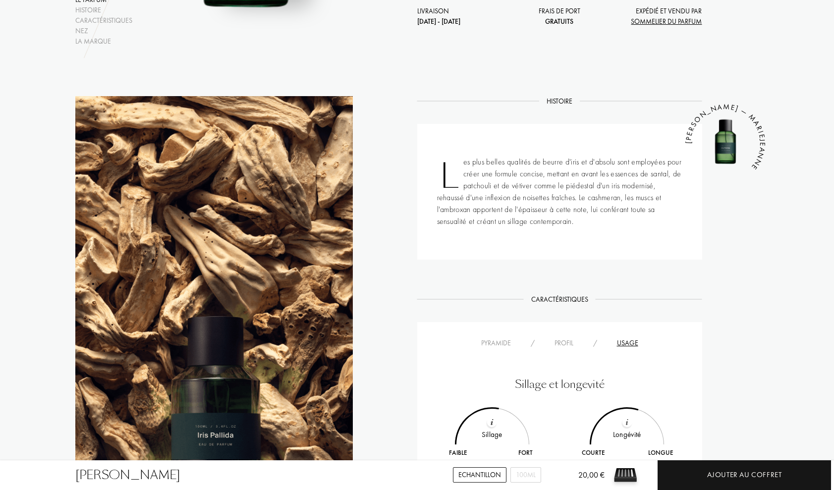
scroll to position [320, 0]
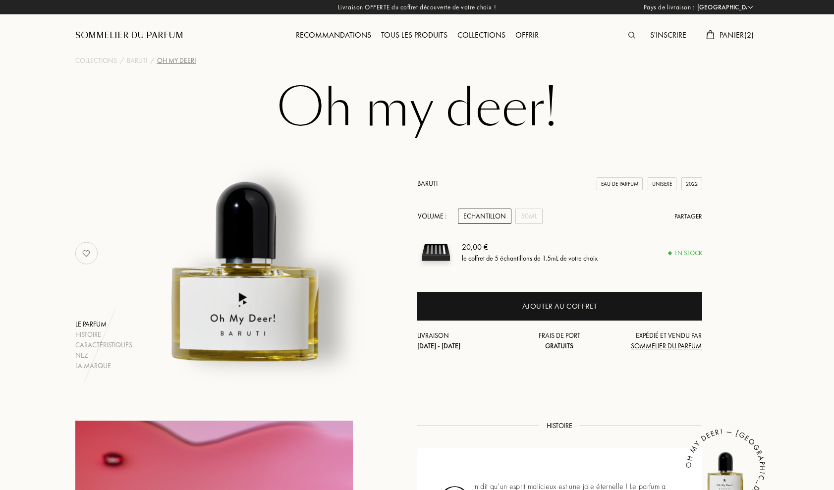
select select "FR"
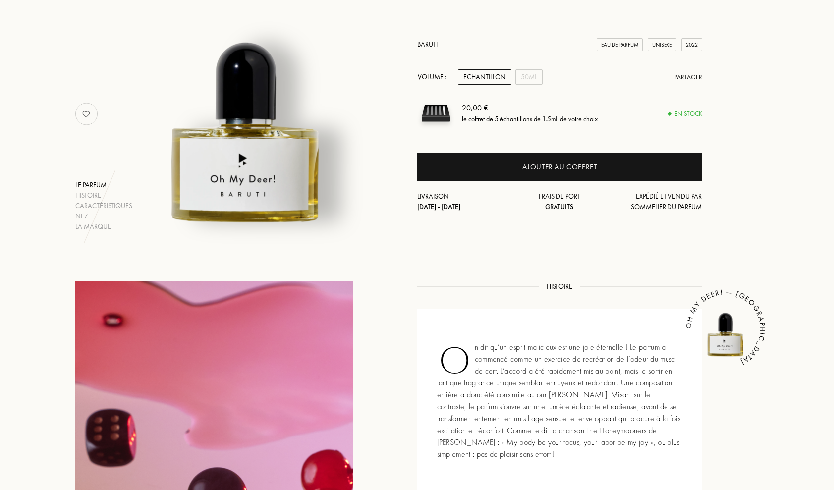
scroll to position [138, 0]
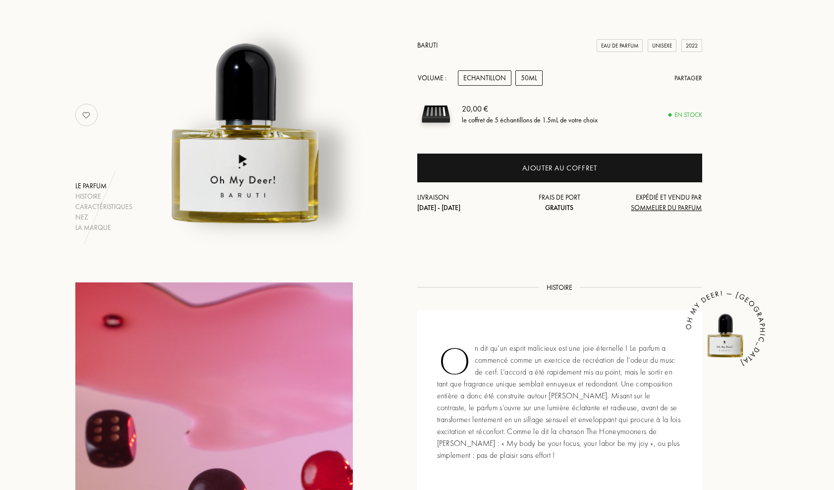
click at [522, 79] on div "50mL" at bounding box center [529, 77] width 27 height 15
click at [480, 79] on div "Echantillon" at bounding box center [485, 77] width 54 height 15
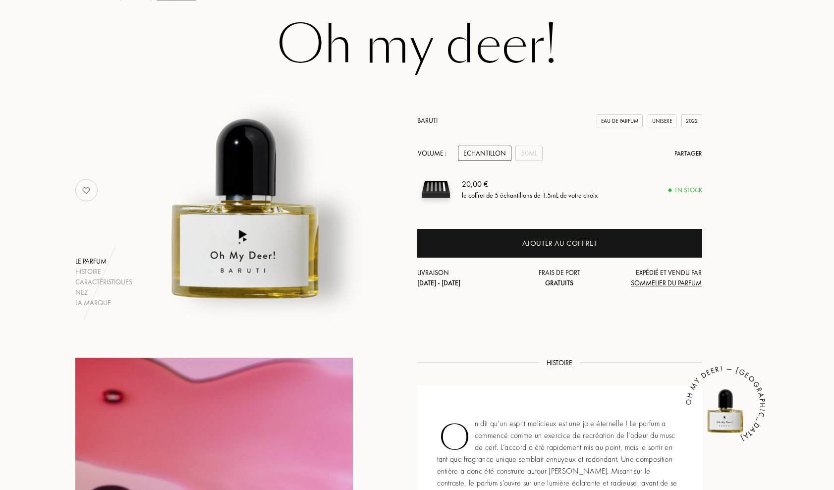
scroll to position [17, 0]
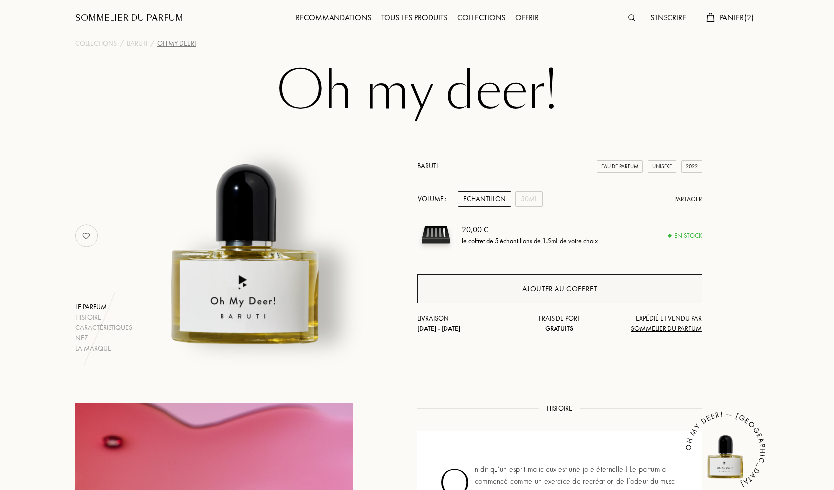
click at [501, 286] on div "Ajouter au coffret" at bounding box center [559, 289] width 285 height 29
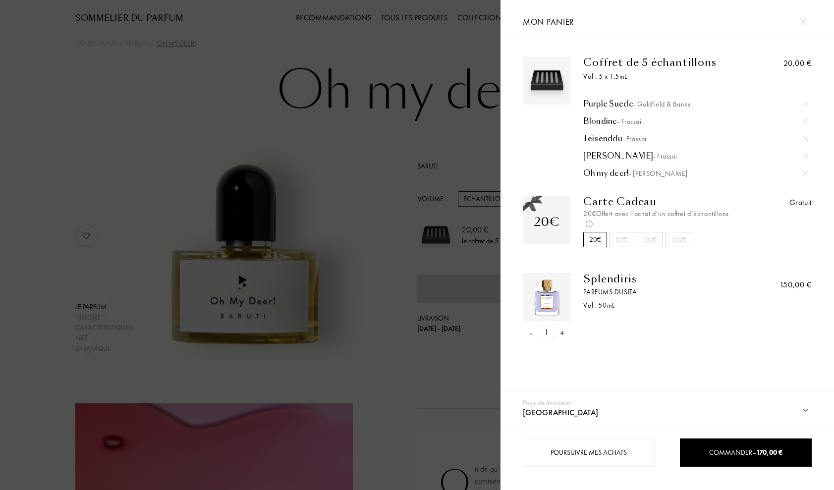
click at [531, 336] on div "-" at bounding box center [530, 332] width 3 height 13
click at [340, 279] on div at bounding box center [250, 245] width 501 height 490
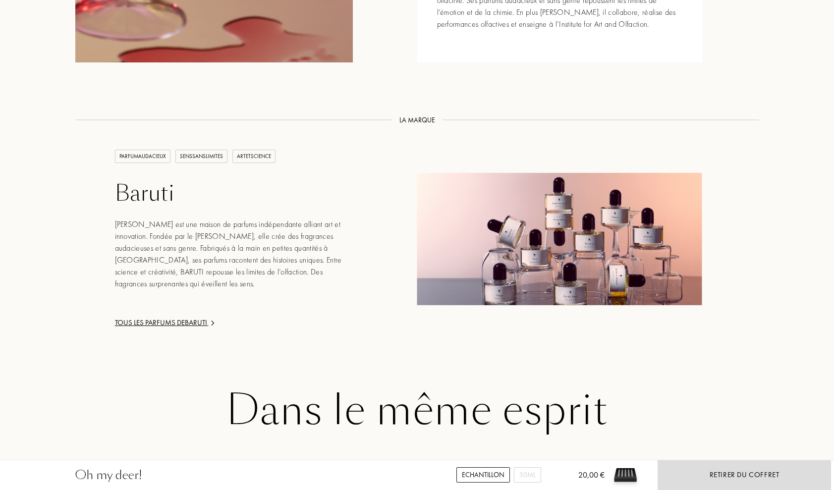
scroll to position [1260, 0]
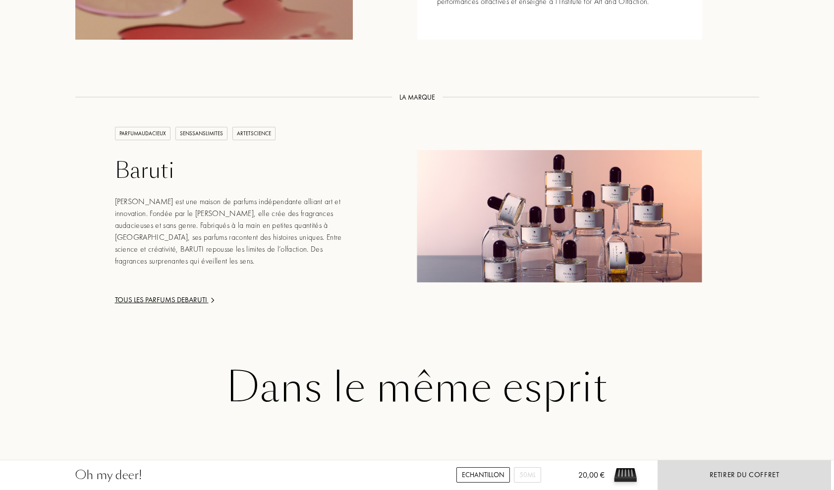
click at [137, 303] on div "Tous les parfums de Baruti" at bounding box center [234, 299] width 238 height 11
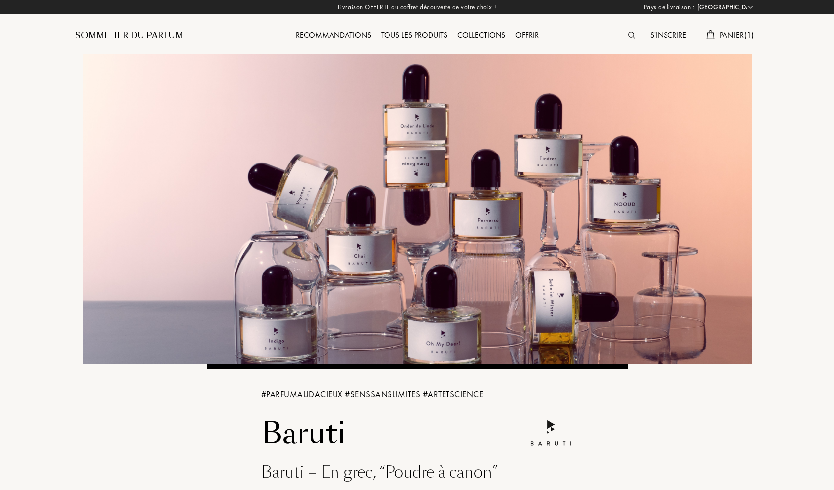
select select "FR"
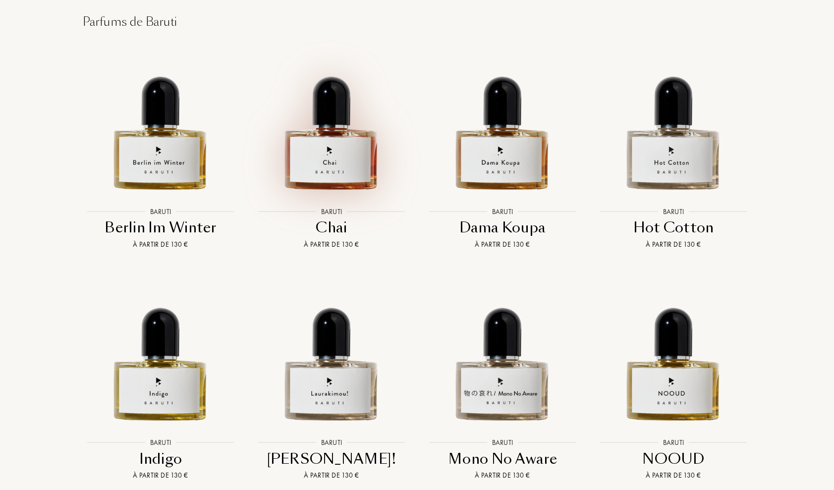
scroll to position [1165, 0]
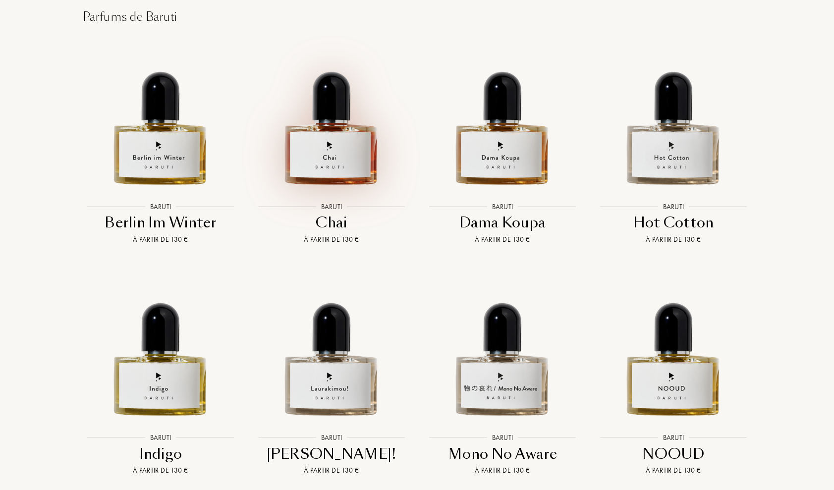
click at [319, 165] on div at bounding box center [331, 114] width 171 height 176
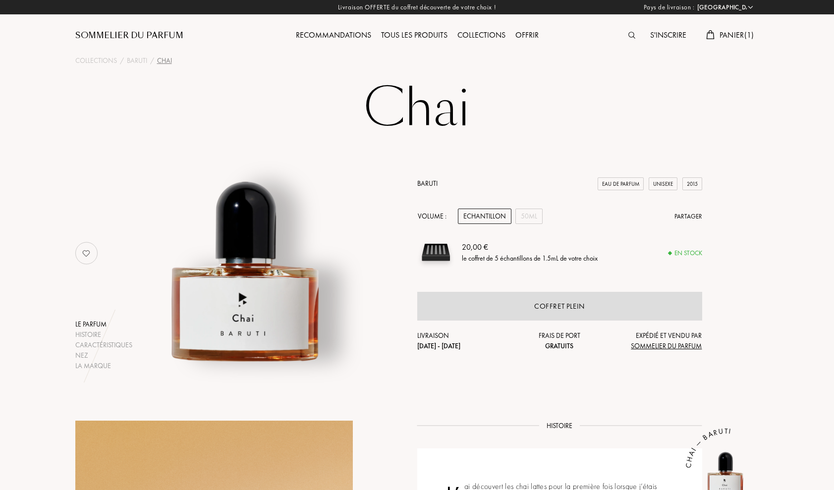
select select "FR"
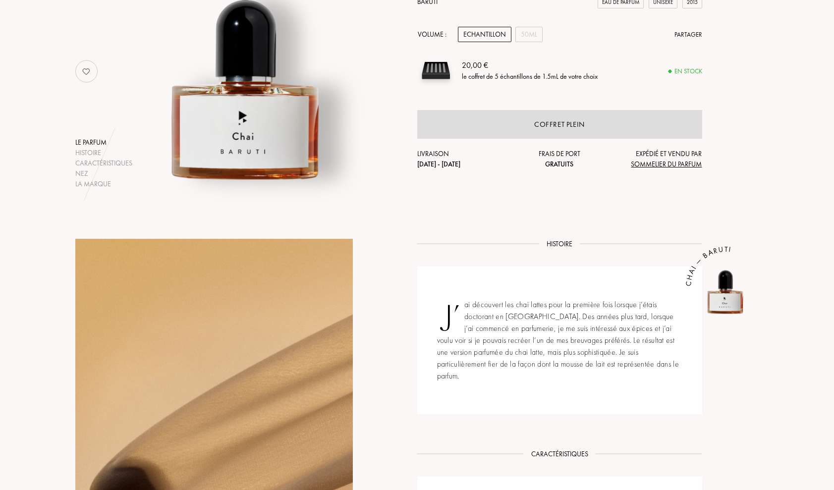
scroll to position [173, 0]
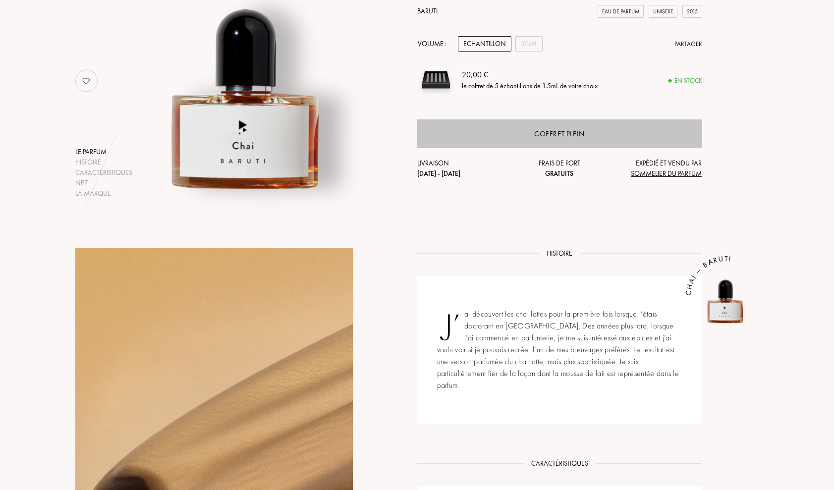
click at [523, 135] on div "Coffret plein" at bounding box center [559, 133] width 285 height 29
click at [592, 125] on div "Coffret plein" at bounding box center [559, 133] width 285 height 29
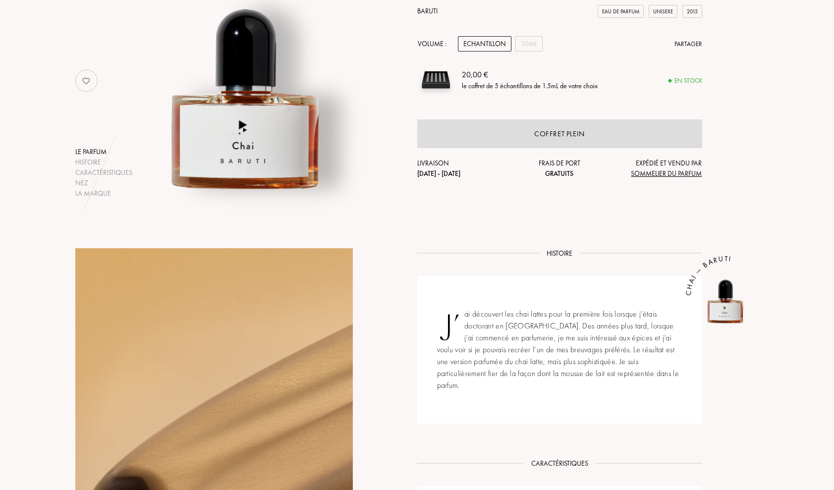
scroll to position [0, 0]
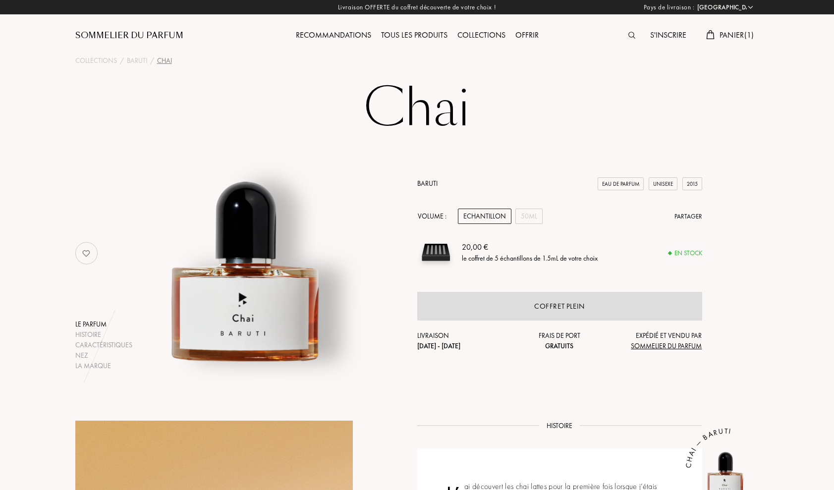
click at [732, 38] on span "Panier ( 1 )" at bounding box center [737, 35] width 35 height 10
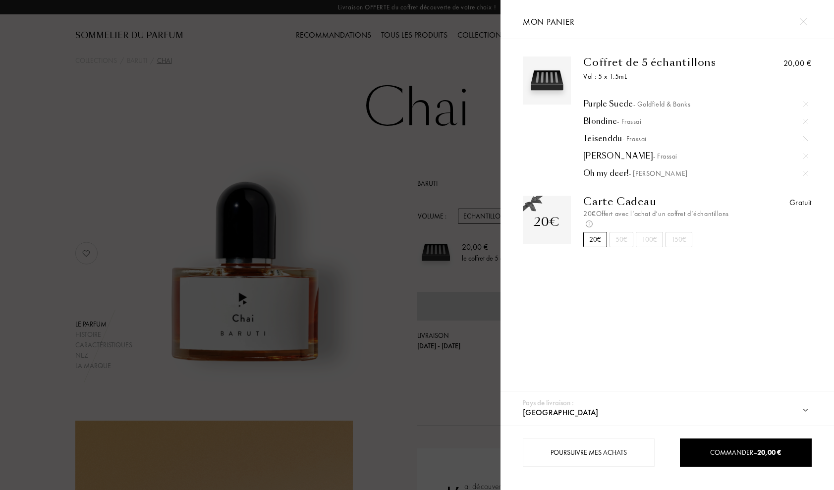
click at [595, 105] on div "Purple Suede - Goldfield & Banks" at bounding box center [696, 104] width 225 height 10
click at [359, 185] on div at bounding box center [250, 245] width 501 height 490
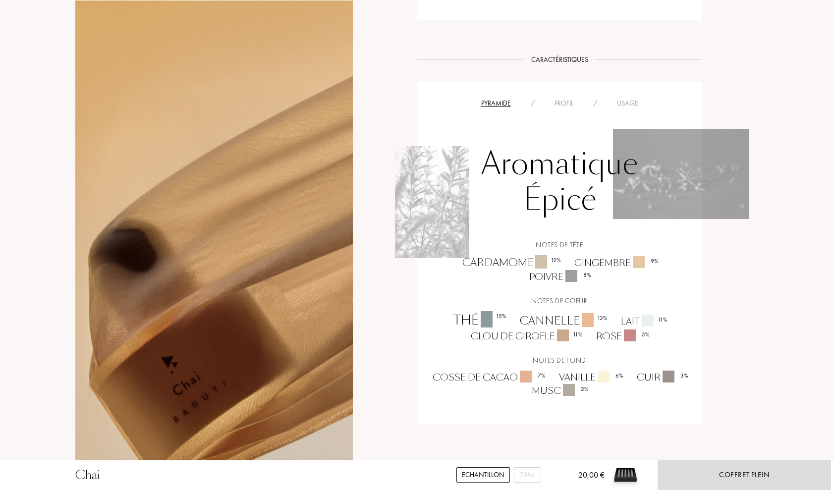
scroll to position [579, 0]
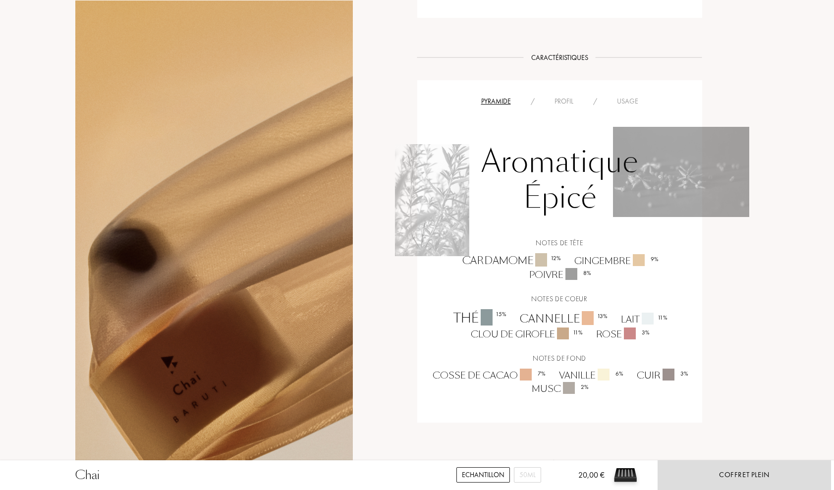
click at [580, 96] on div "Profil" at bounding box center [564, 101] width 39 height 10
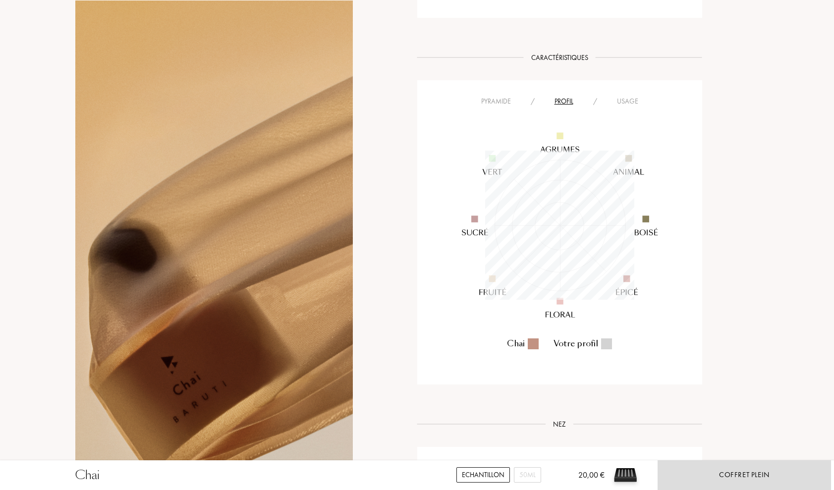
scroll to position [149, 149]
click at [580, 96] on div "Profil" at bounding box center [564, 101] width 39 height 10
click at [611, 339] on div at bounding box center [606, 344] width 11 height 11
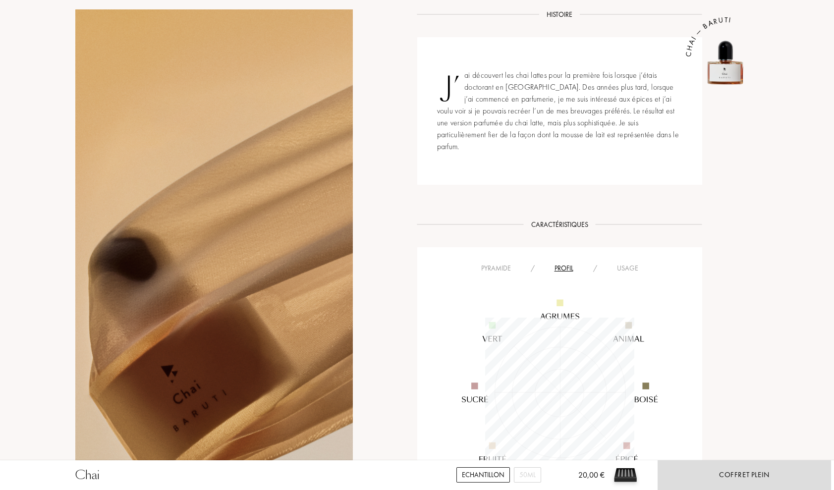
scroll to position [411, 0]
click at [634, 264] on div "Usage" at bounding box center [627, 269] width 41 height 10
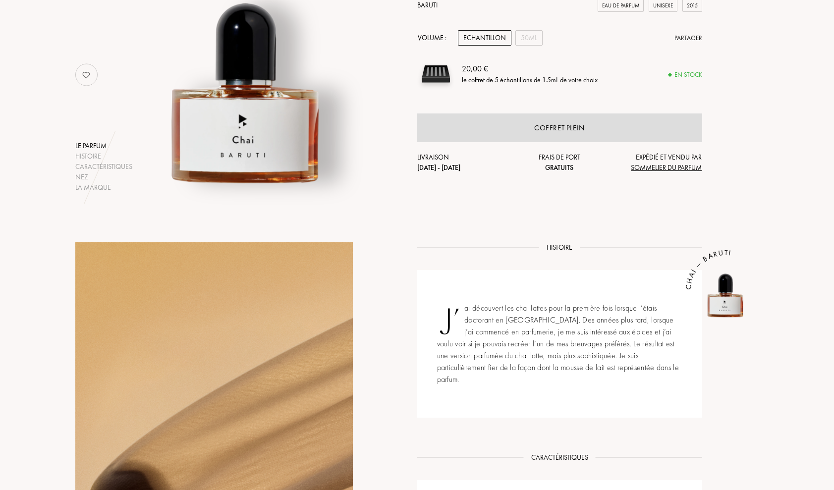
scroll to position [112, 0]
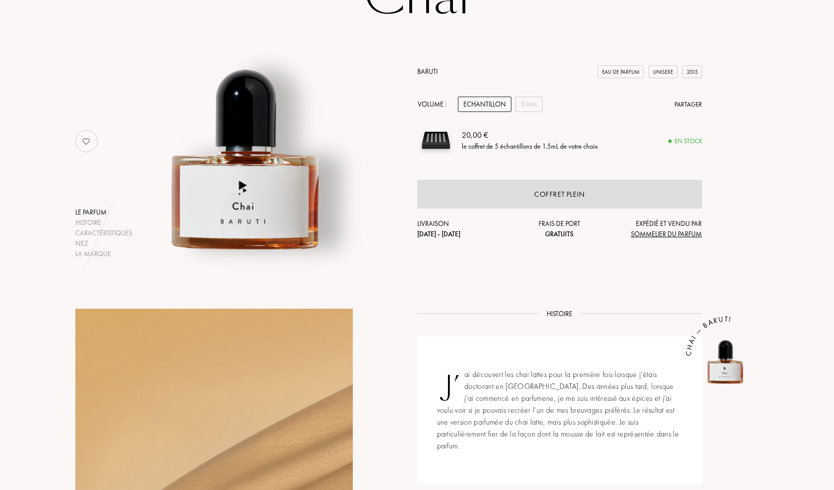
click at [277, 181] on img at bounding box center [245, 136] width 245 height 245
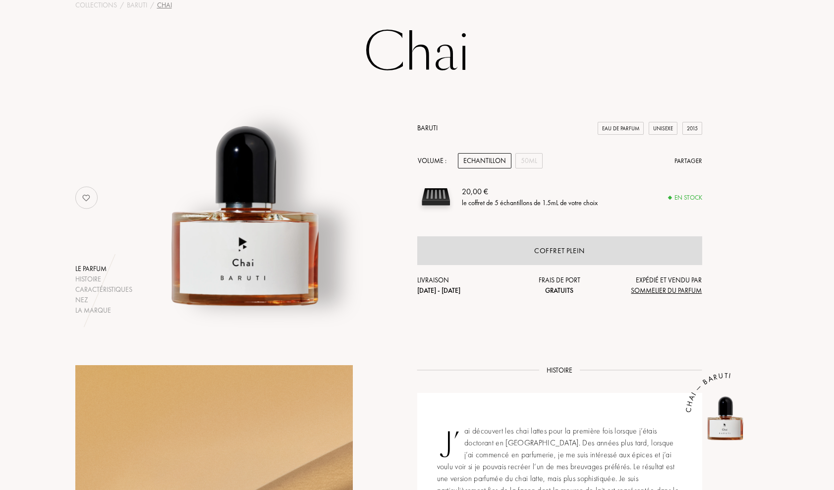
scroll to position [49, 0]
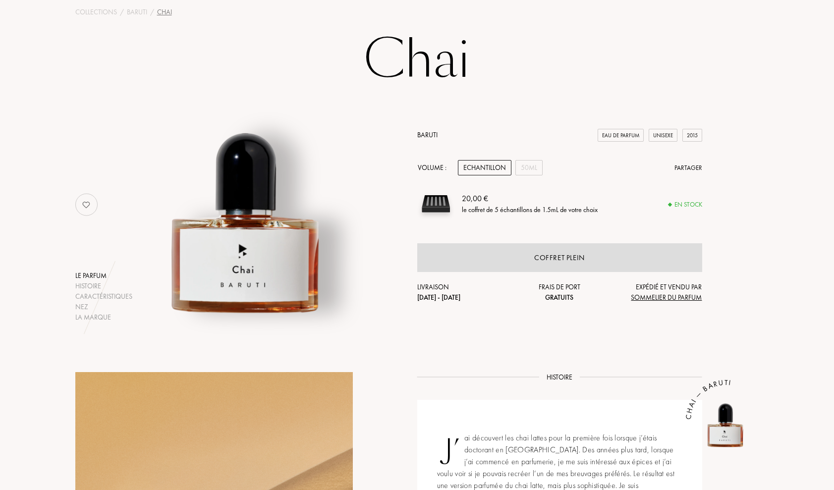
click at [430, 135] on link "Baruti" at bounding box center [427, 134] width 20 height 9
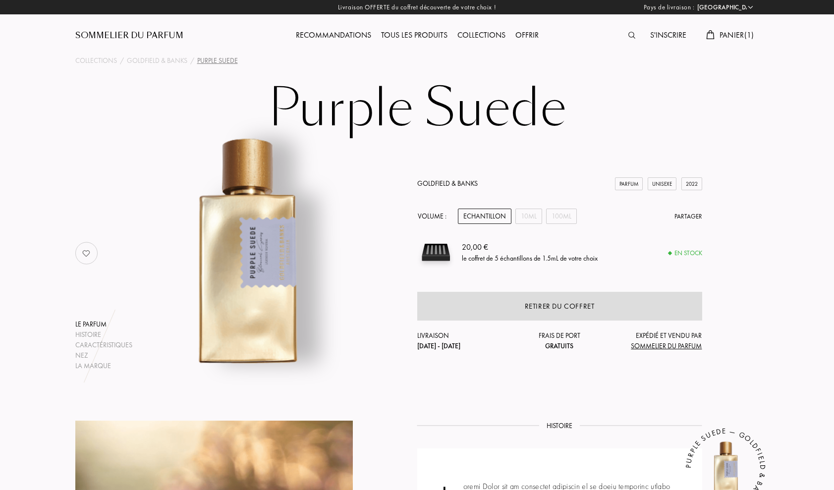
select select "FR"
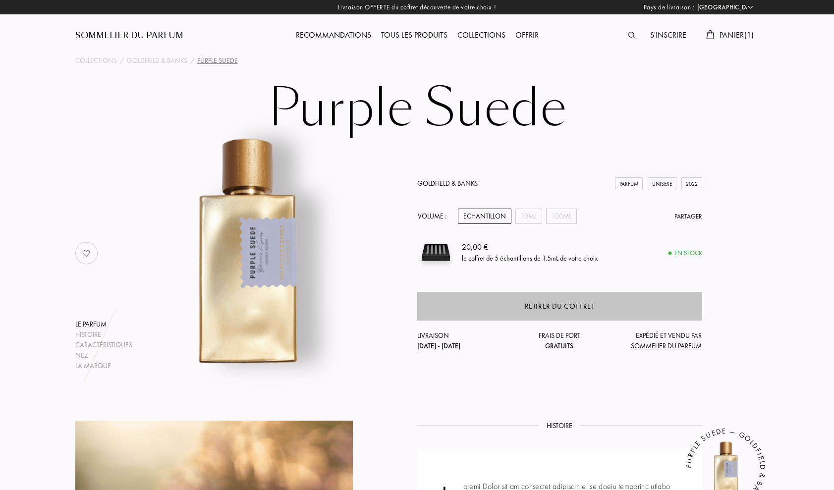
click at [504, 304] on div "Retirer du coffret" at bounding box center [559, 306] width 285 height 29
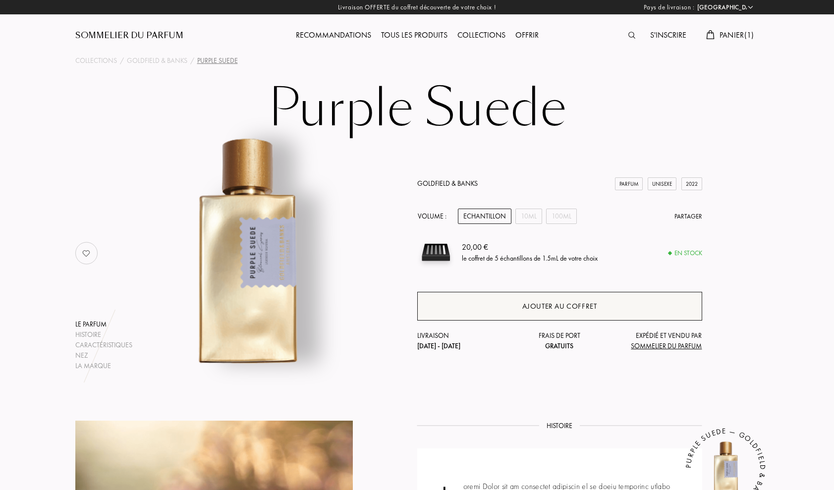
click at [588, 306] on div "Ajouter au coffret" at bounding box center [560, 306] width 75 height 11
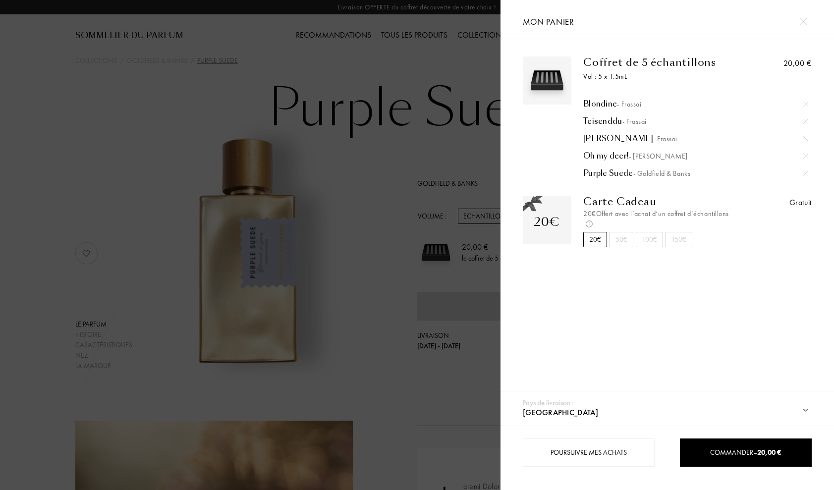
click at [370, 184] on div at bounding box center [250, 245] width 501 height 490
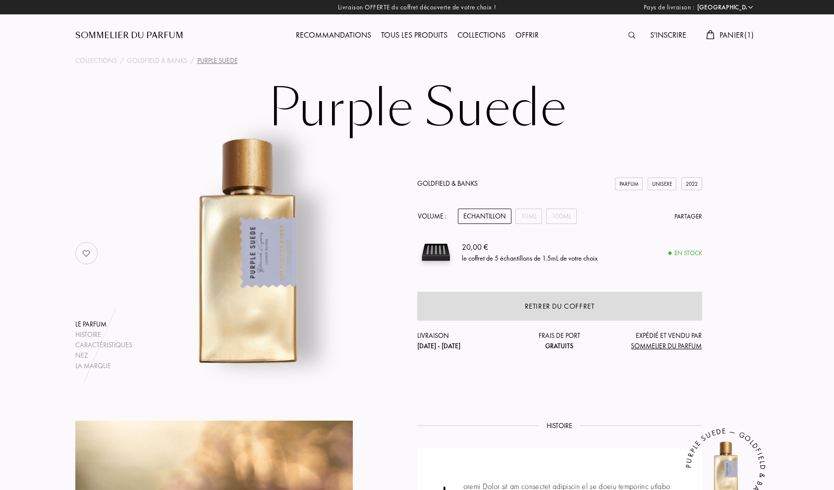
click at [561, 310] on div "Retirer du coffret" at bounding box center [560, 306] width 70 height 11
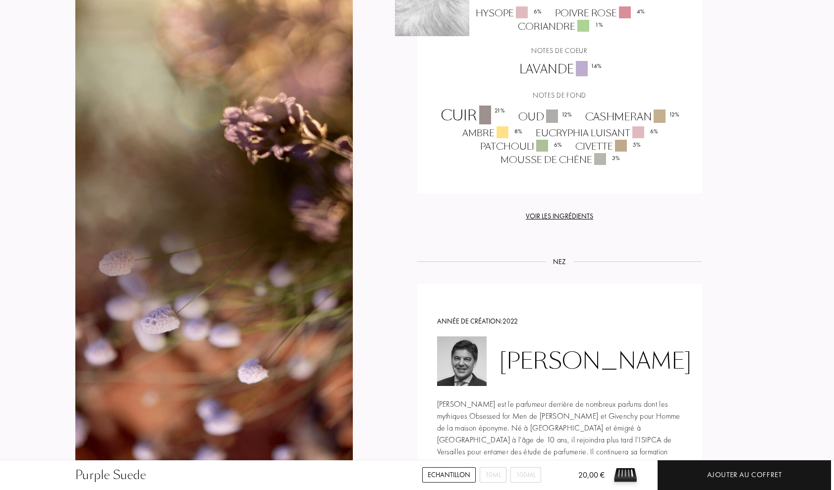
scroll to position [941, 0]
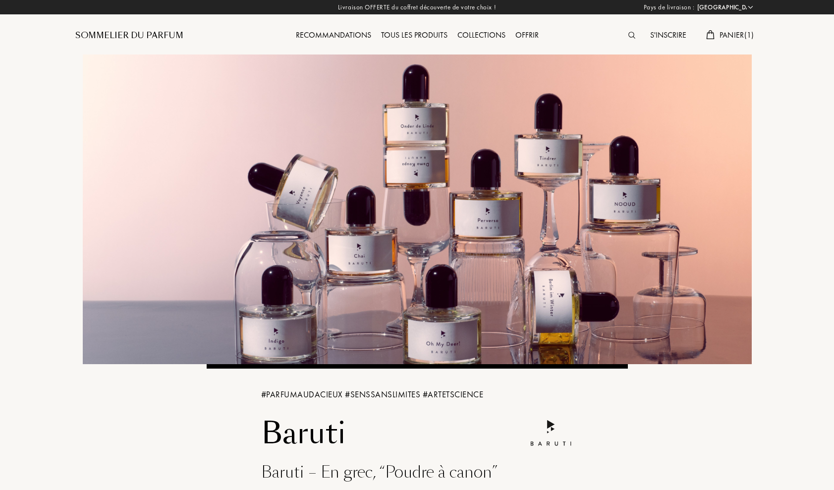
select select "FR"
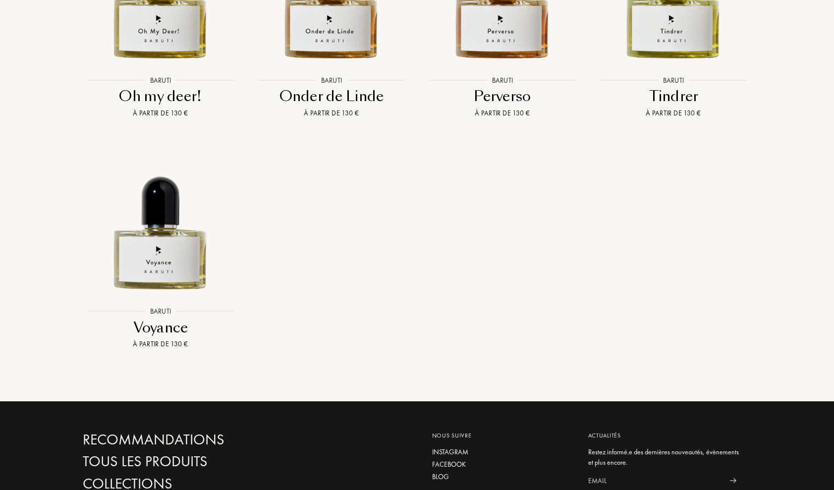
scroll to position [1749, 0]
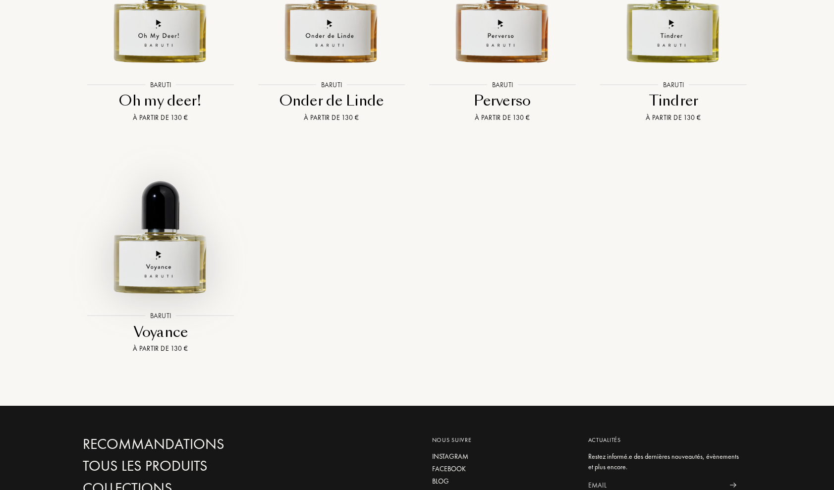
click at [181, 233] on img at bounding box center [161, 223] width 154 height 154
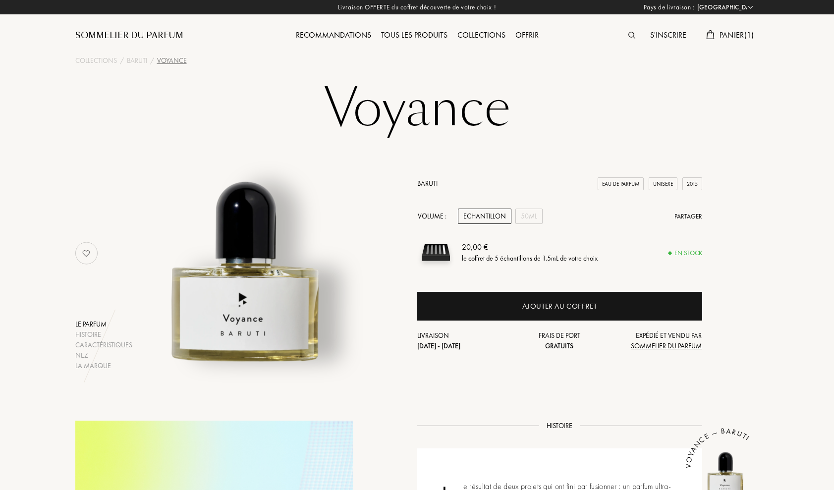
select select "FR"
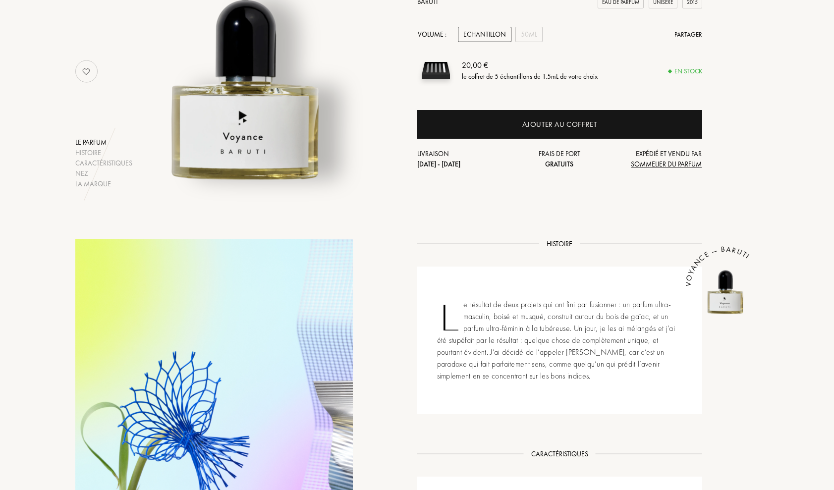
scroll to position [180, 0]
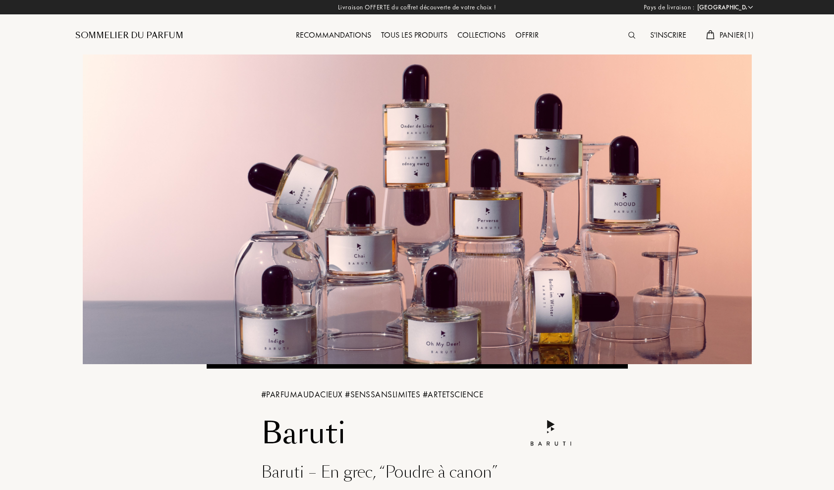
select select "FR"
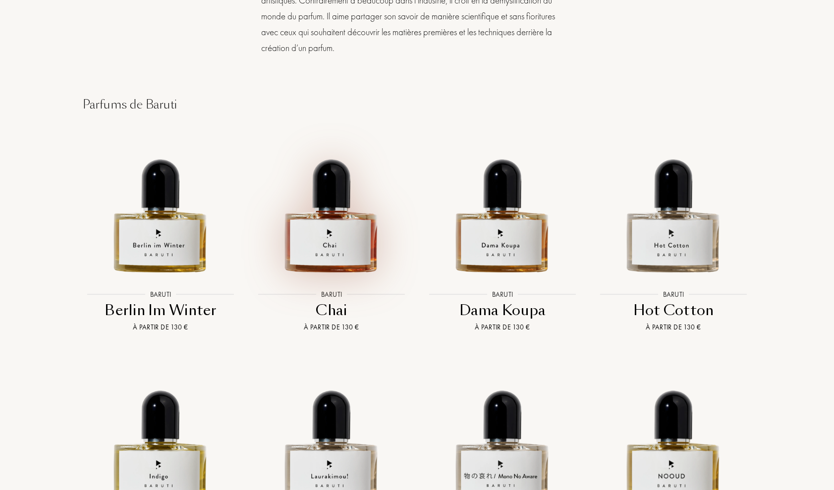
scroll to position [1070, 0]
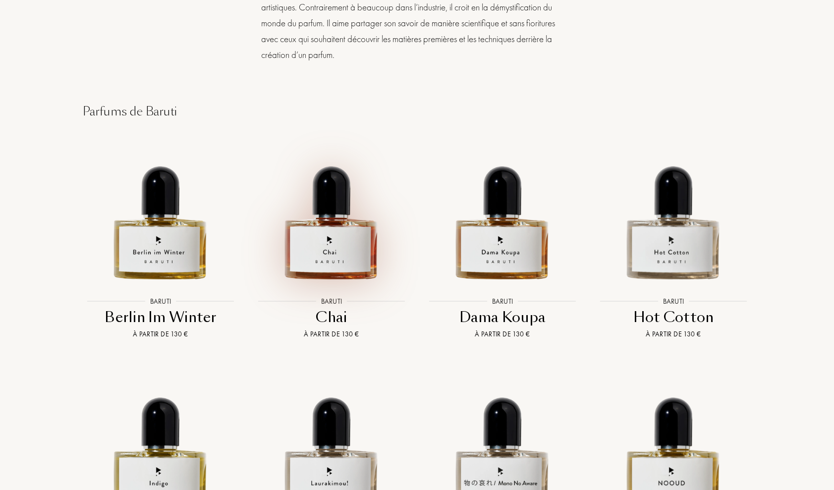
click at [338, 219] on img at bounding box center [332, 208] width 154 height 154
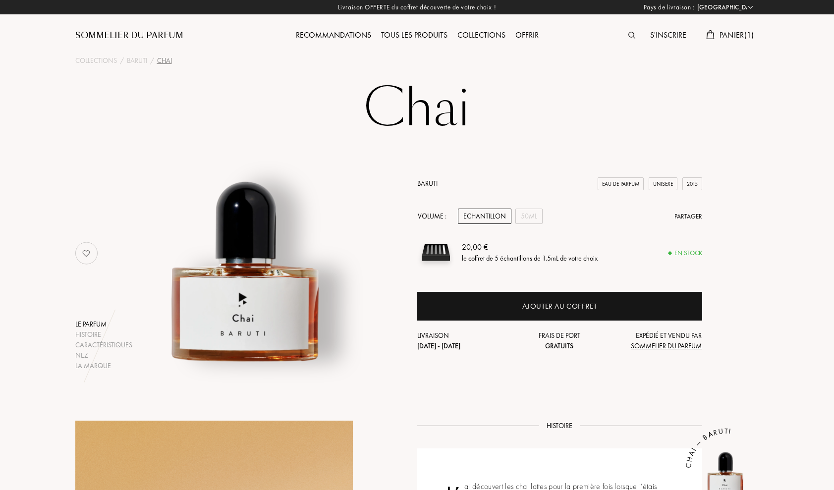
select select "FR"
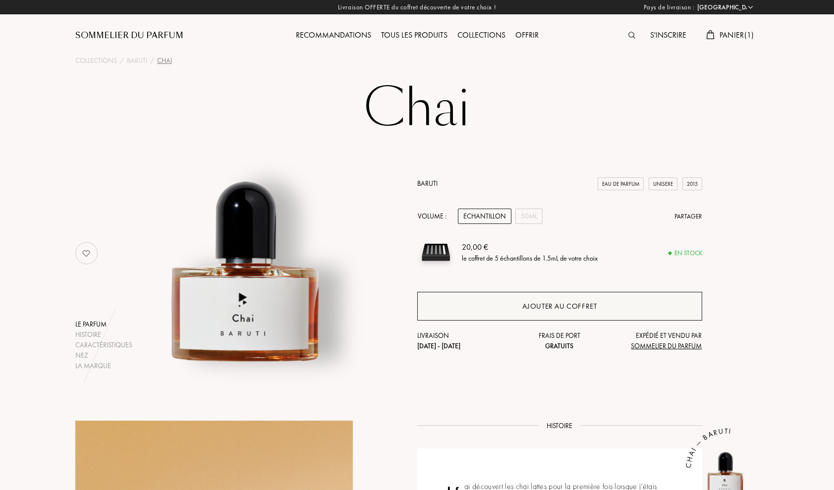
click at [545, 303] on div "Ajouter au coffret" at bounding box center [560, 306] width 75 height 11
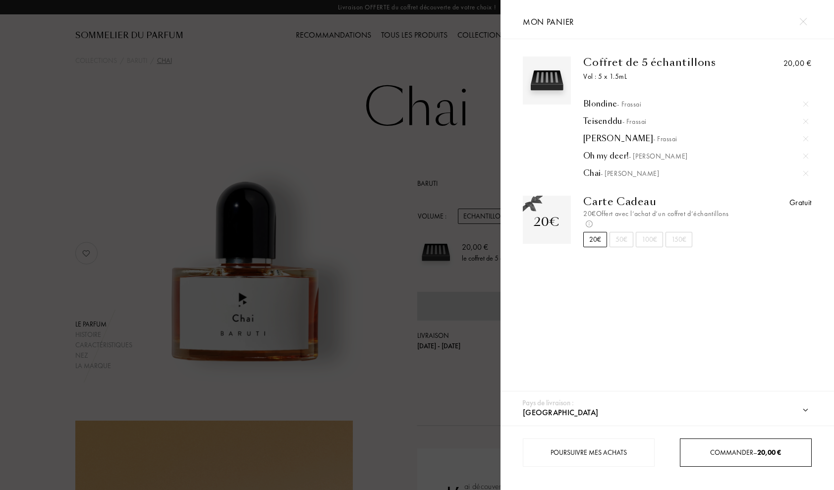
click at [743, 451] on span "Commander – 20,00 €" at bounding box center [745, 452] width 71 height 9
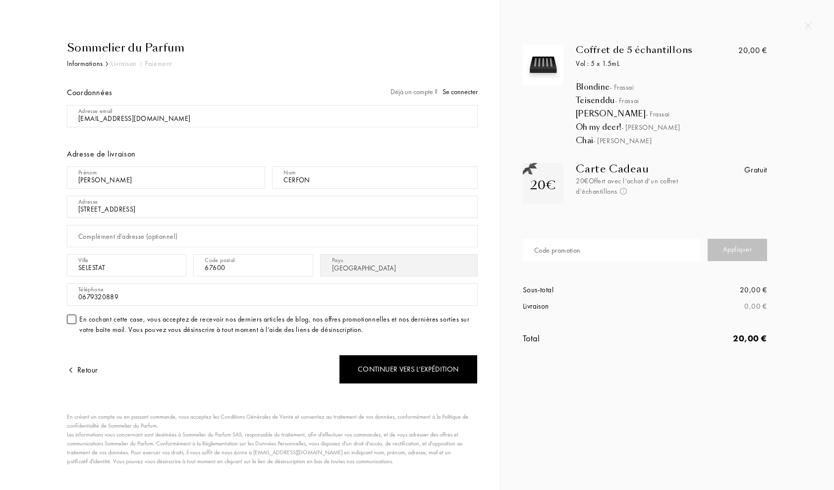
select select "FR"
drag, startPoint x: 151, startPoint y: 207, endPoint x: 81, endPoint y: 195, distance: 70.9
click at [67, 196] on input "[STREET_ADDRESS]" at bounding box center [272, 207] width 411 height 22
type input "[STREET_ADDRESS]"
drag, startPoint x: 253, startPoint y: 268, endPoint x: 222, endPoint y: 270, distance: 31.8
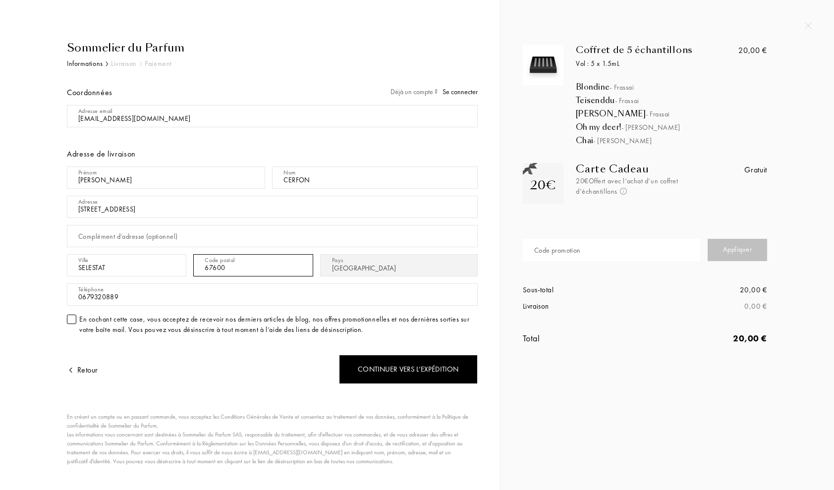
click at [222, 270] on input "67600" at bounding box center [252, 265] width 119 height 22
type input "67680"
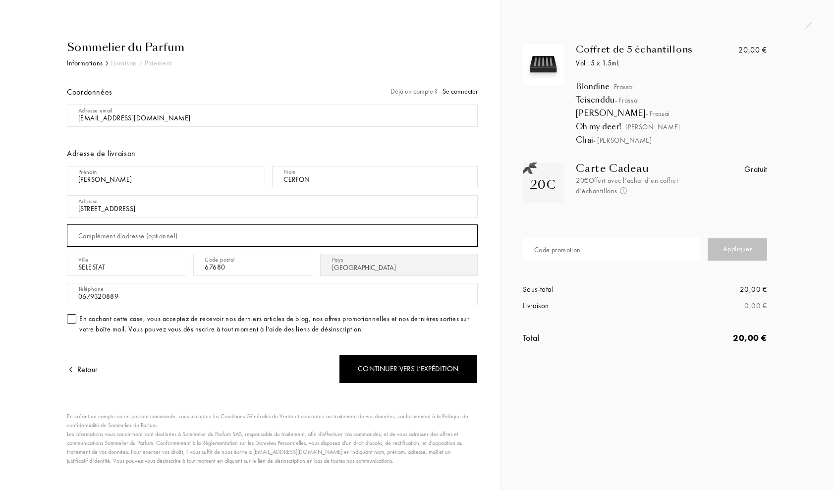
type input "Rue des Bergers Résidence Carré Kodali 43E Résidence Carré Kodali 43E"
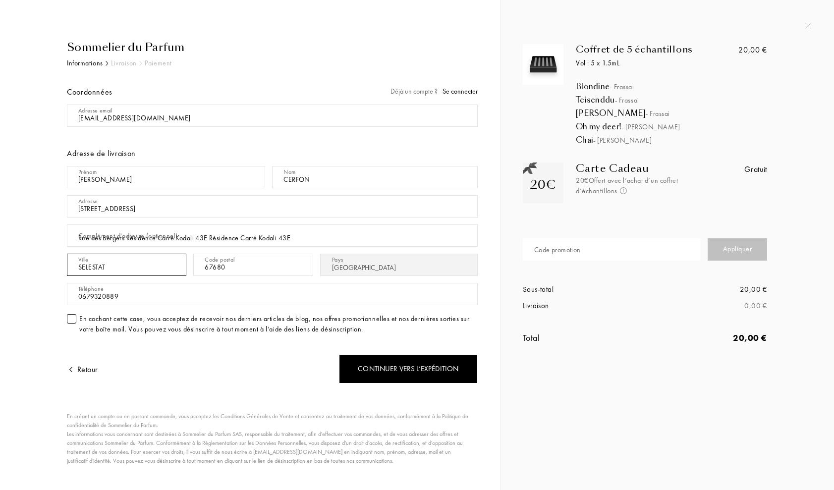
type input "EPFIG"
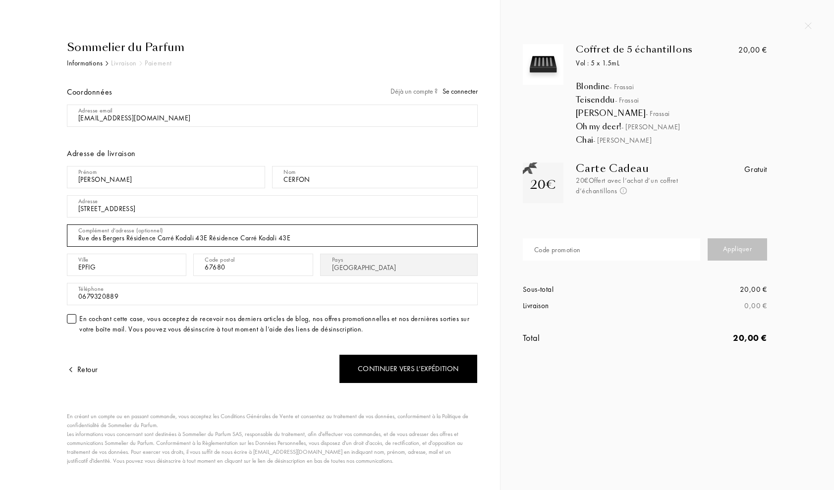
drag, startPoint x: 127, startPoint y: 241, endPoint x: 51, endPoint y: 220, distance: 78.8
click at [67, 225] on input "Rue des Bergers Résidence Carré Kodali 43E Résidence Carré Kodali 43E" at bounding box center [272, 236] width 411 height 22
drag, startPoint x: 170, startPoint y: 238, endPoint x: 271, endPoint y: 238, distance: 101.1
click at [271, 238] on input "Résidence Carré Kodali 43E Résidence Carré Kodali 43E" at bounding box center [272, 236] width 411 height 22
type input "Résidence Carré Kodali 43E"
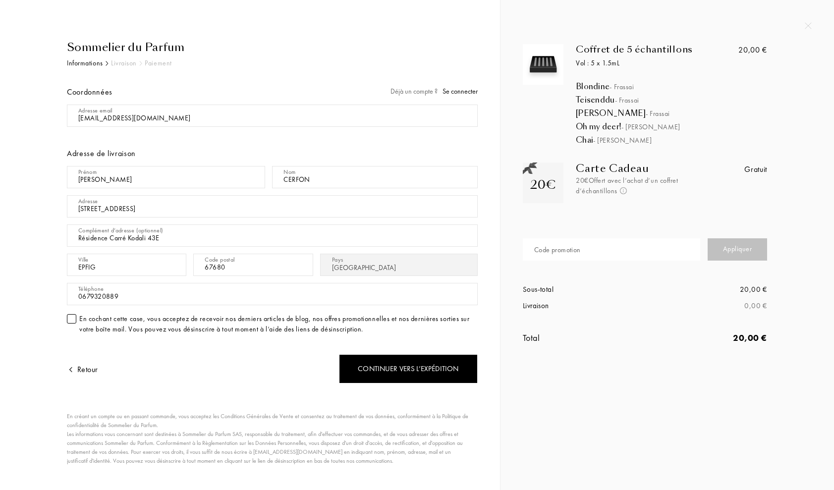
click at [70, 322] on div at bounding box center [71, 318] width 9 height 9
click at [70, 321] on div at bounding box center [71, 318] width 9 height 9
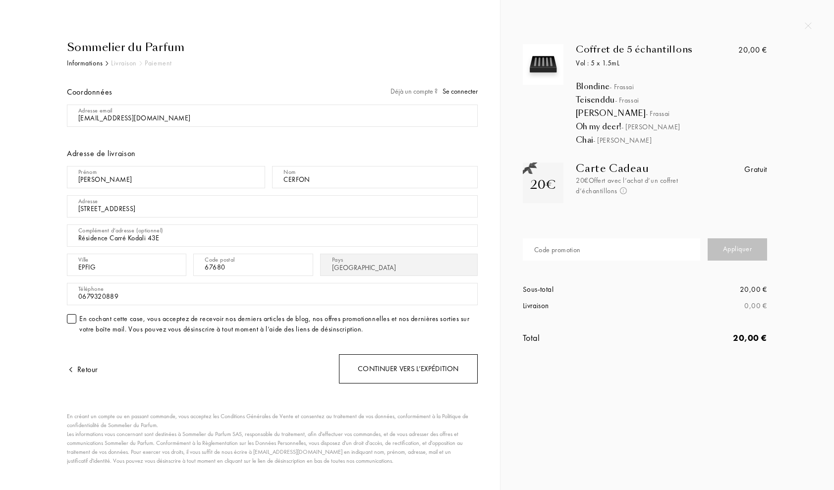
click at [407, 372] on div "Continuer vers l’expédition" at bounding box center [408, 368] width 139 height 29
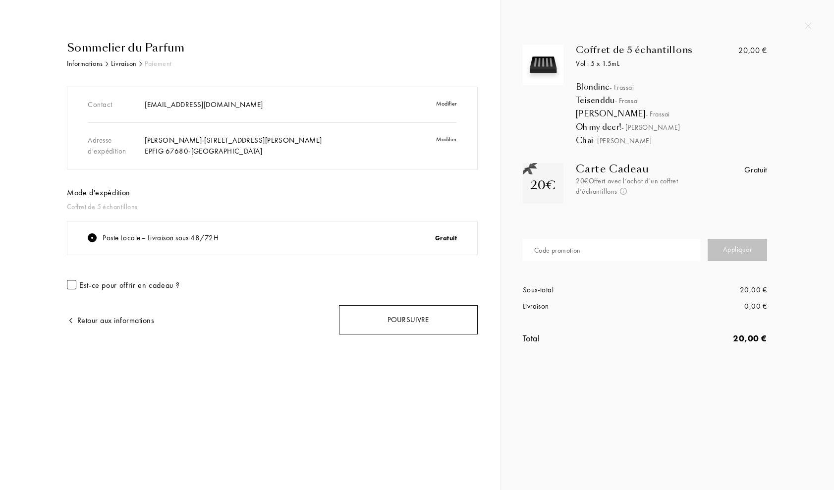
click at [404, 320] on div "Poursuivre" at bounding box center [408, 319] width 139 height 29
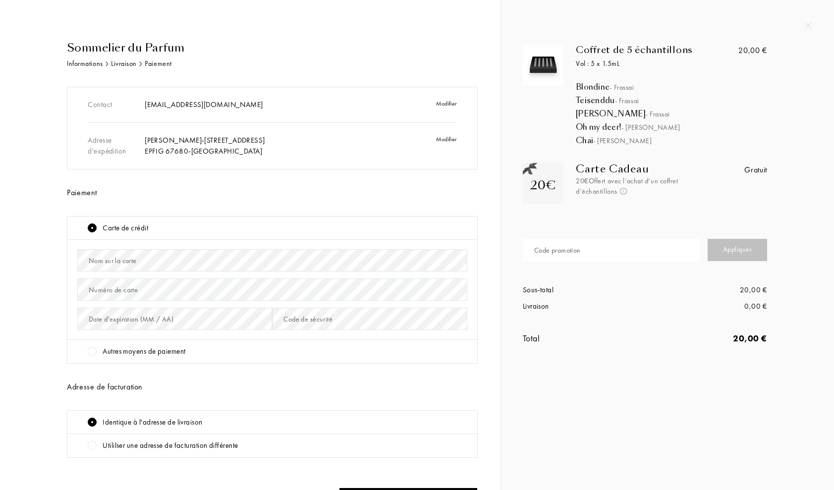
click at [132, 261] on div "Nom sur la carte" at bounding box center [113, 261] width 48 height 10
click at [132, 312] on div "Date d'expiration (MM / AA)" at bounding box center [174, 318] width 195 height 29
click at [125, 321] on div "Date d'expiration (MM / AA)" at bounding box center [131, 319] width 85 height 10
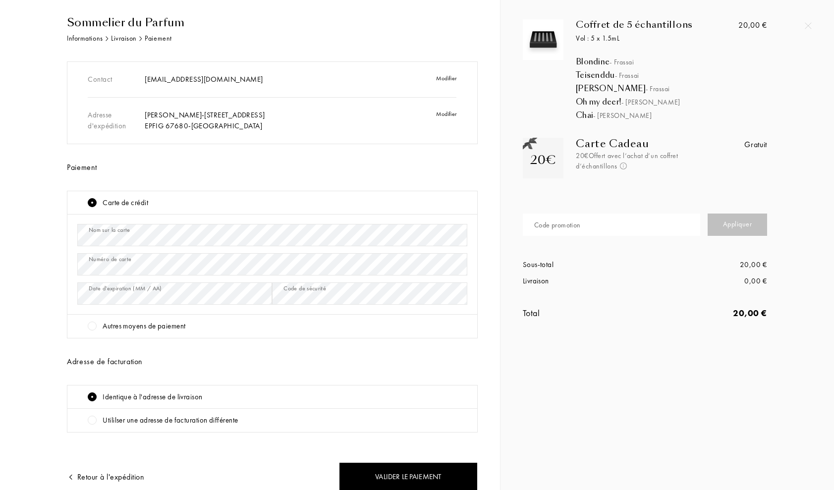
scroll to position [51, 0]
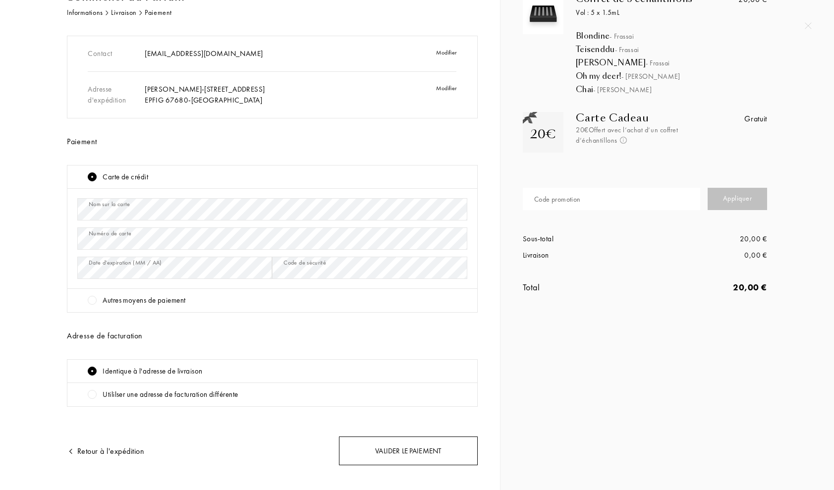
click at [394, 454] on div "Valider le paiement" at bounding box center [408, 451] width 139 height 29
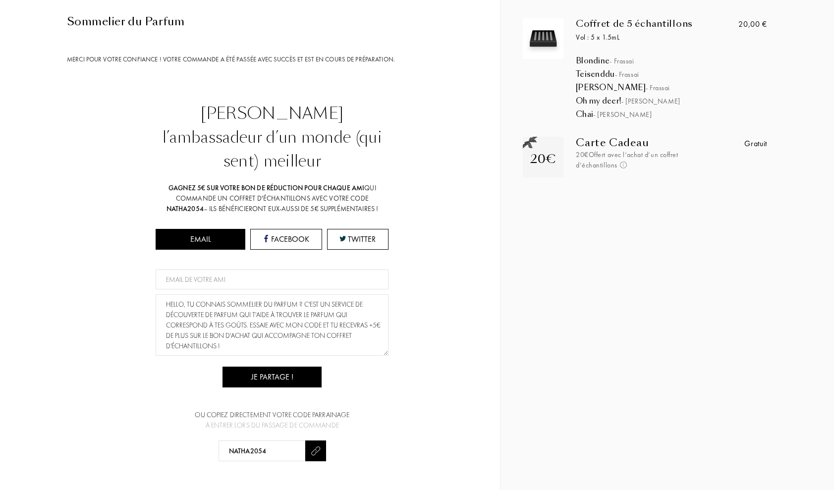
scroll to position [64, 0]
